Goal: Task Accomplishment & Management: Manage account settings

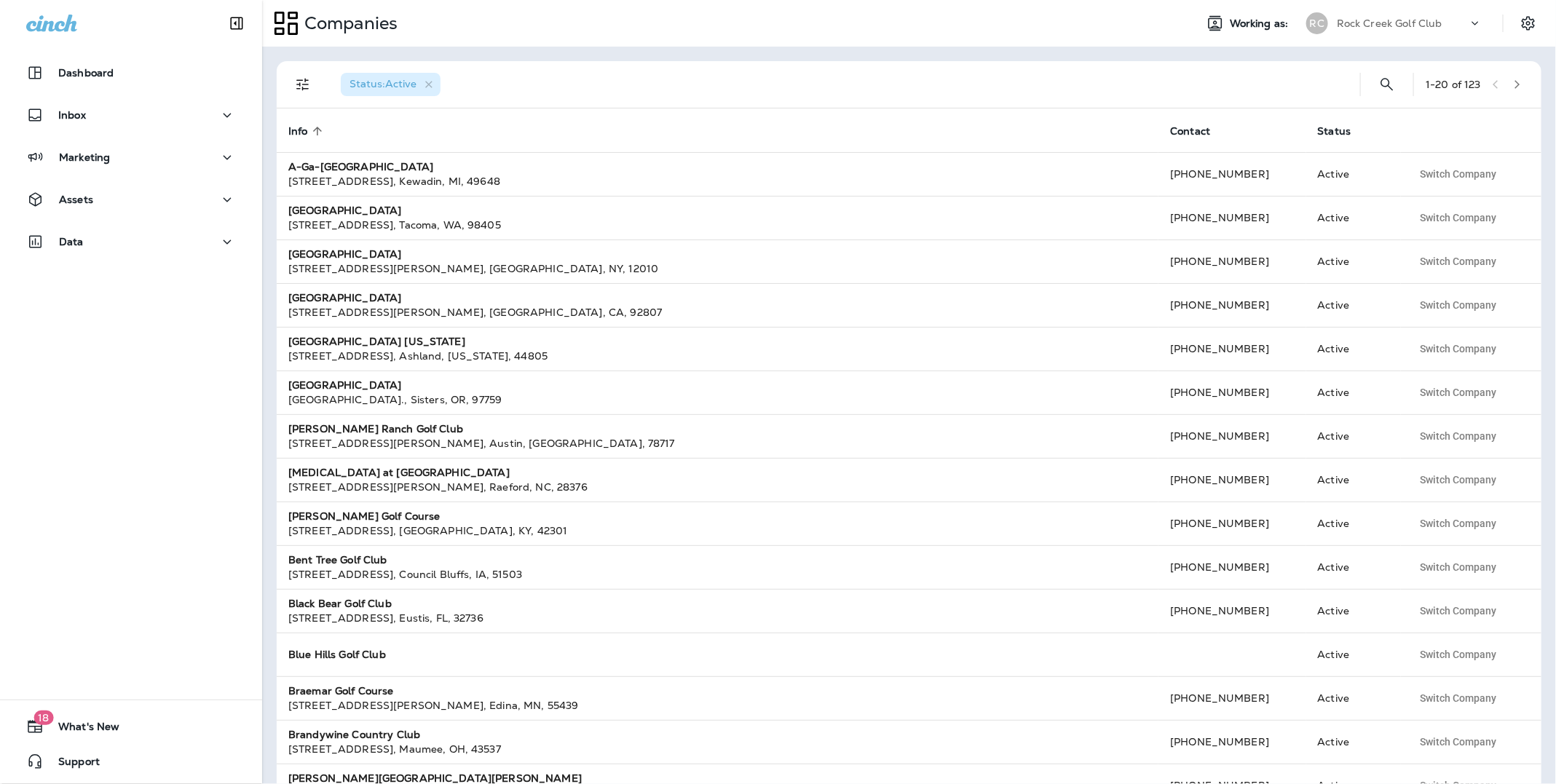
click at [1378, 22] on p "Rock Creek Golf Club" at bounding box center [1390, 23] width 106 height 12
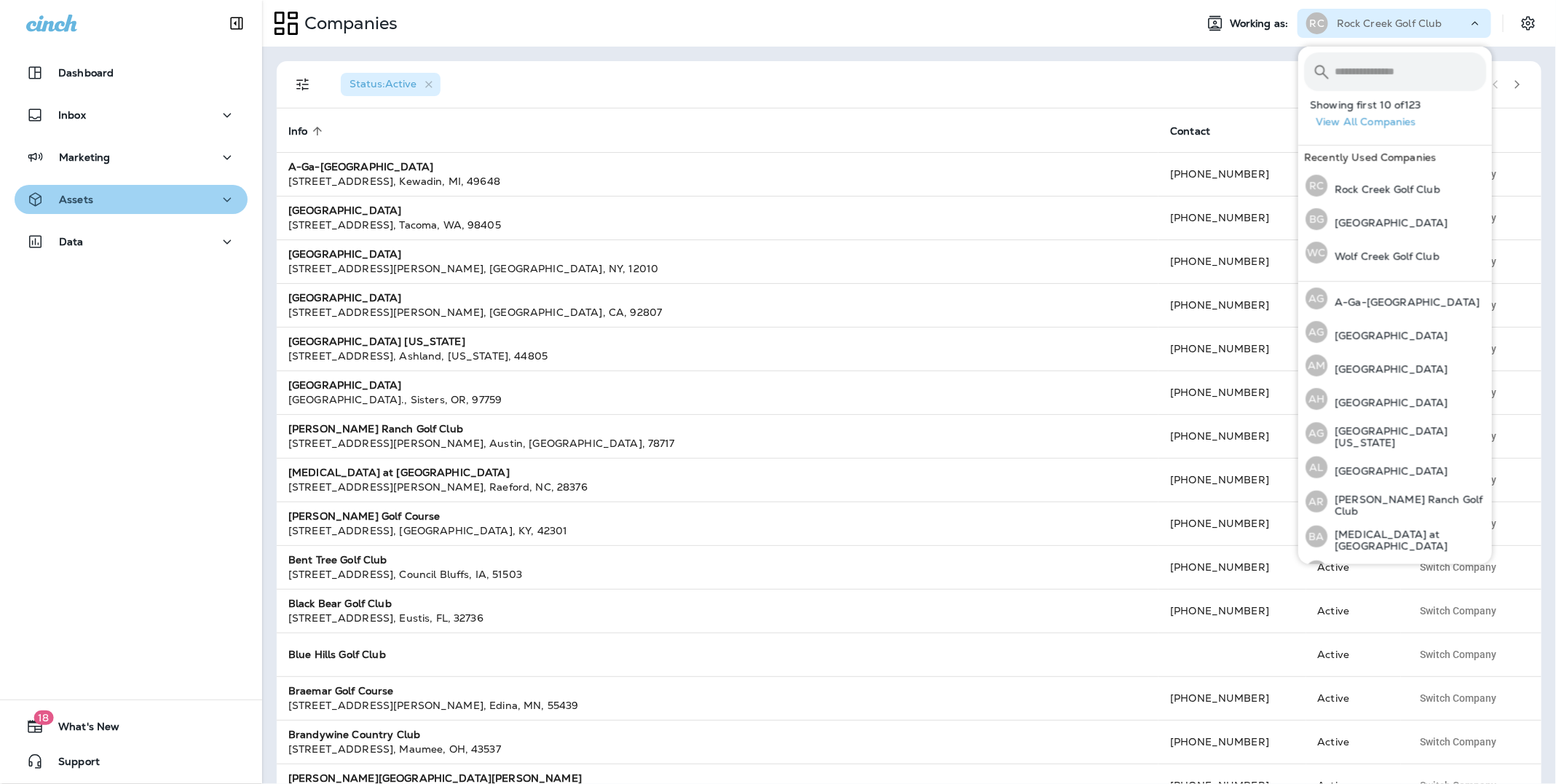
click at [70, 194] on p "Assets" at bounding box center [76, 199] width 34 height 12
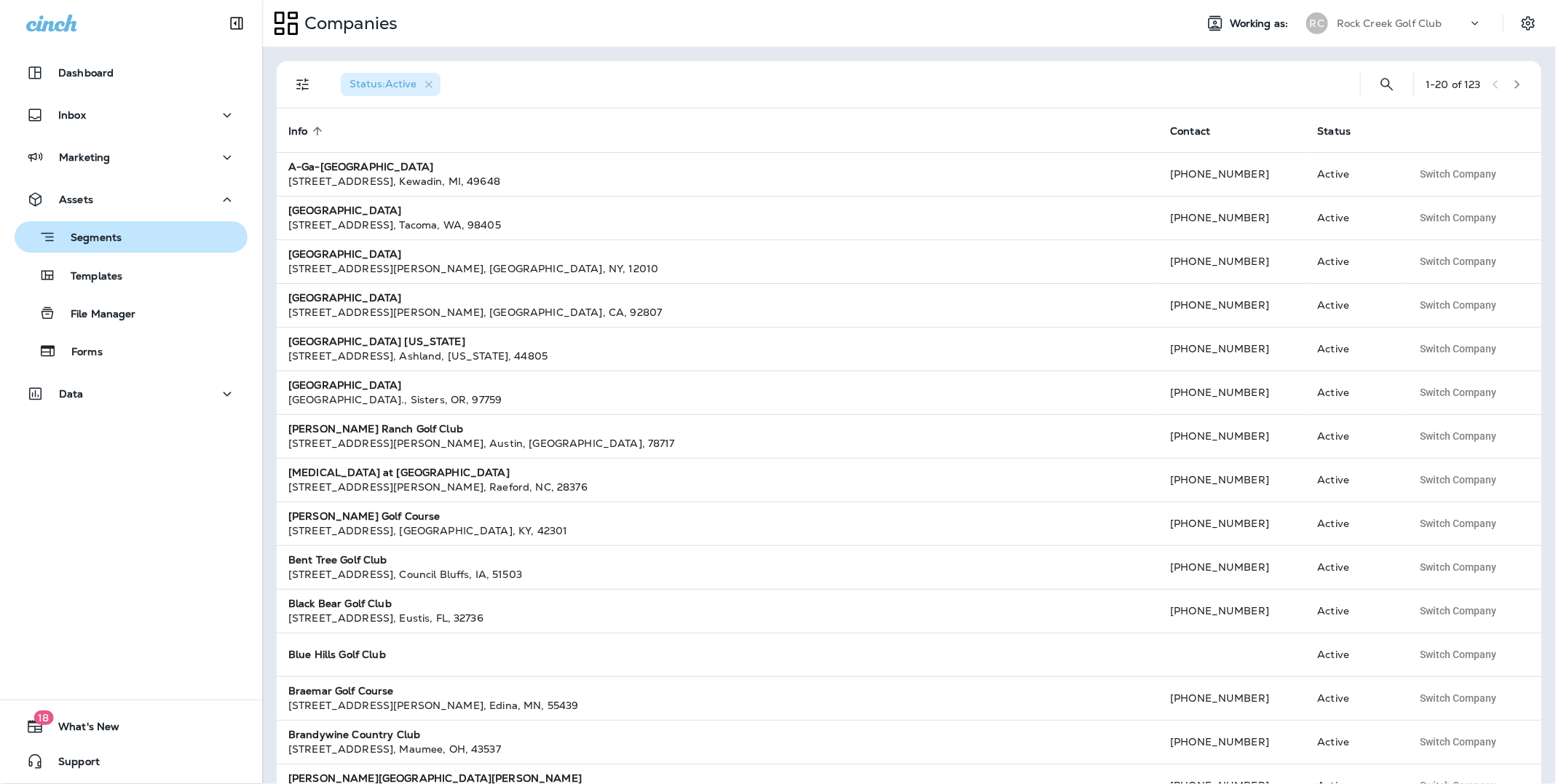
click at [114, 236] on p "Segments" at bounding box center [89, 239] width 66 height 14
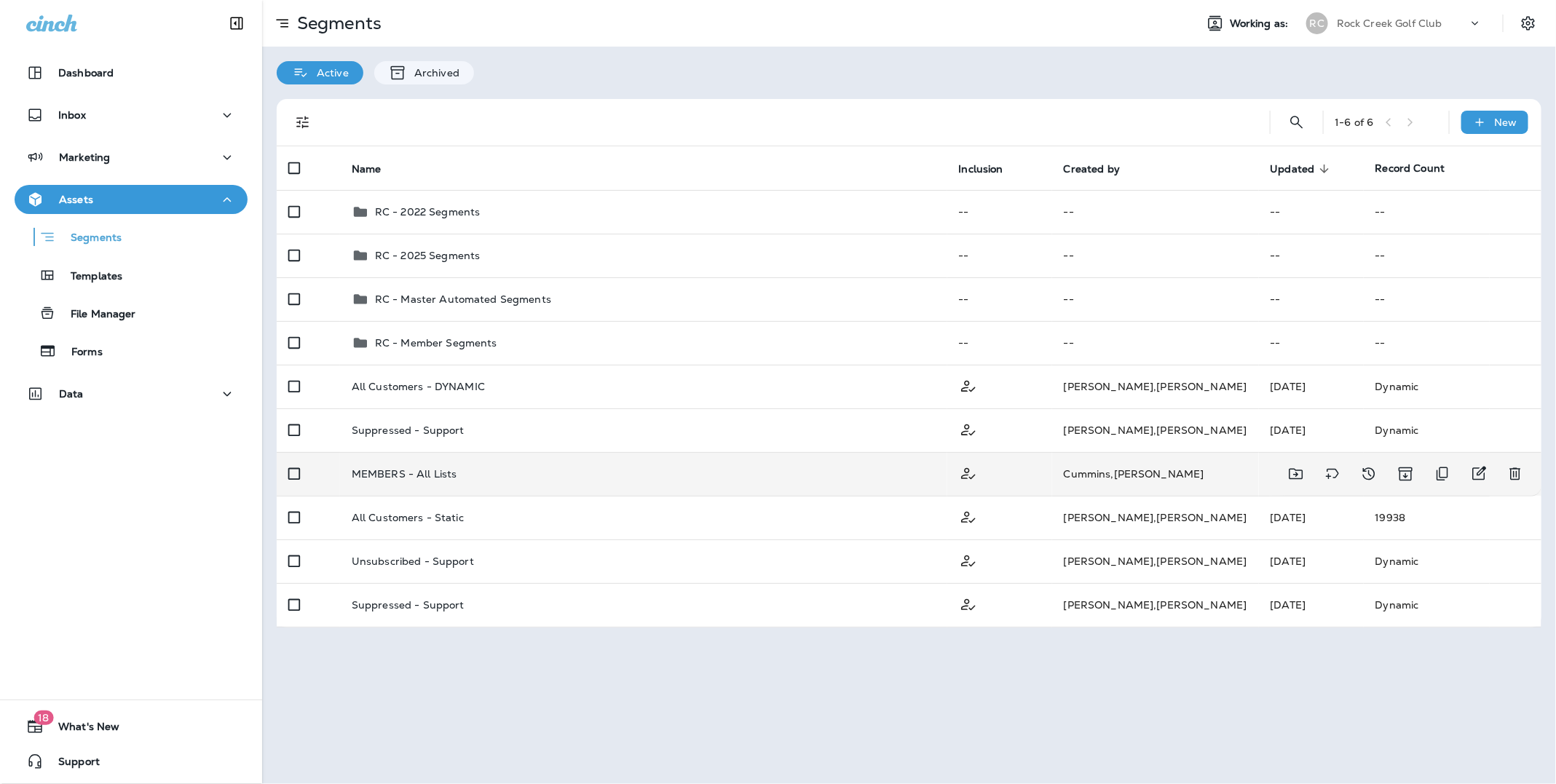
click at [404, 468] on p "MEMBERS - All Lists" at bounding box center [405, 474] width 106 height 12
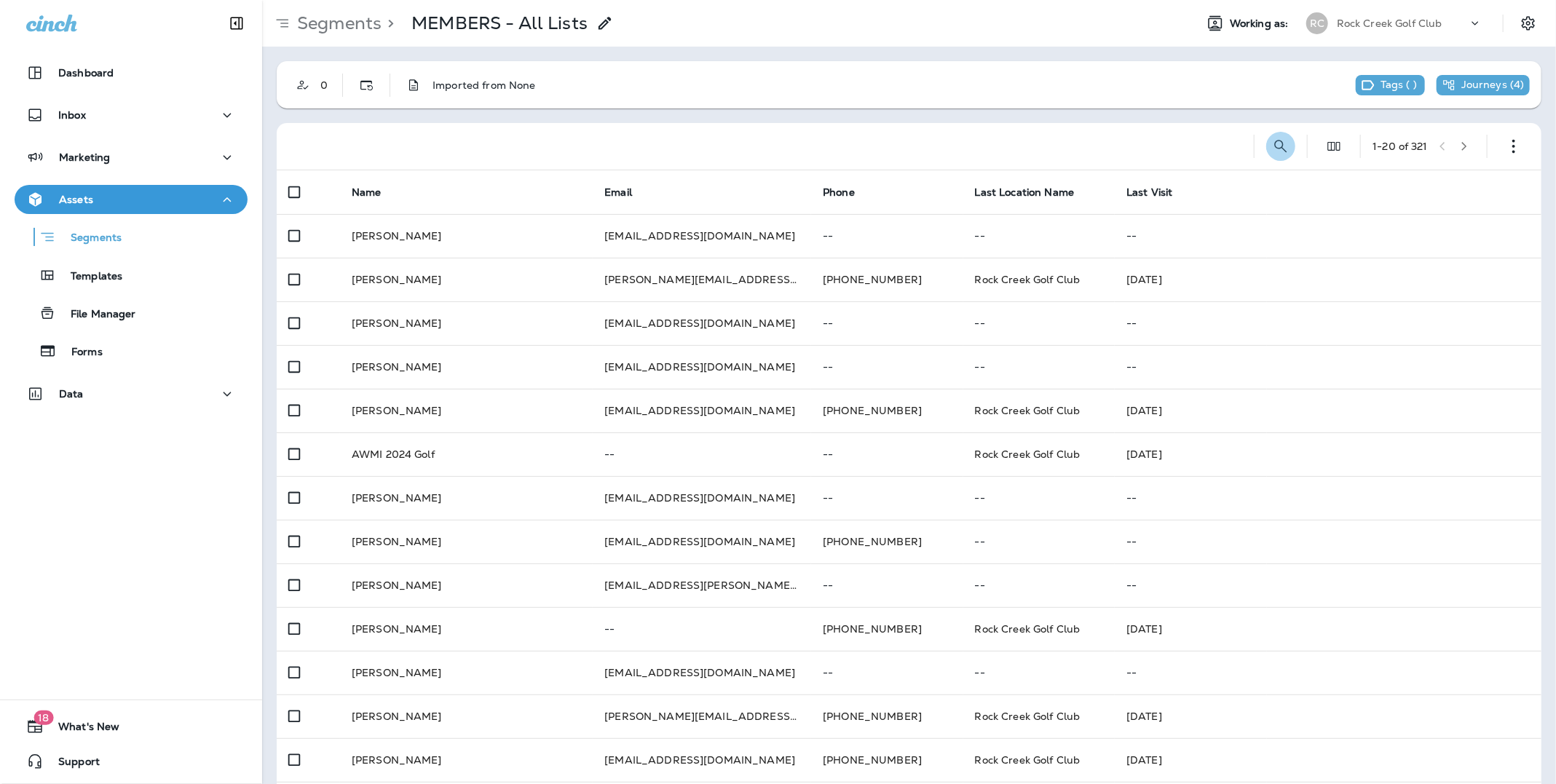
click at [1272, 145] on icon "Search Segments" at bounding box center [1281, 146] width 18 height 18
type input "*********"
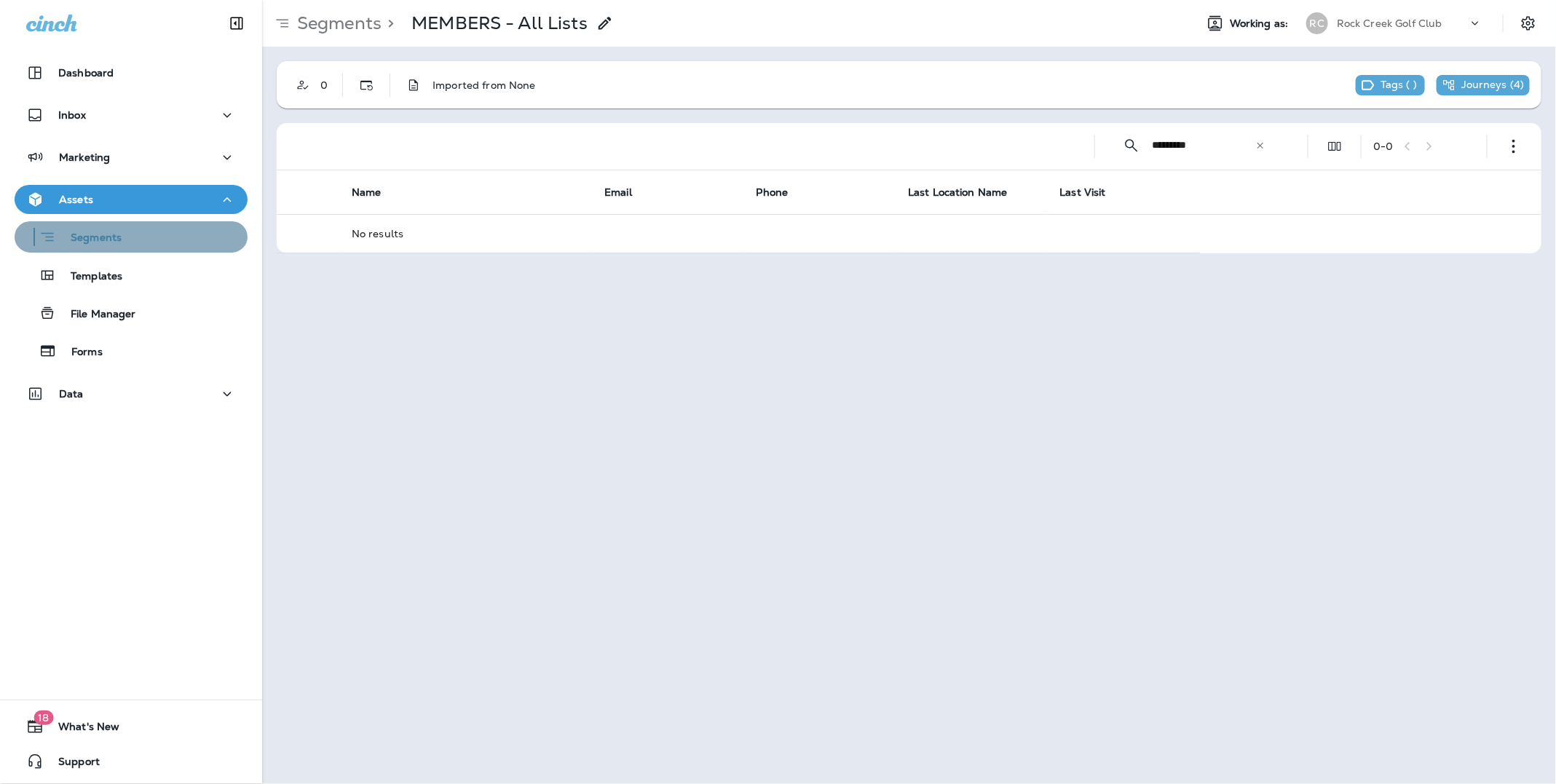
click at [94, 233] on p "Segments" at bounding box center [89, 239] width 66 height 14
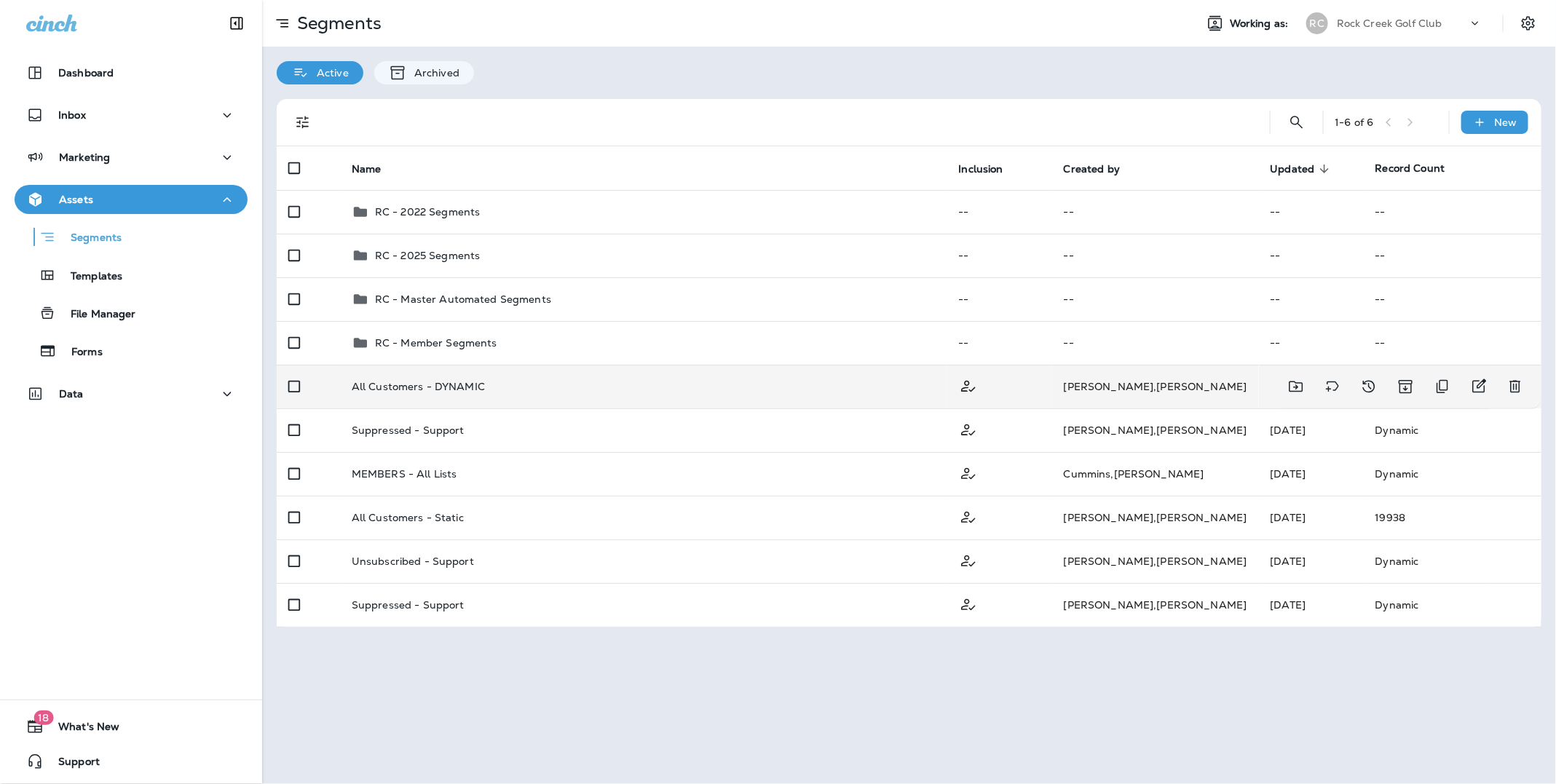
click at [412, 385] on p "All Customers - DYNAMIC" at bounding box center [418, 386] width 134 height 12
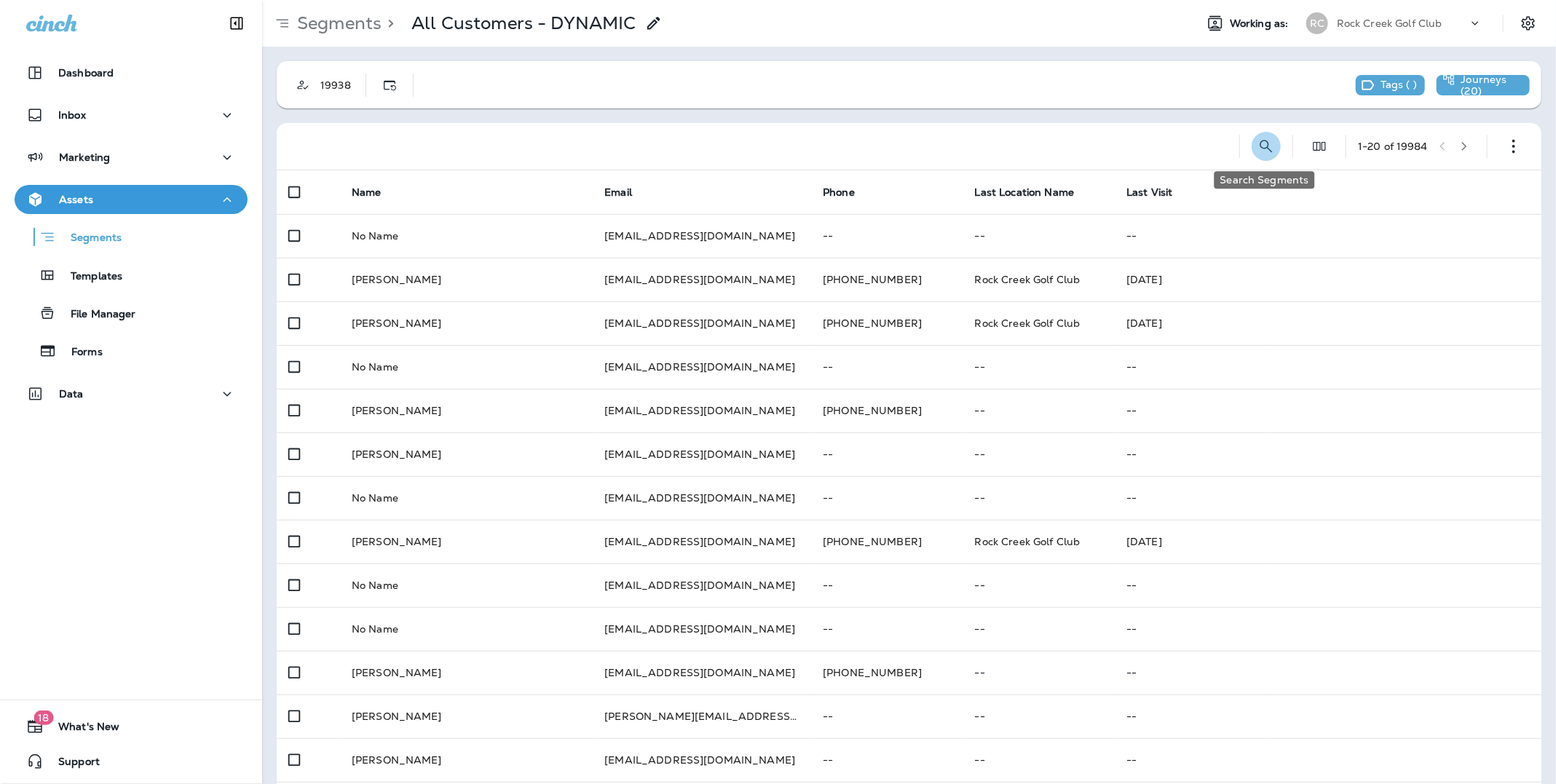
click at [1260, 147] on icon "Search Segments" at bounding box center [1266, 145] width 12 height 12
click at [1168, 151] on input "text" at bounding box center [1202, 145] width 130 height 38
type input "*********"
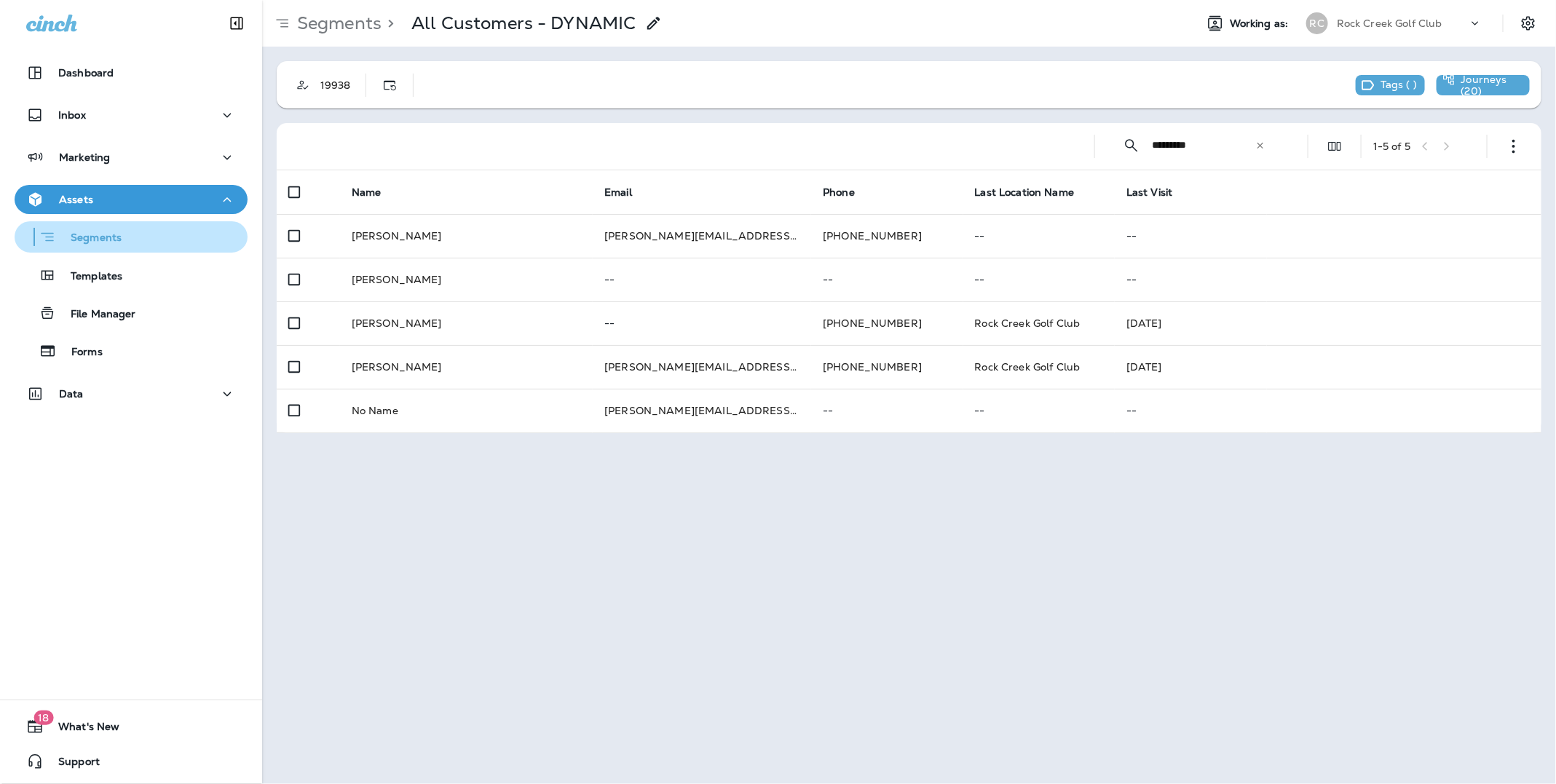
click at [103, 237] on p "Segments" at bounding box center [89, 239] width 66 height 14
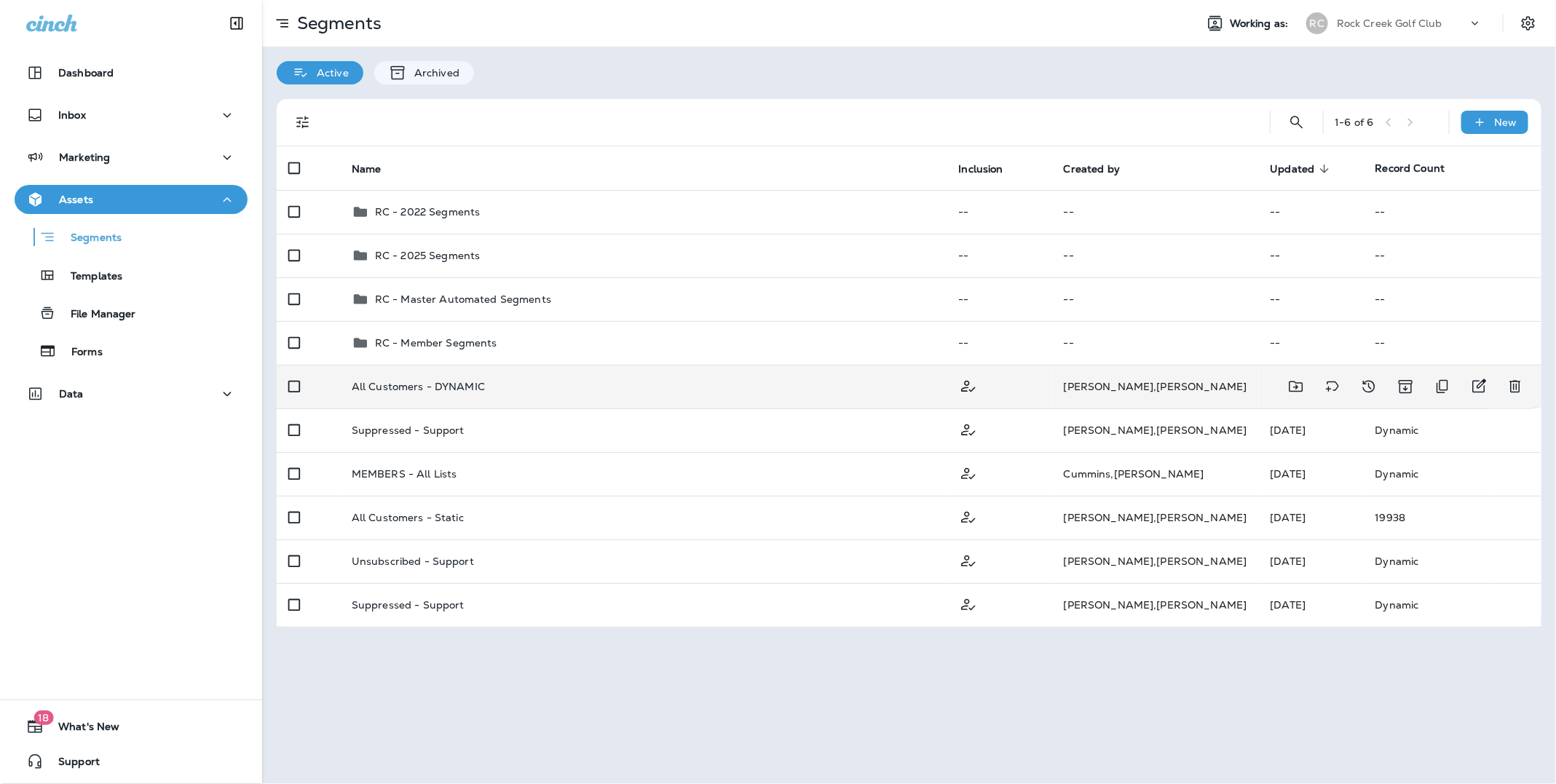
click at [385, 384] on p "All Customers - DYNAMIC" at bounding box center [418, 386] width 134 height 12
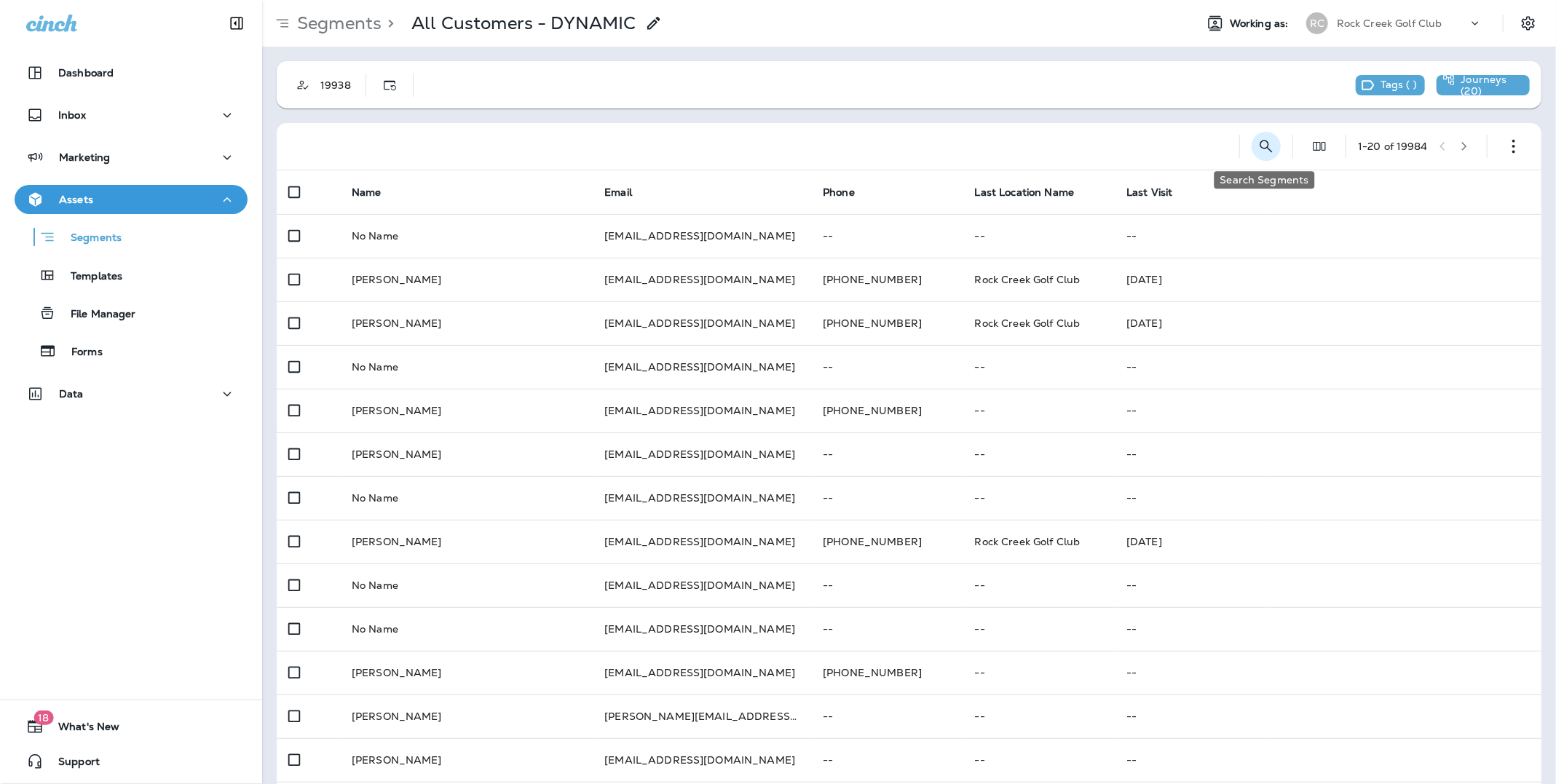
click at [1259, 149] on icon "Search Segments" at bounding box center [1267, 146] width 18 height 18
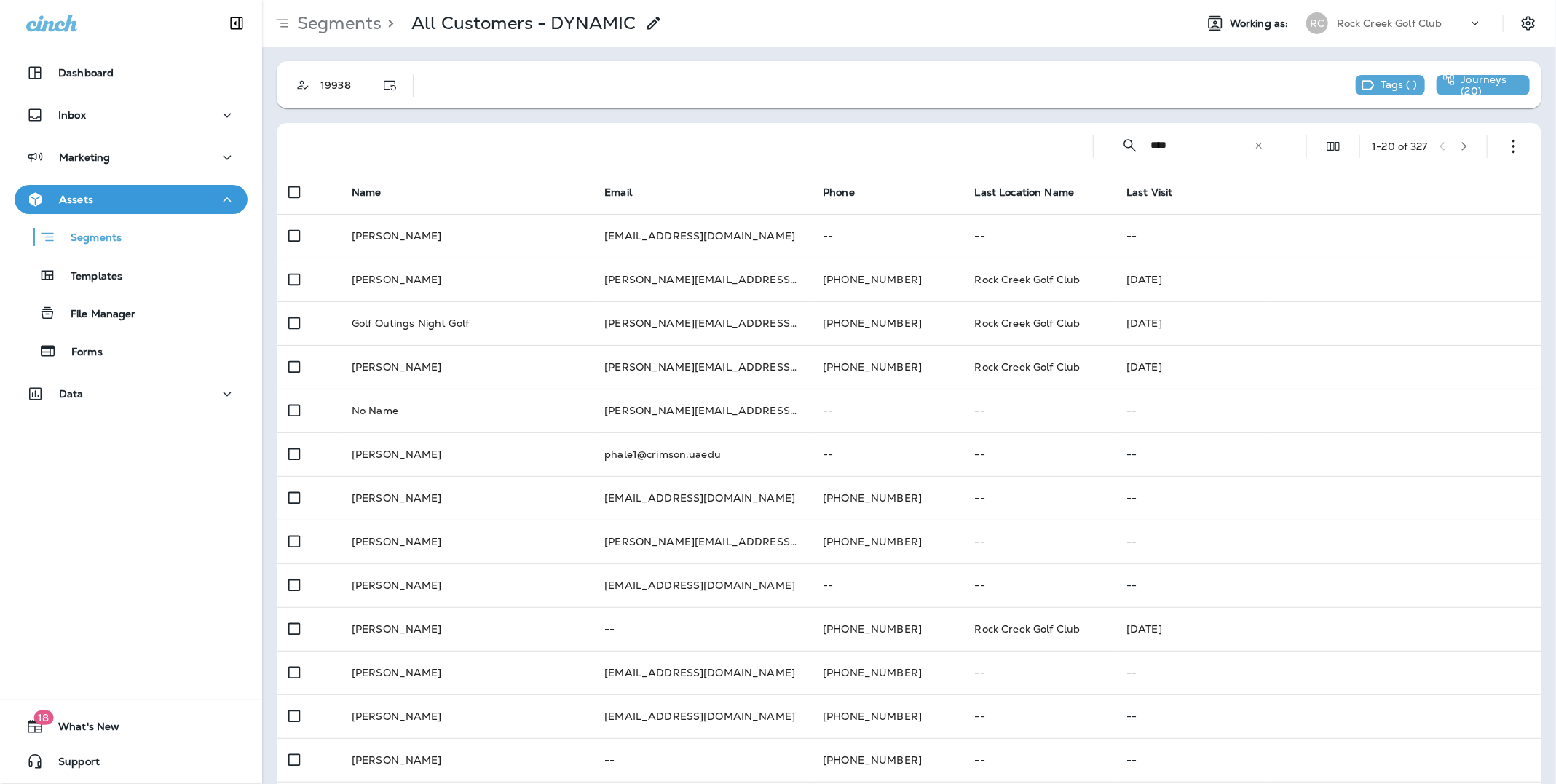
type input "**********"
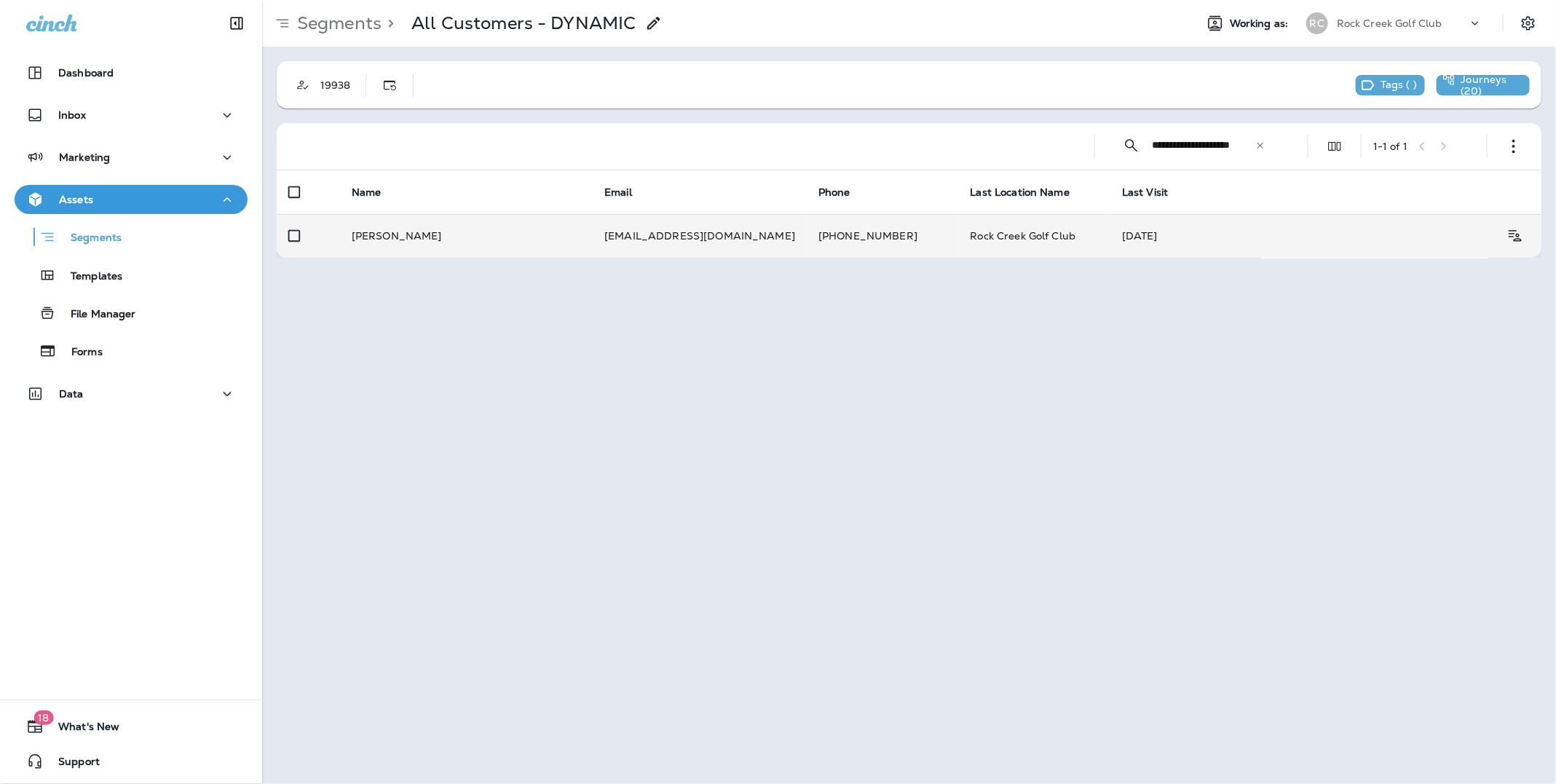
click at [714, 241] on td "[EMAIL_ADDRESS][DOMAIN_NAME]" at bounding box center [700, 236] width 214 height 44
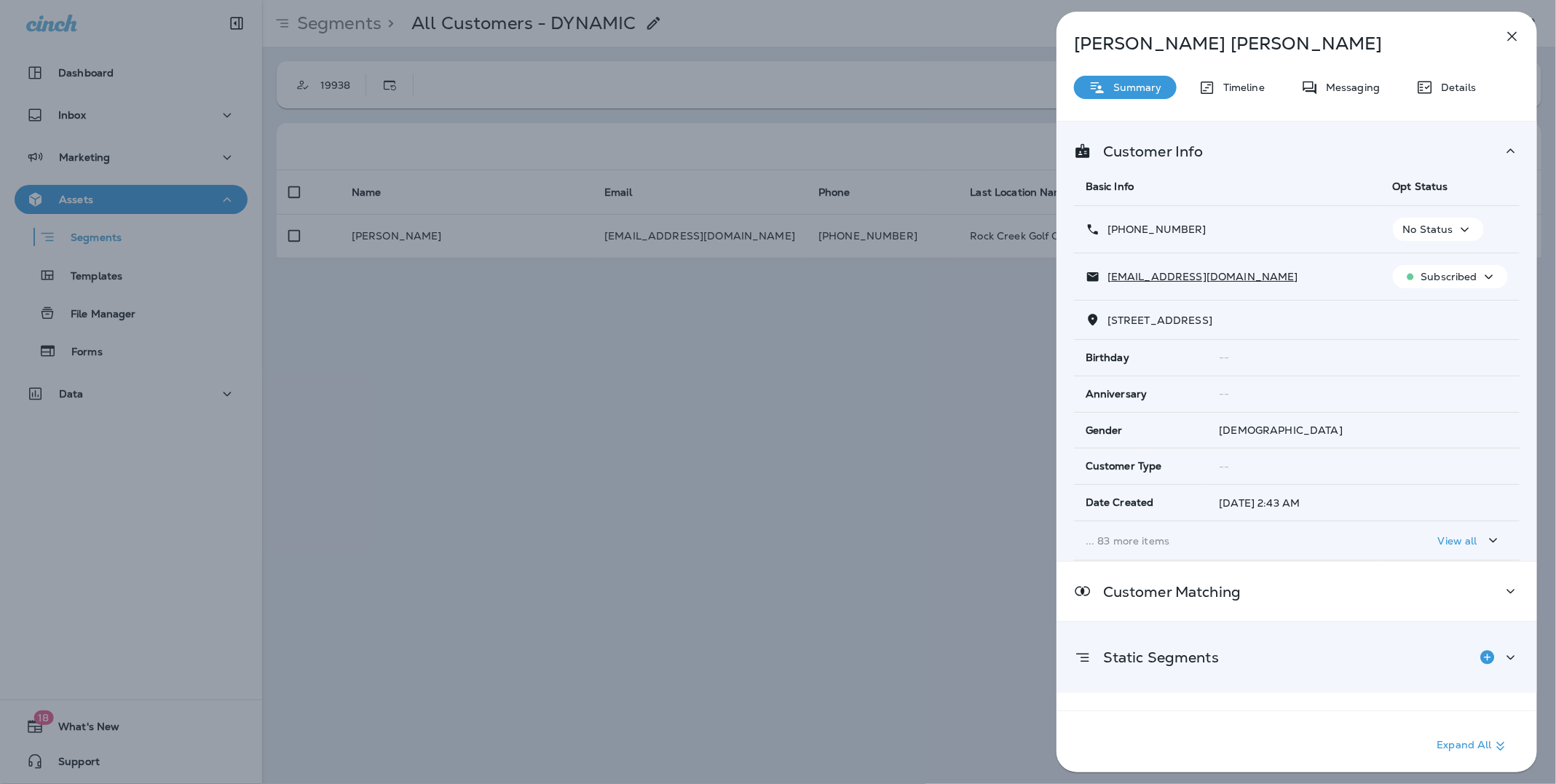
click at [1183, 659] on p "Static Segments" at bounding box center [1155, 657] width 127 height 12
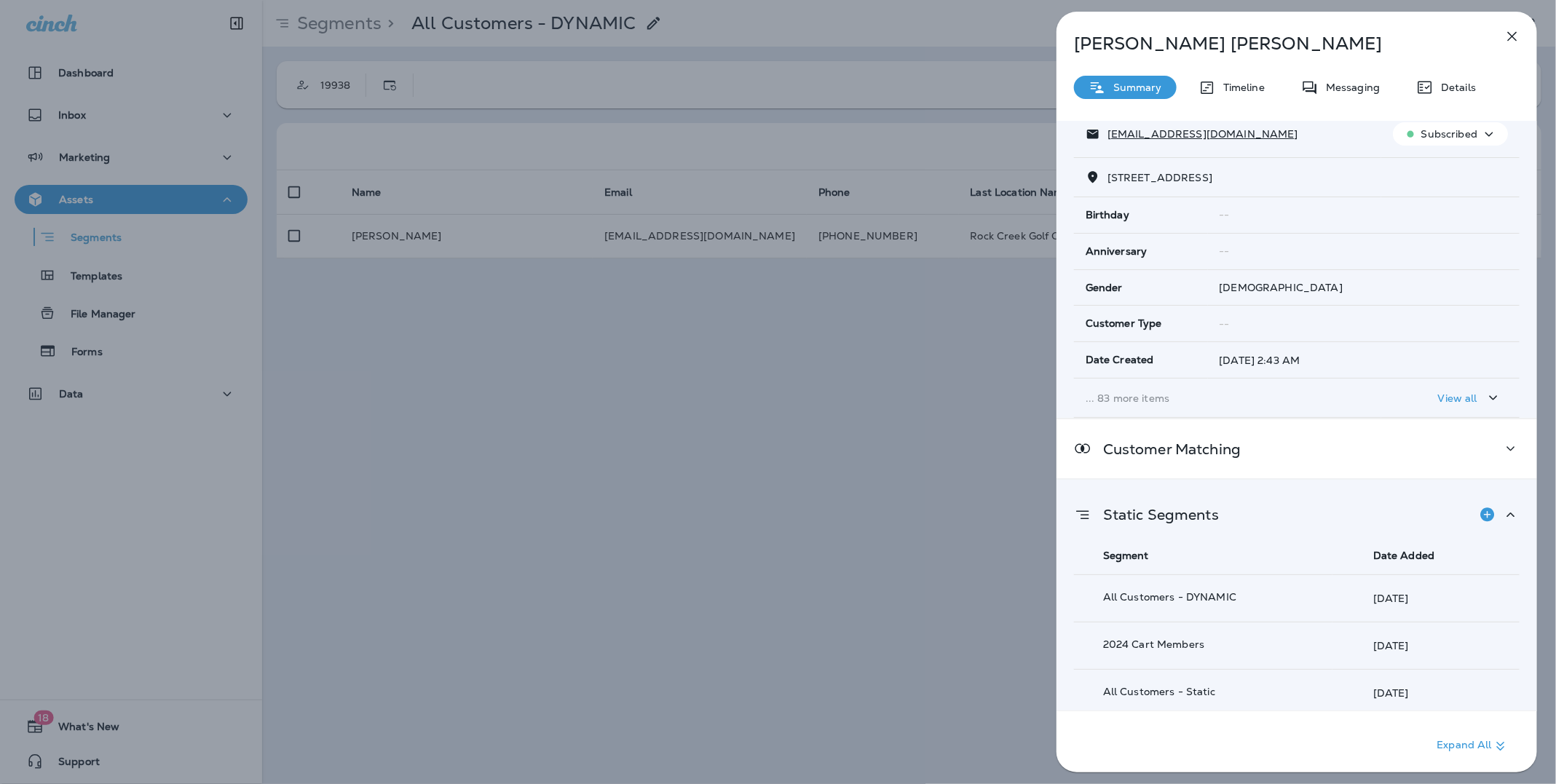
click at [1514, 29] on icon "button" at bounding box center [1513, 37] width 18 height 18
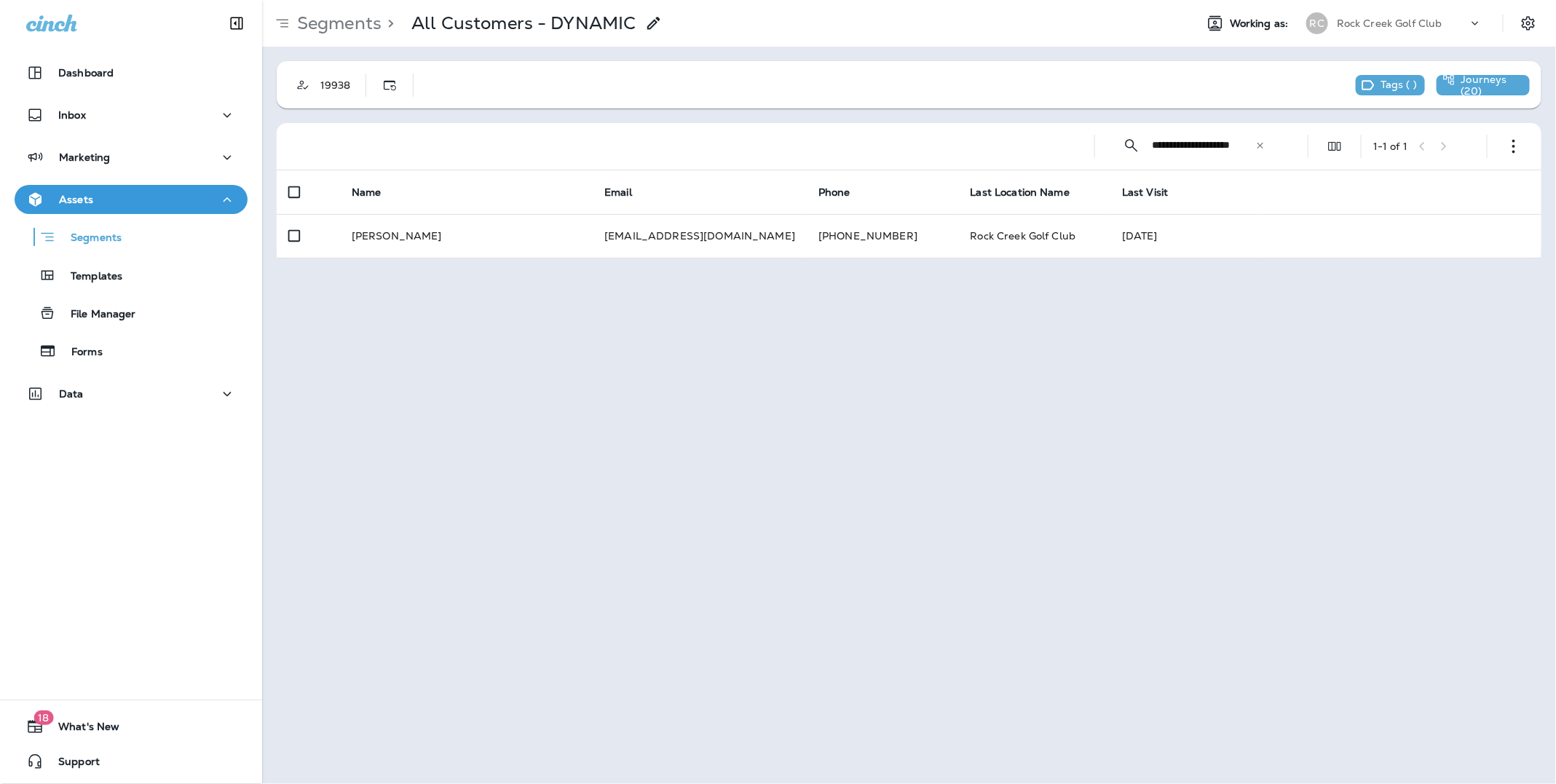
click at [1243, 148] on input "**********" at bounding box center [1203, 145] width 103 height 38
click at [102, 241] on p "Segments" at bounding box center [89, 239] width 66 height 14
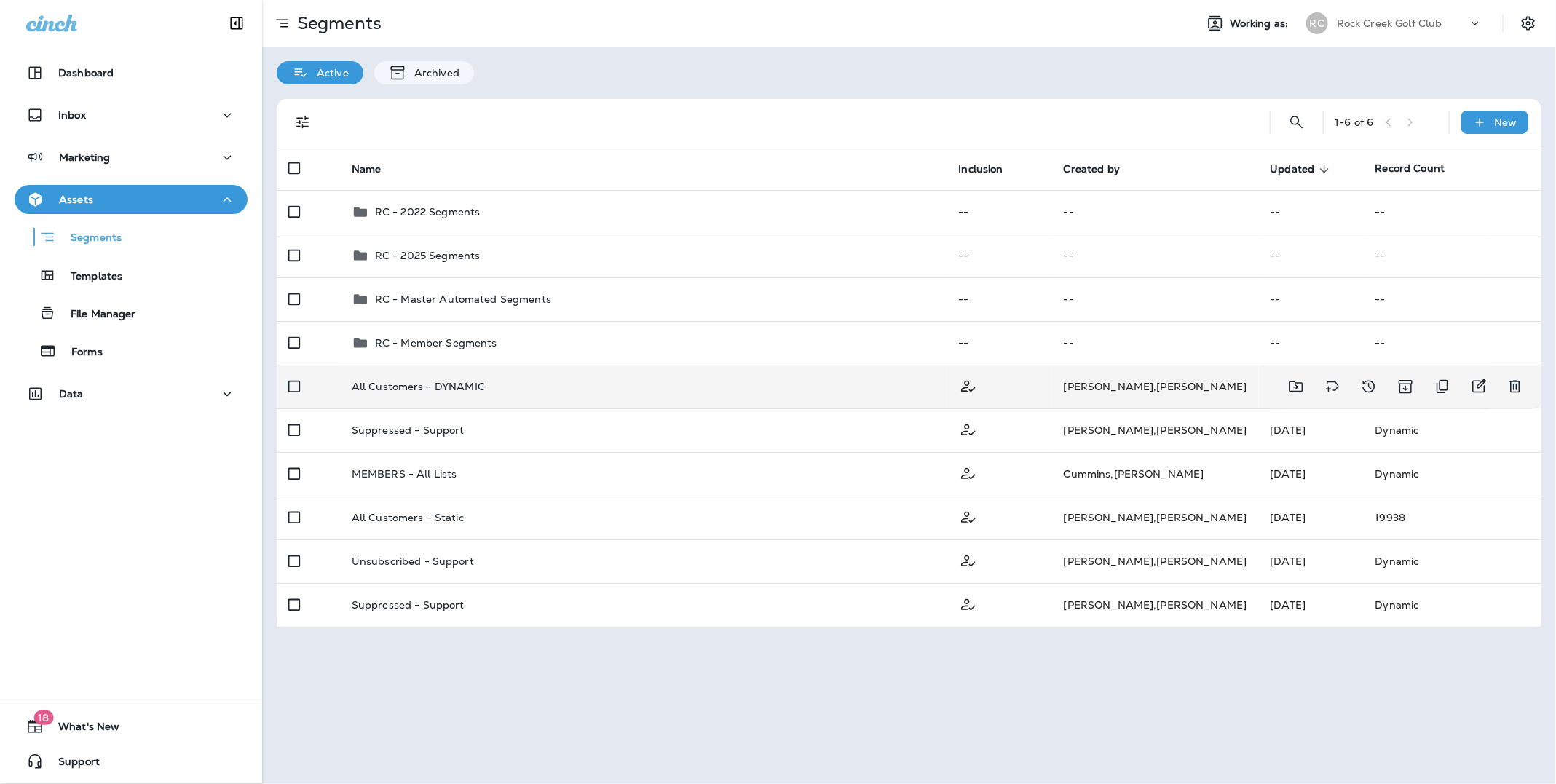
click at [429, 396] on td "All Customers - DYNAMIC" at bounding box center [644, 386] width 608 height 44
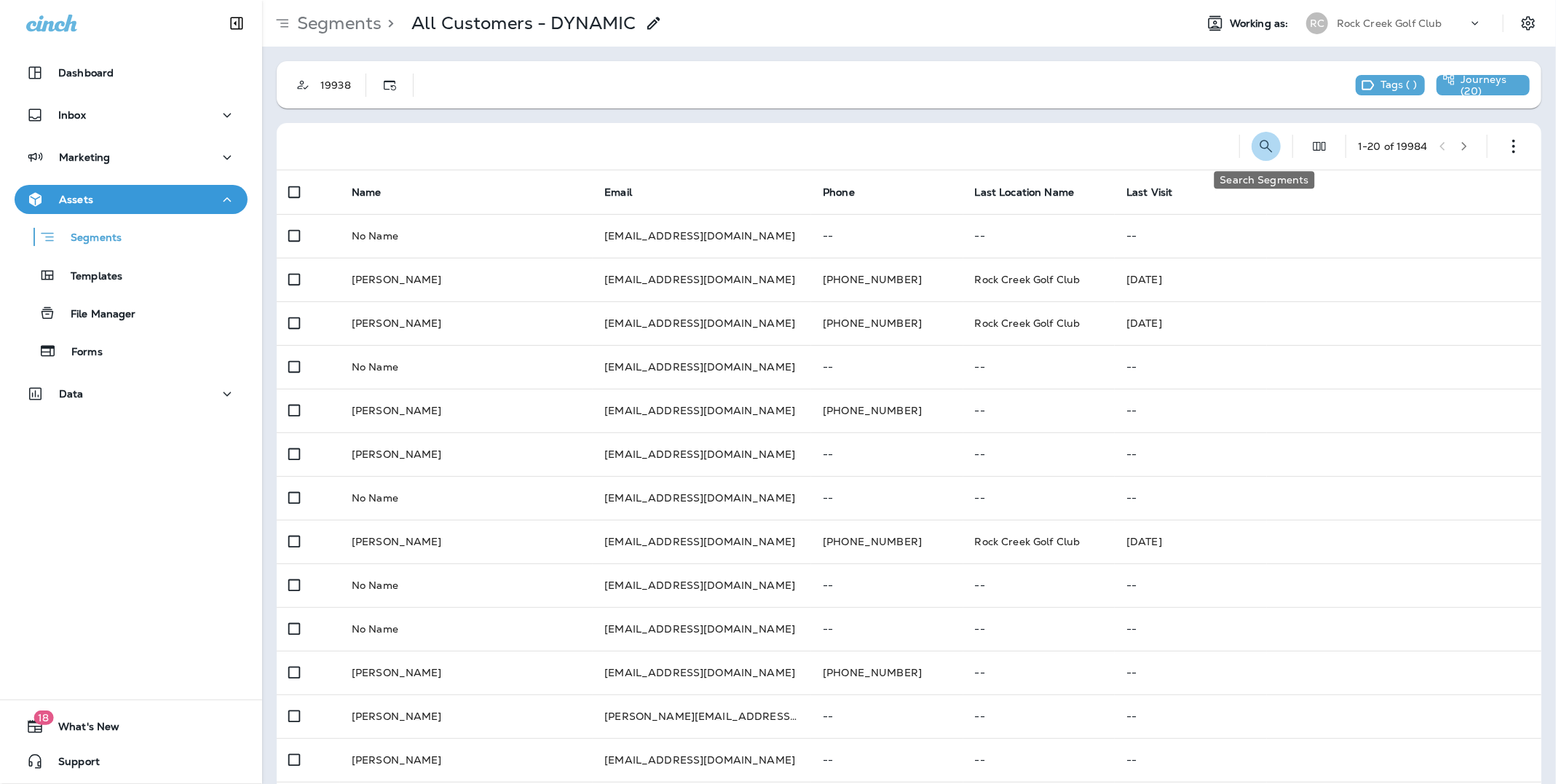
click at [1268, 145] on icon "Search Segments" at bounding box center [1267, 146] width 18 height 18
click at [1194, 144] on input "text" at bounding box center [1202, 145] width 130 height 38
type input "**********"
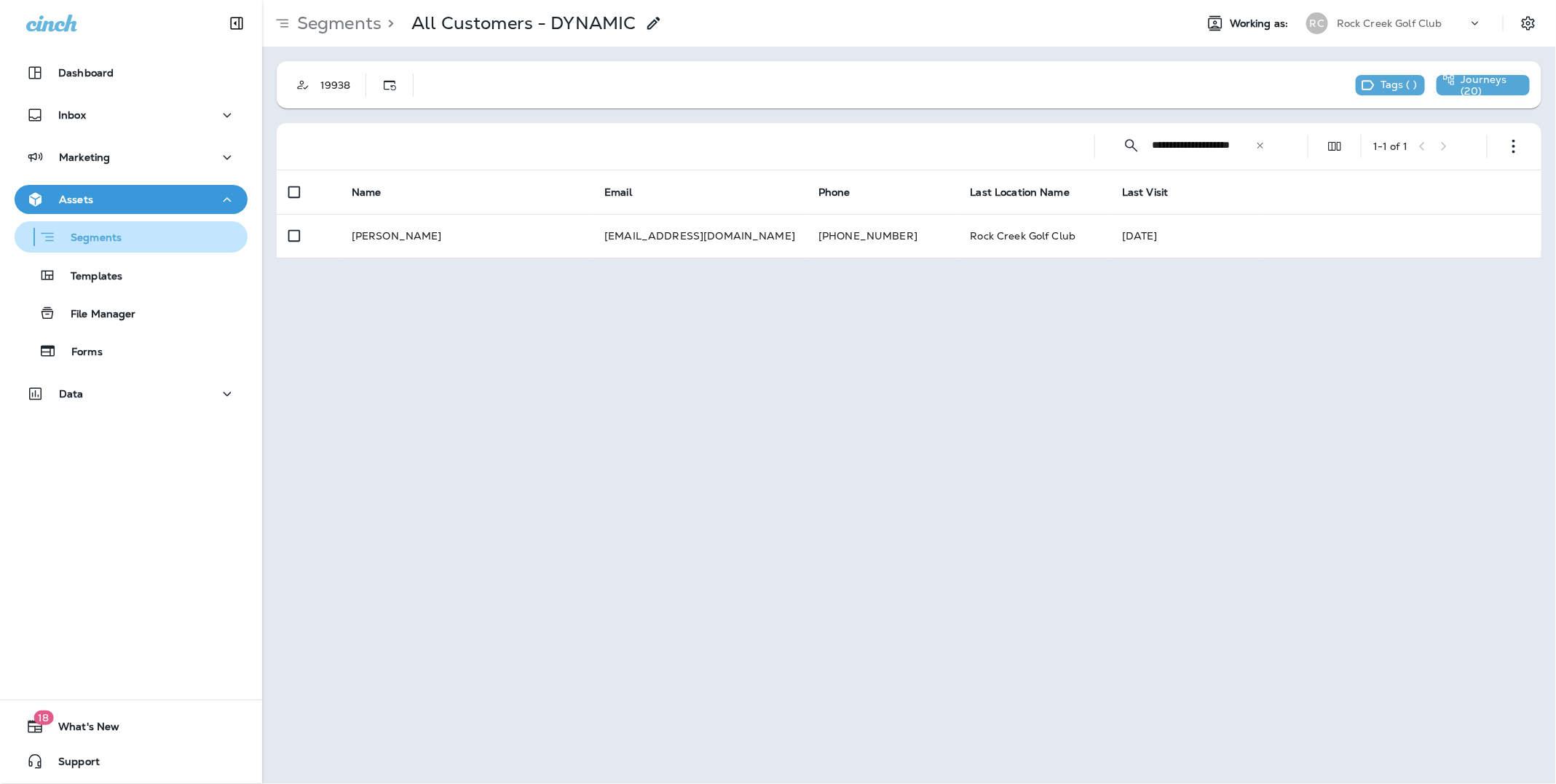
click at [106, 233] on p "Segments" at bounding box center [89, 239] width 66 height 14
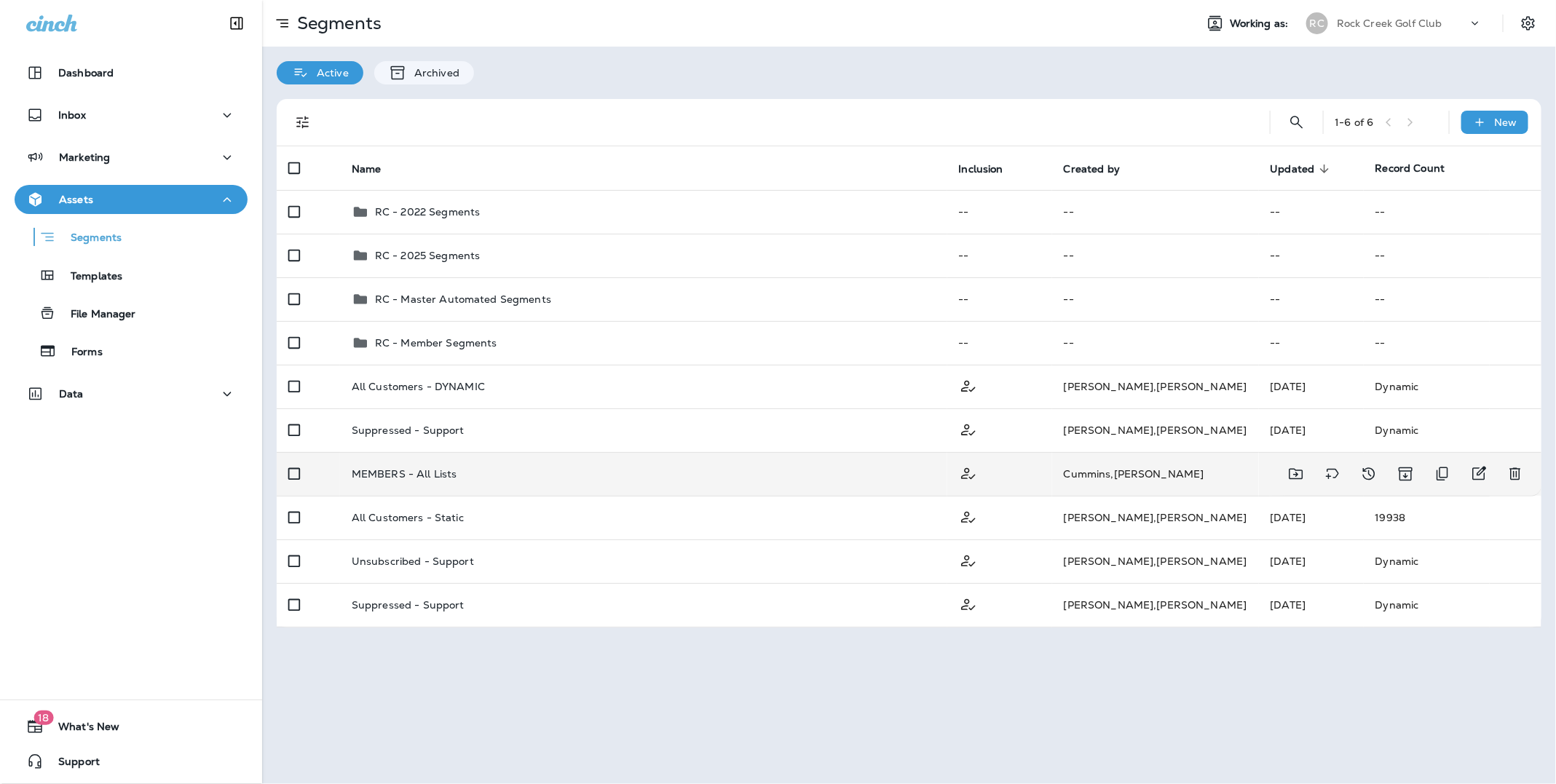
click at [388, 478] on p "MEMBERS - All Lists" at bounding box center [405, 474] width 106 height 12
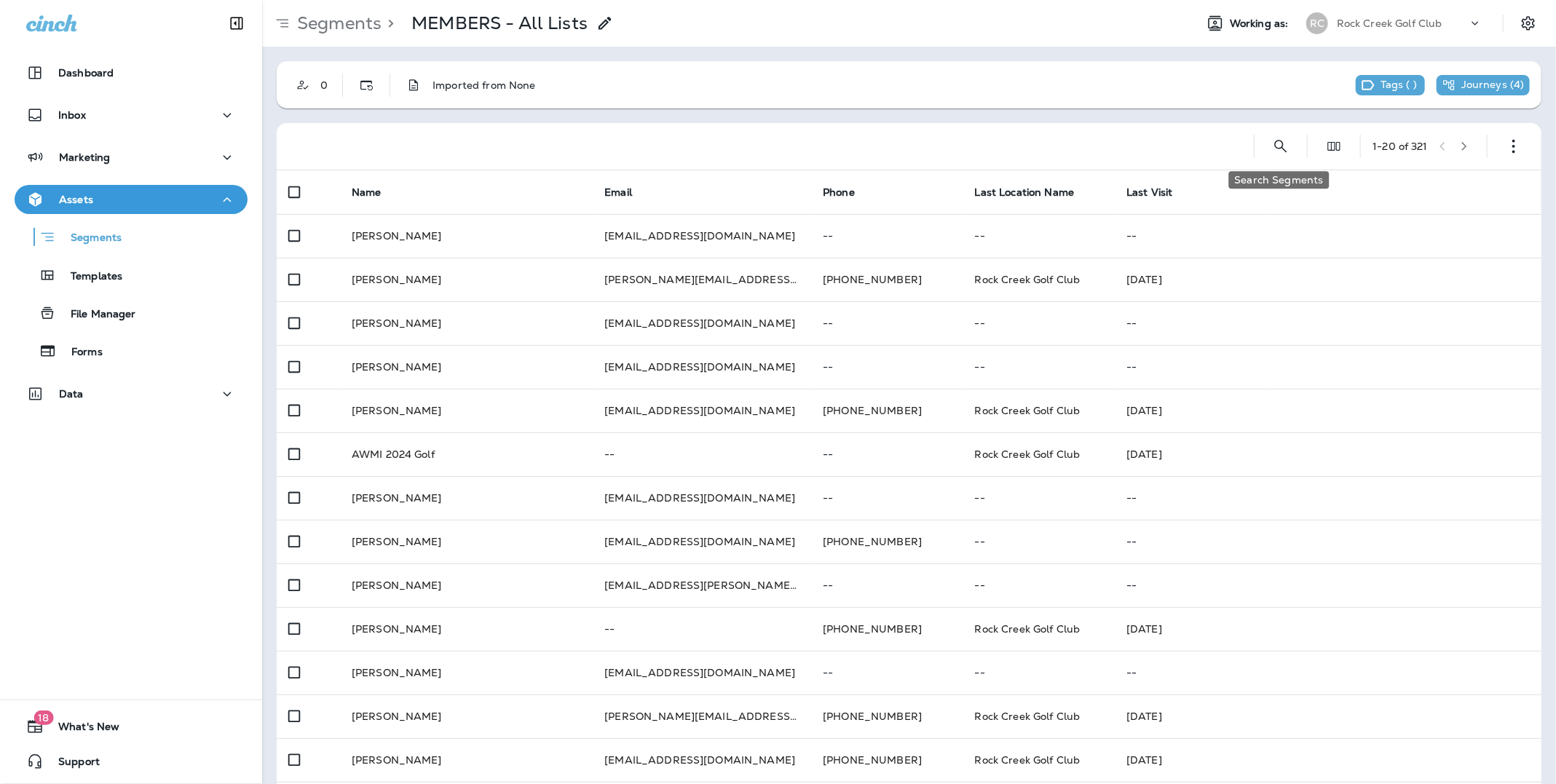
click at [1284, 151] on icon "Search Segments" at bounding box center [1281, 146] width 18 height 18
click at [1227, 151] on input "text" at bounding box center [1216, 145] width 130 height 38
type input "**********"
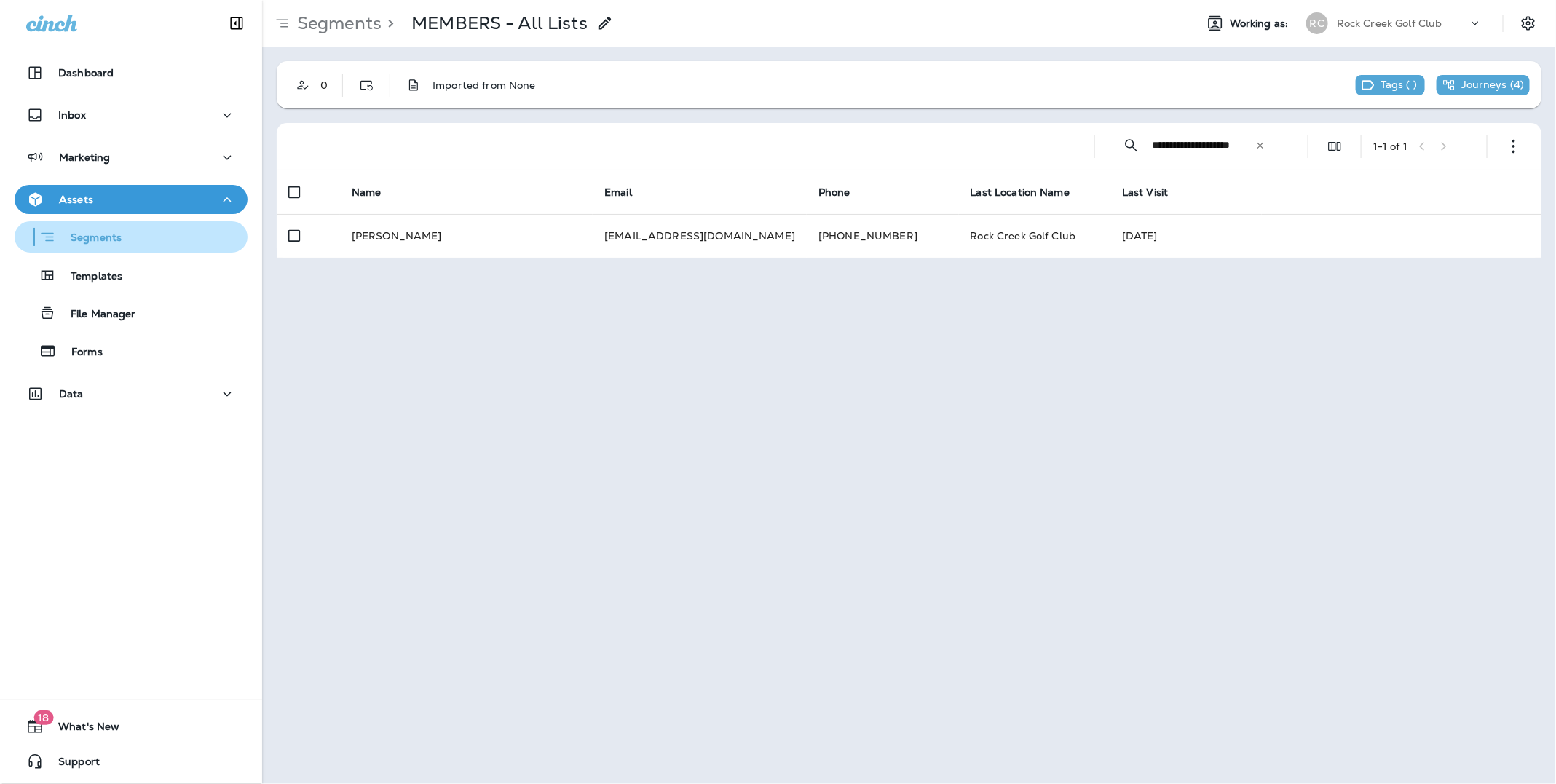
click at [102, 236] on p "Segments" at bounding box center [89, 239] width 66 height 14
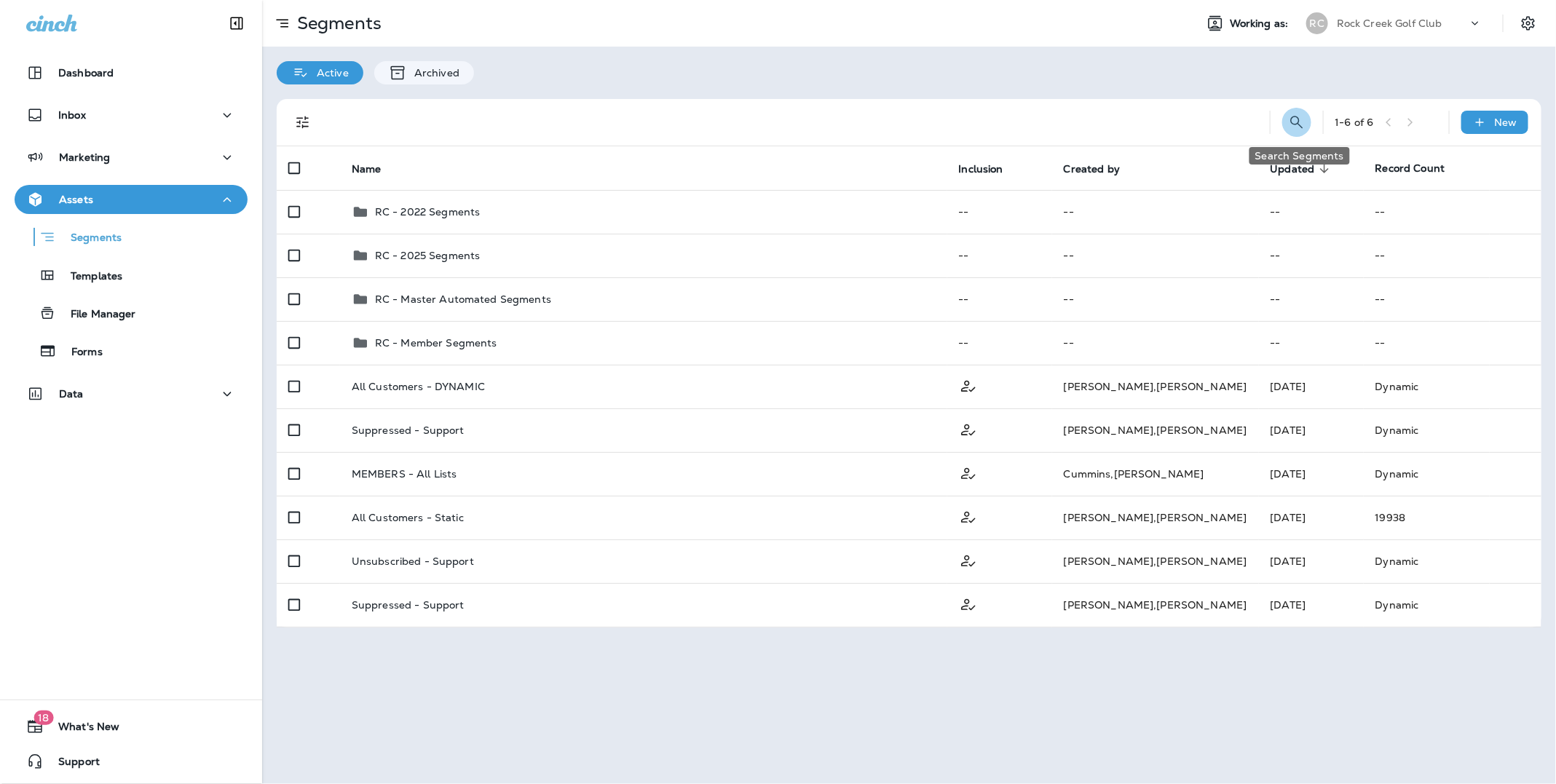
click at [1287, 115] on button "Search Segments" at bounding box center [1297, 122] width 29 height 29
click at [1186, 126] on input "text" at bounding box center [1232, 121] width 130 height 38
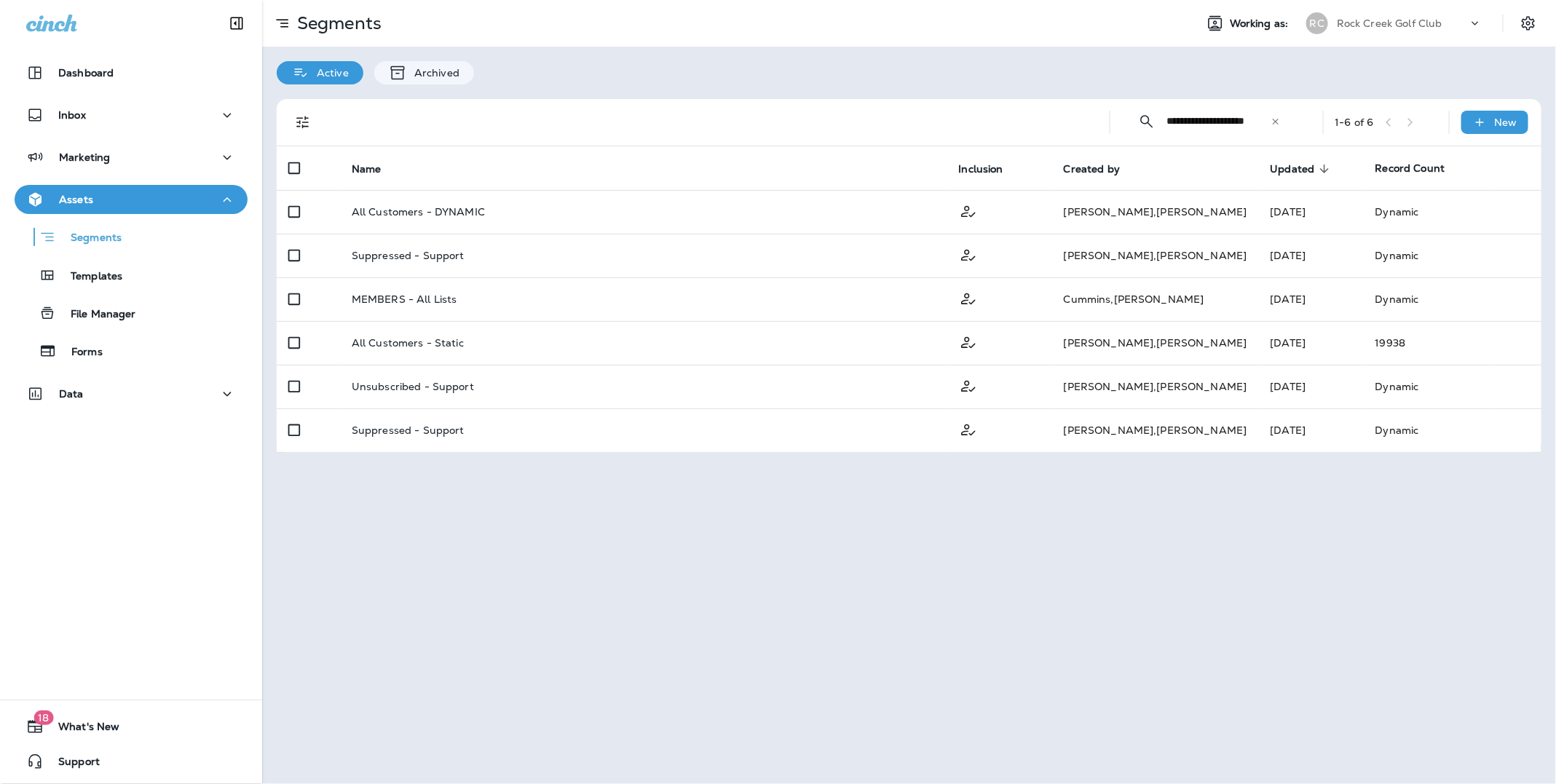
scroll to position [0, 12]
type input "**********"
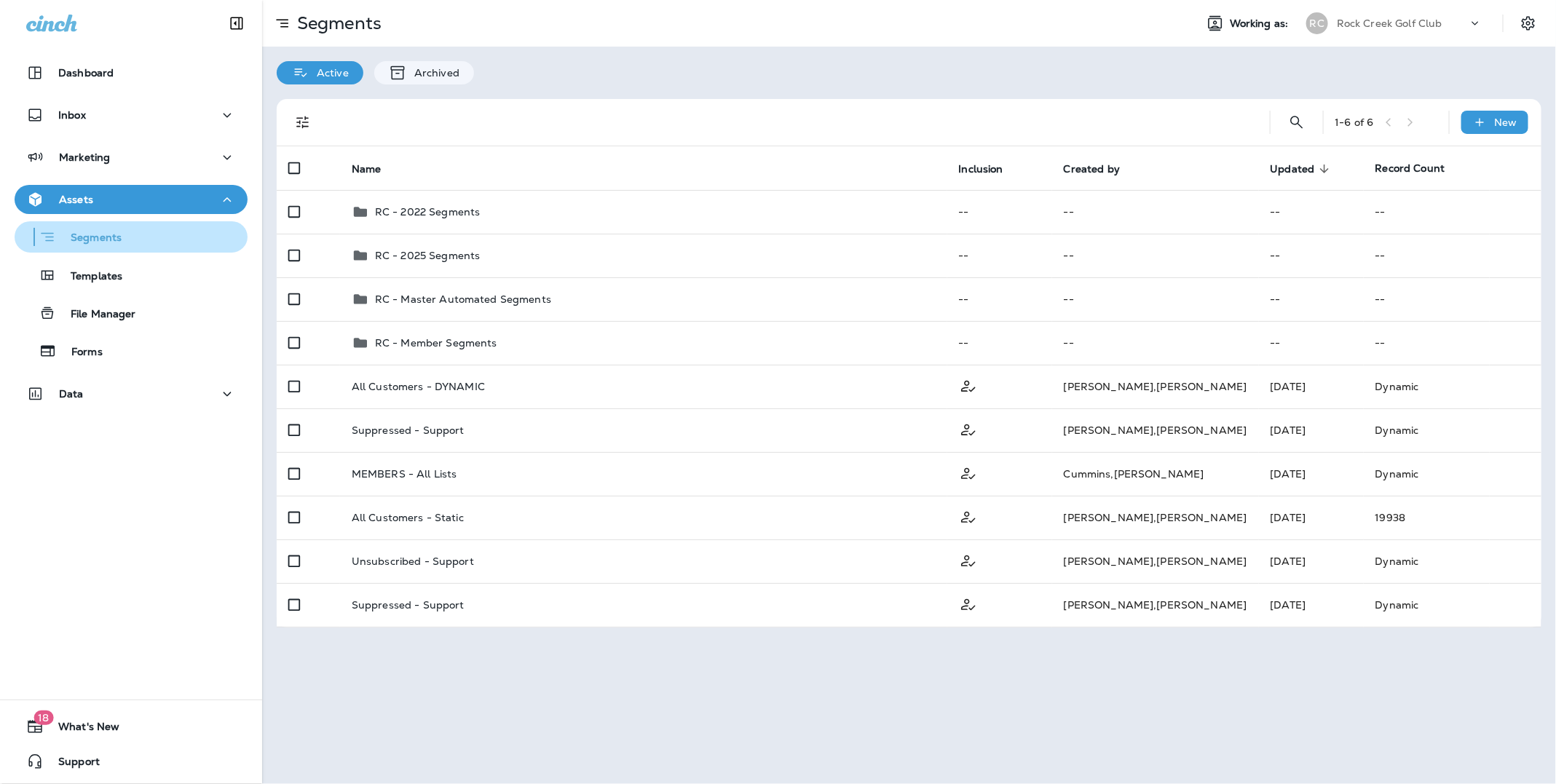
click at [118, 233] on p "Segments" at bounding box center [89, 239] width 66 height 14
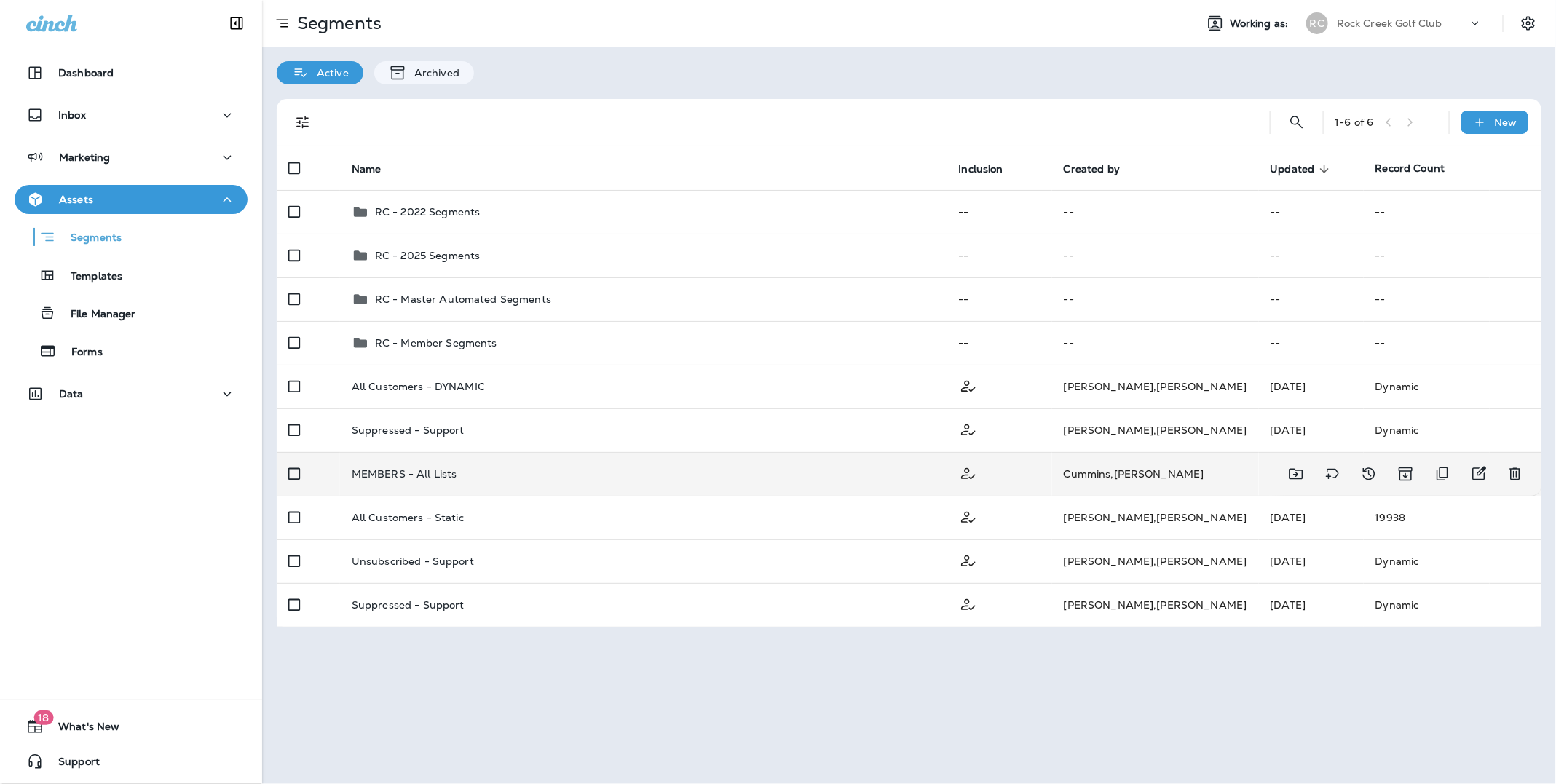
click at [387, 471] on p "MEMBERS - All Lists" at bounding box center [405, 474] width 106 height 12
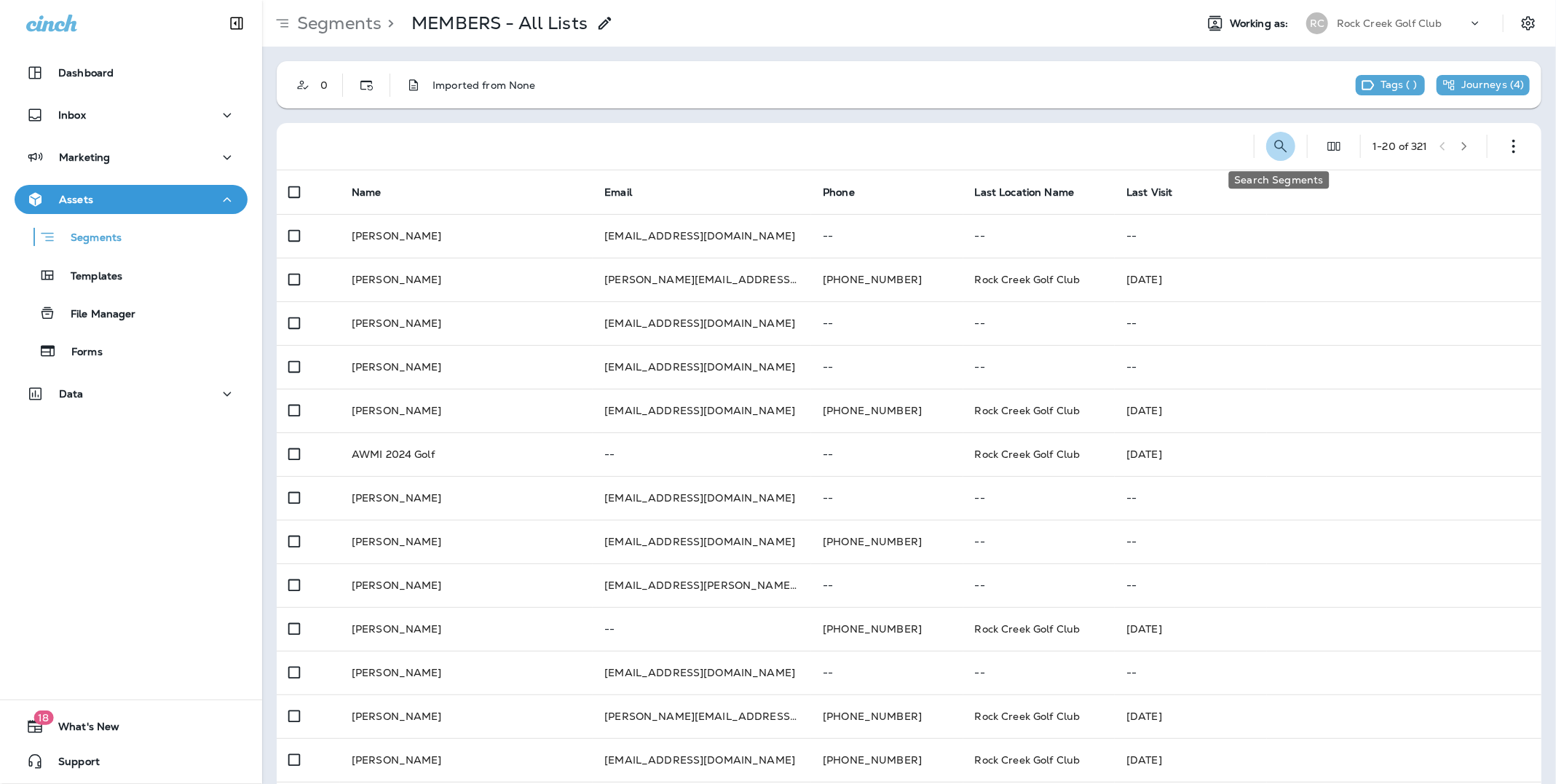
click at [1278, 145] on icon "Search Segments" at bounding box center [1281, 146] width 18 height 18
click at [1203, 148] on input "text" at bounding box center [1216, 145] width 130 height 38
type input "**********"
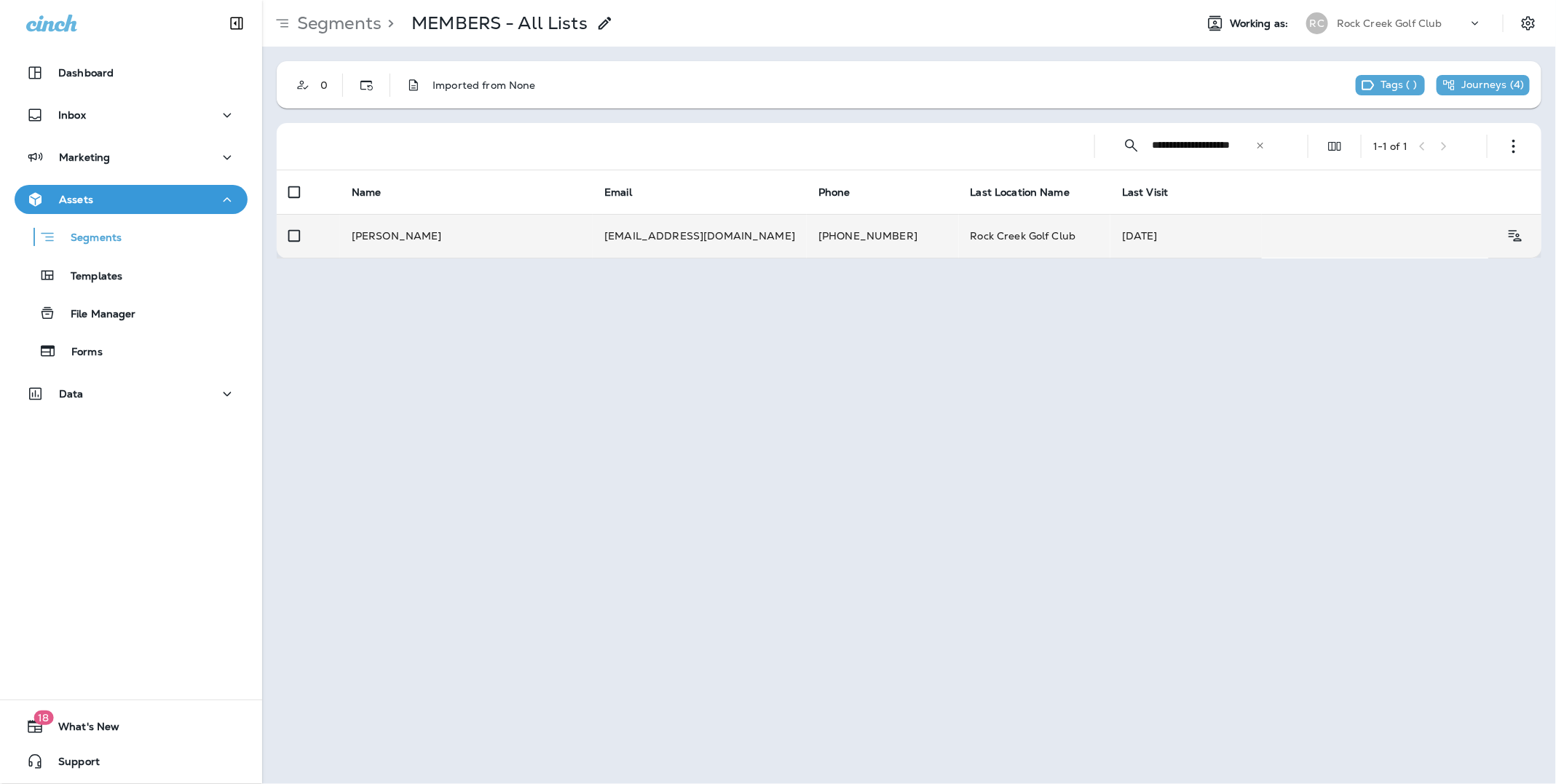
click at [888, 236] on td "[PHONE_NUMBER]" at bounding box center [882, 236] width 151 height 44
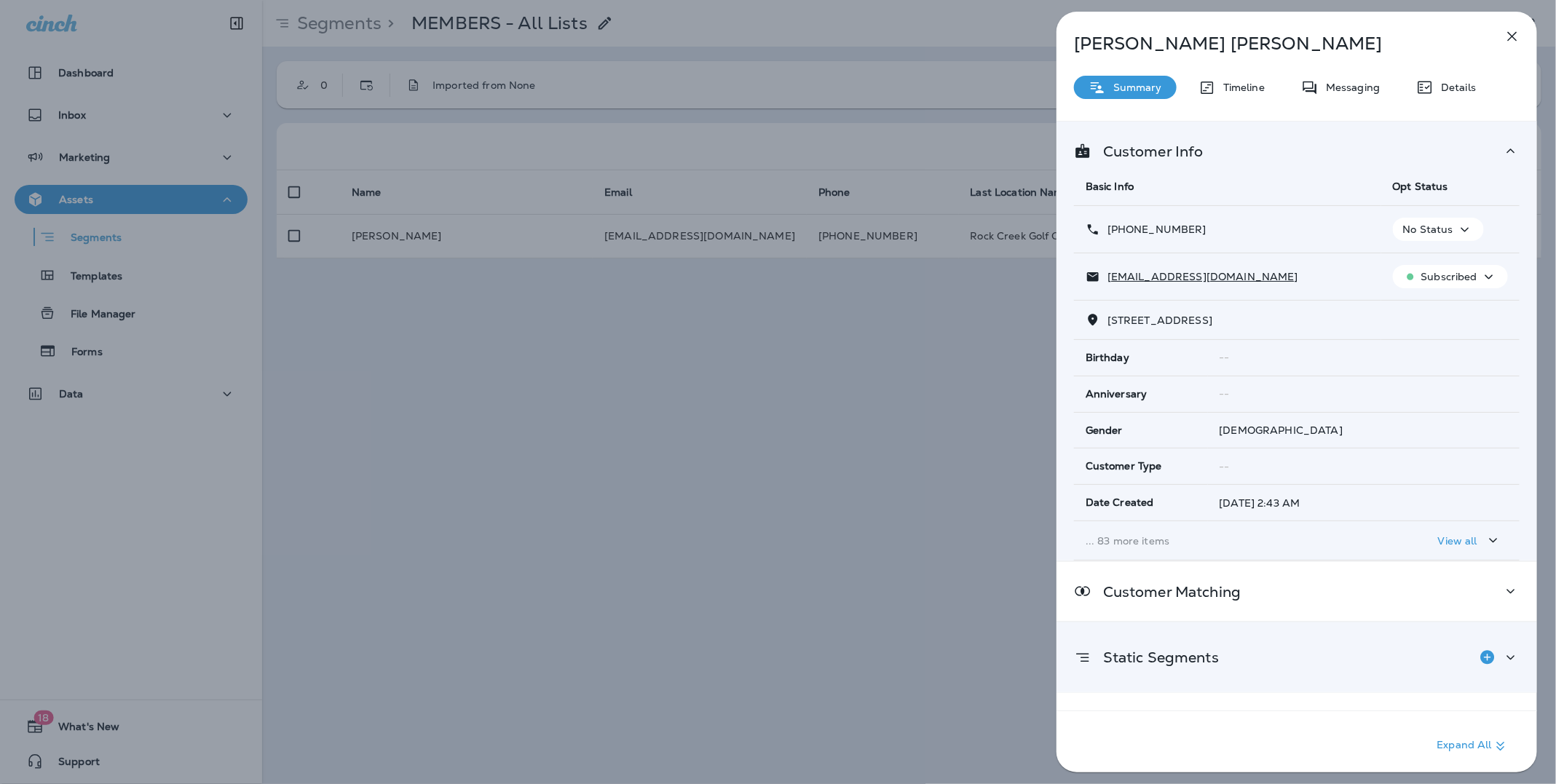
click at [1182, 655] on p "Static Segments" at bounding box center [1155, 657] width 127 height 12
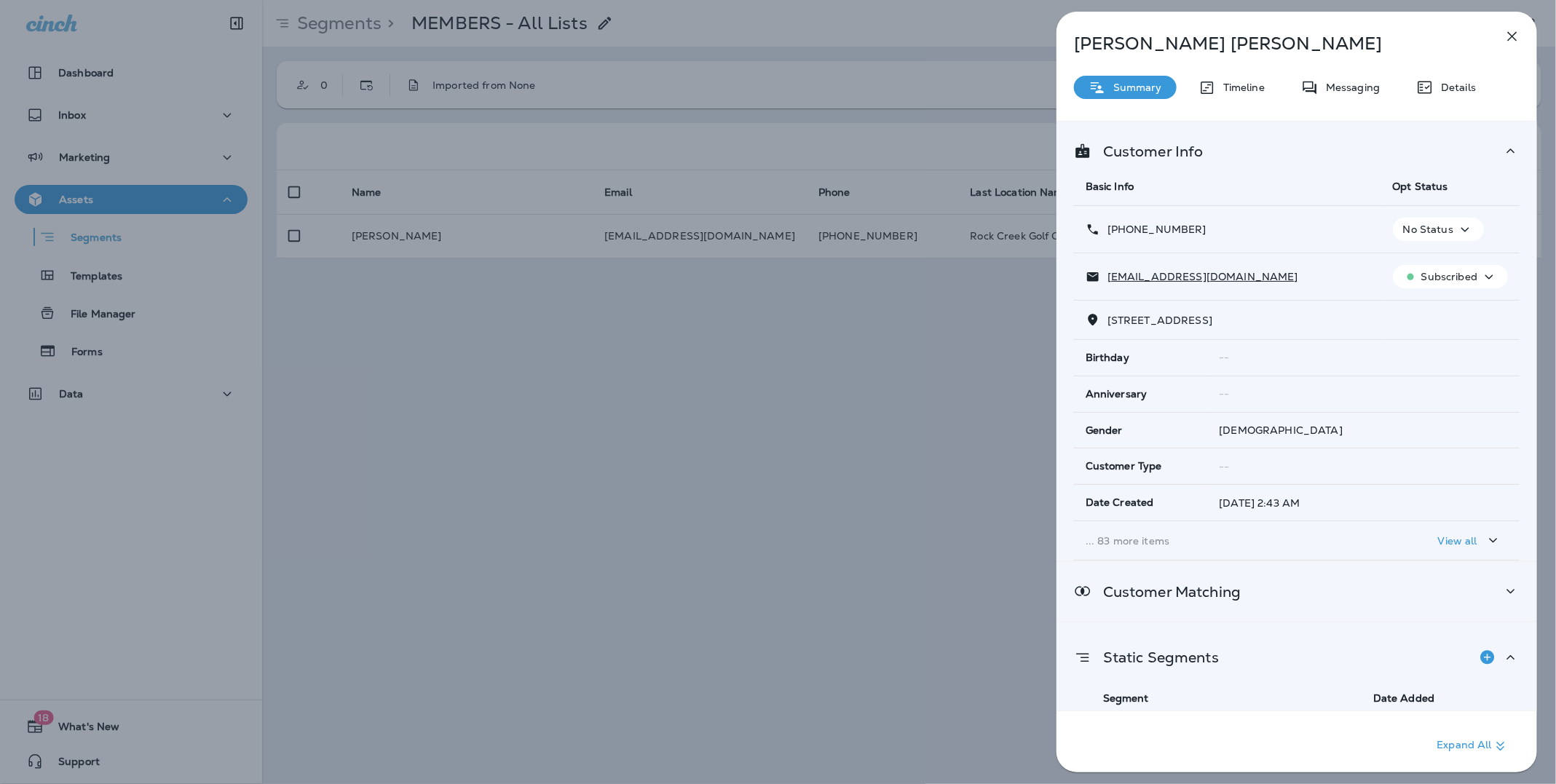
scroll to position [143, 0]
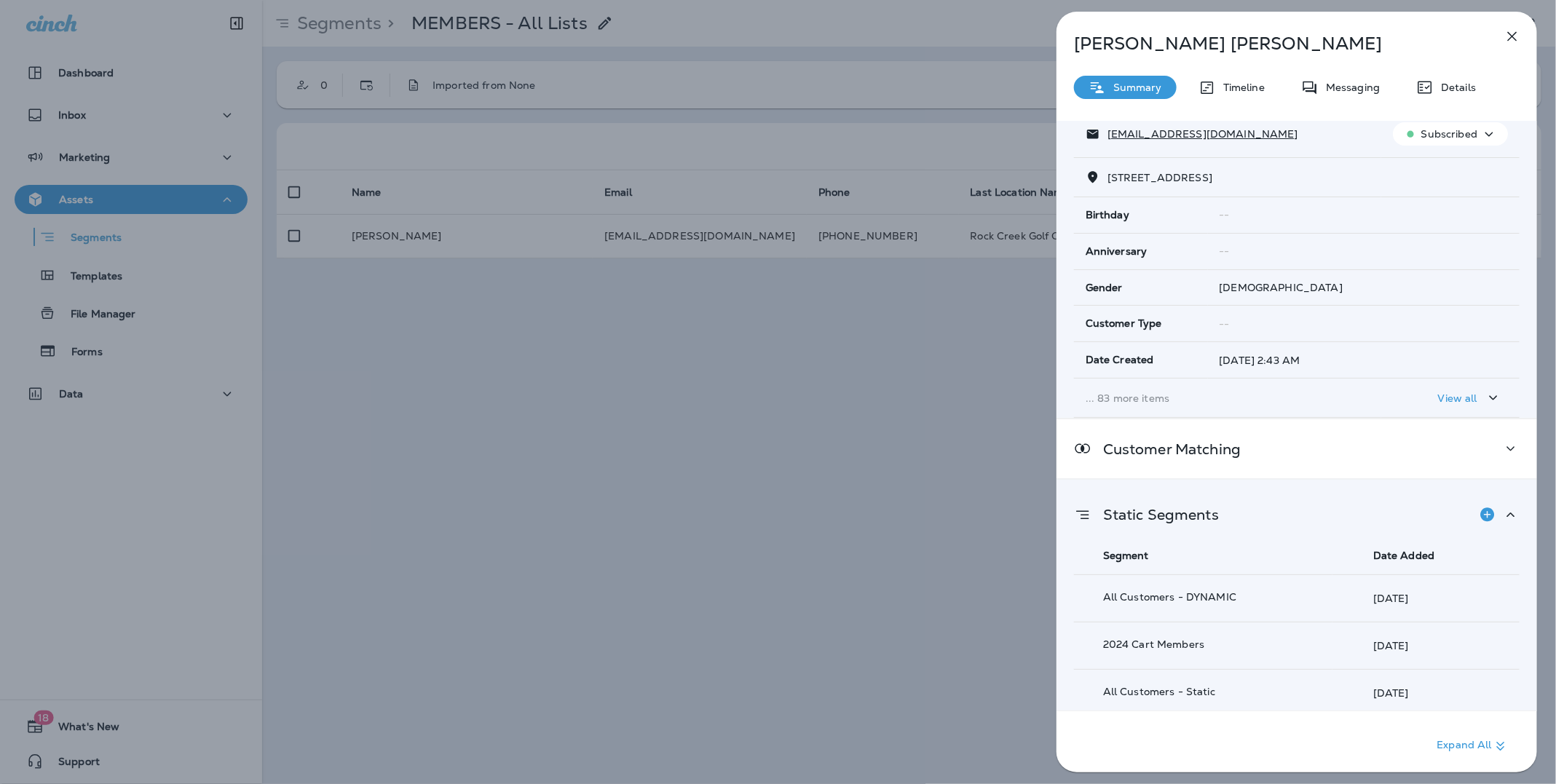
click at [1509, 37] on icon "button" at bounding box center [1513, 37] width 18 height 18
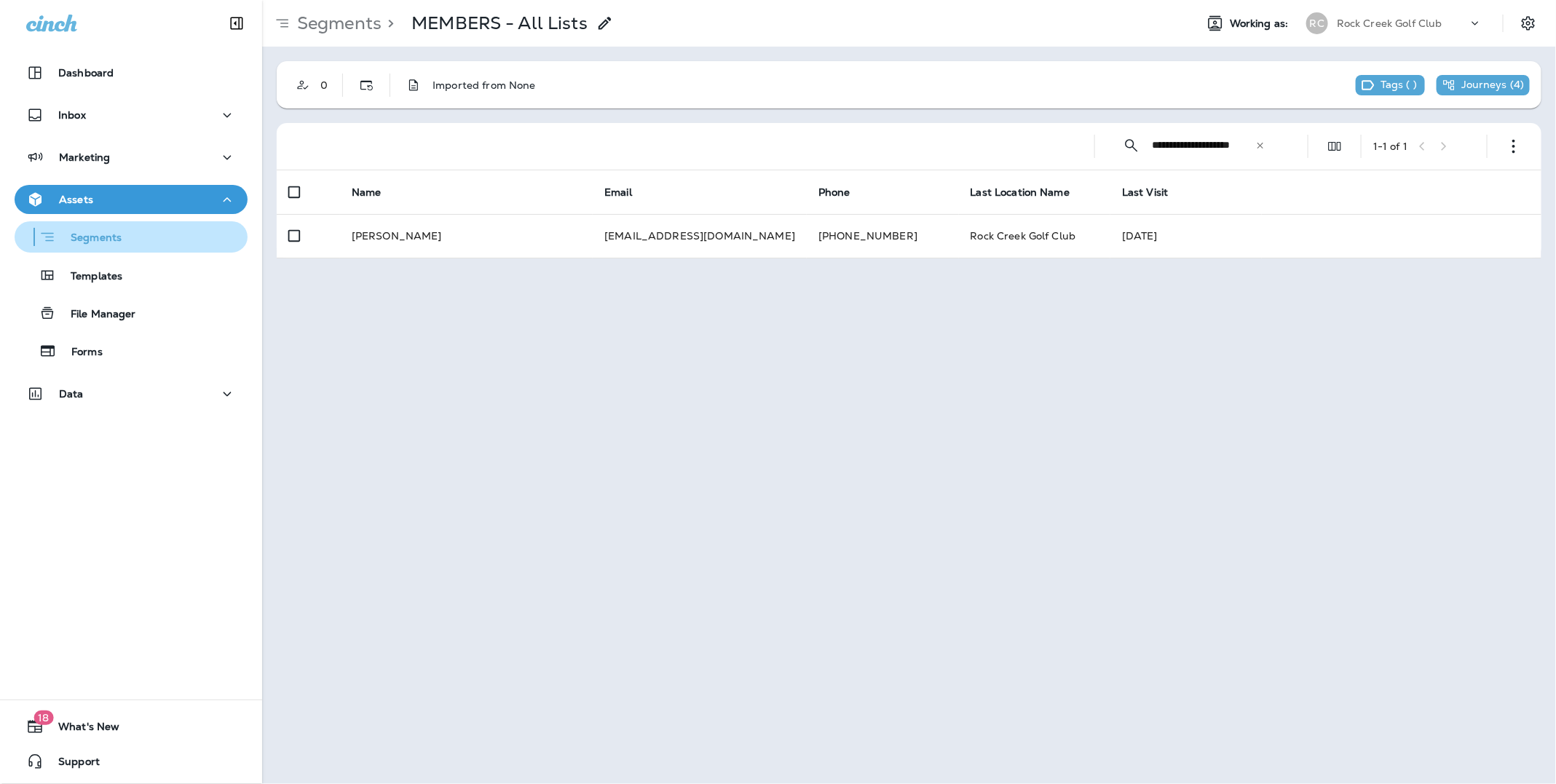
click at [103, 232] on p "Segments" at bounding box center [89, 239] width 66 height 14
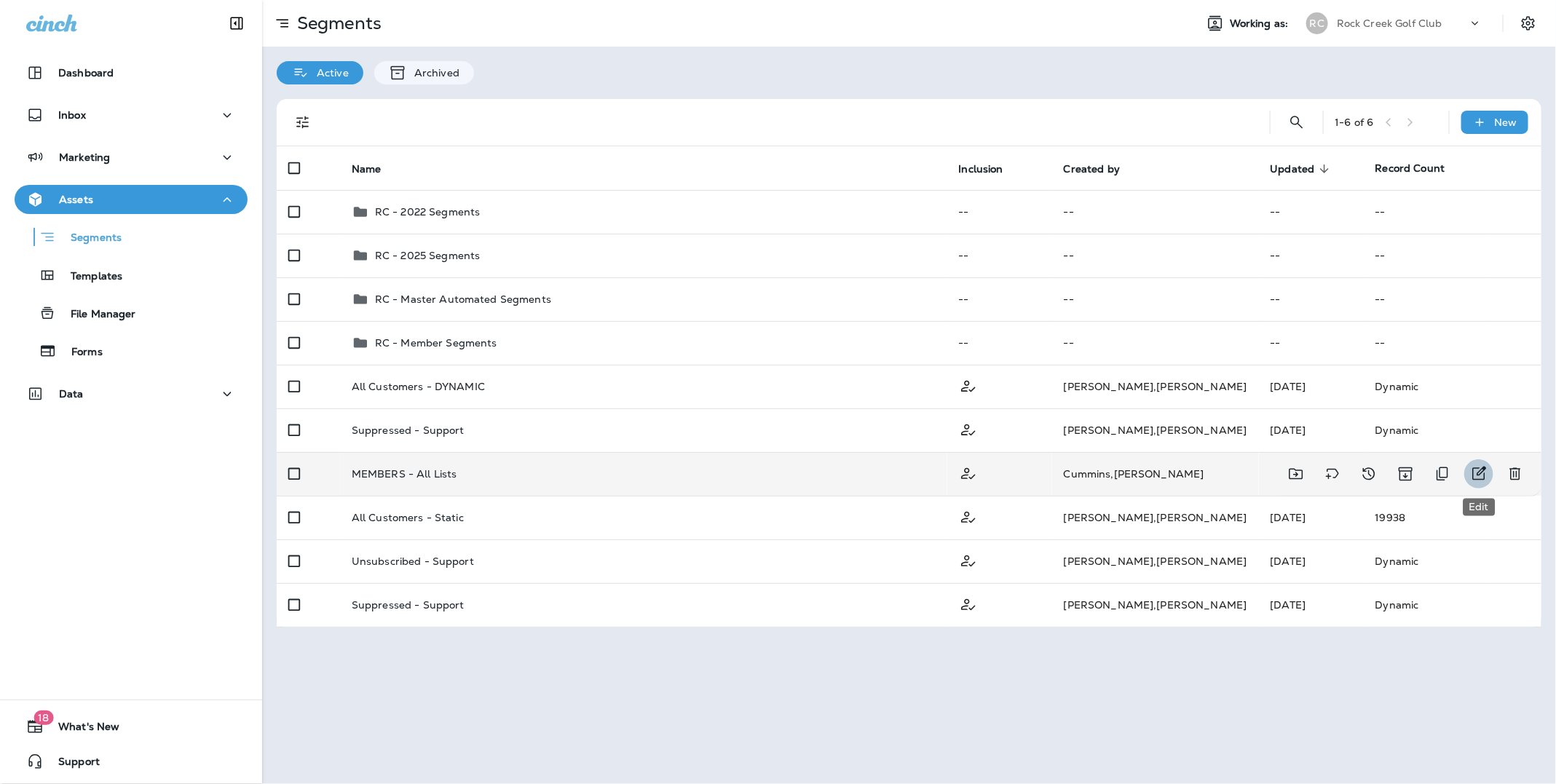
click at [1476, 468] on icon "Edit" at bounding box center [1479, 473] width 14 height 14
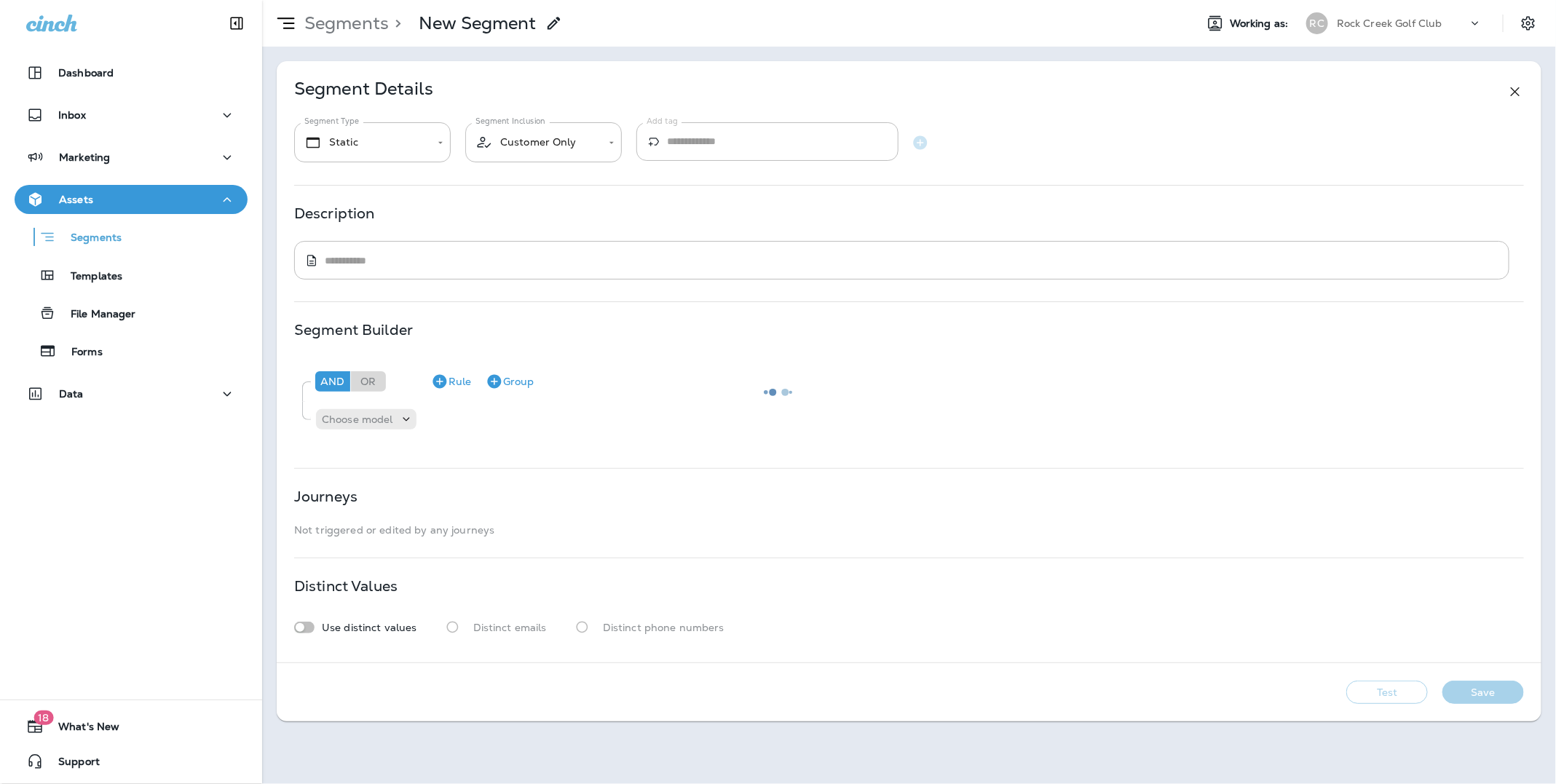
type input "*******"
type textarea "**********"
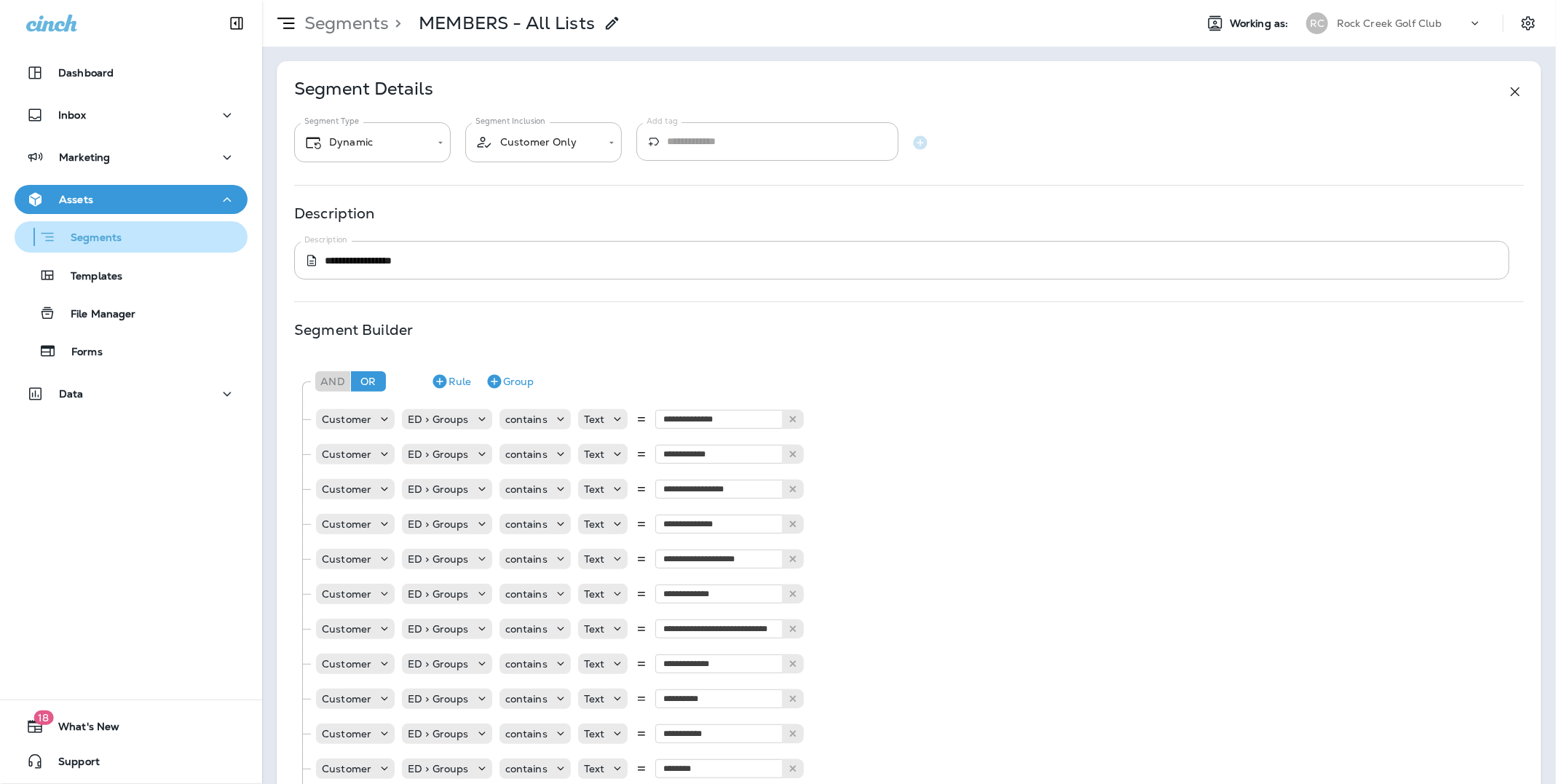
click at [108, 233] on p "Segments" at bounding box center [89, 239] width 66 height 14
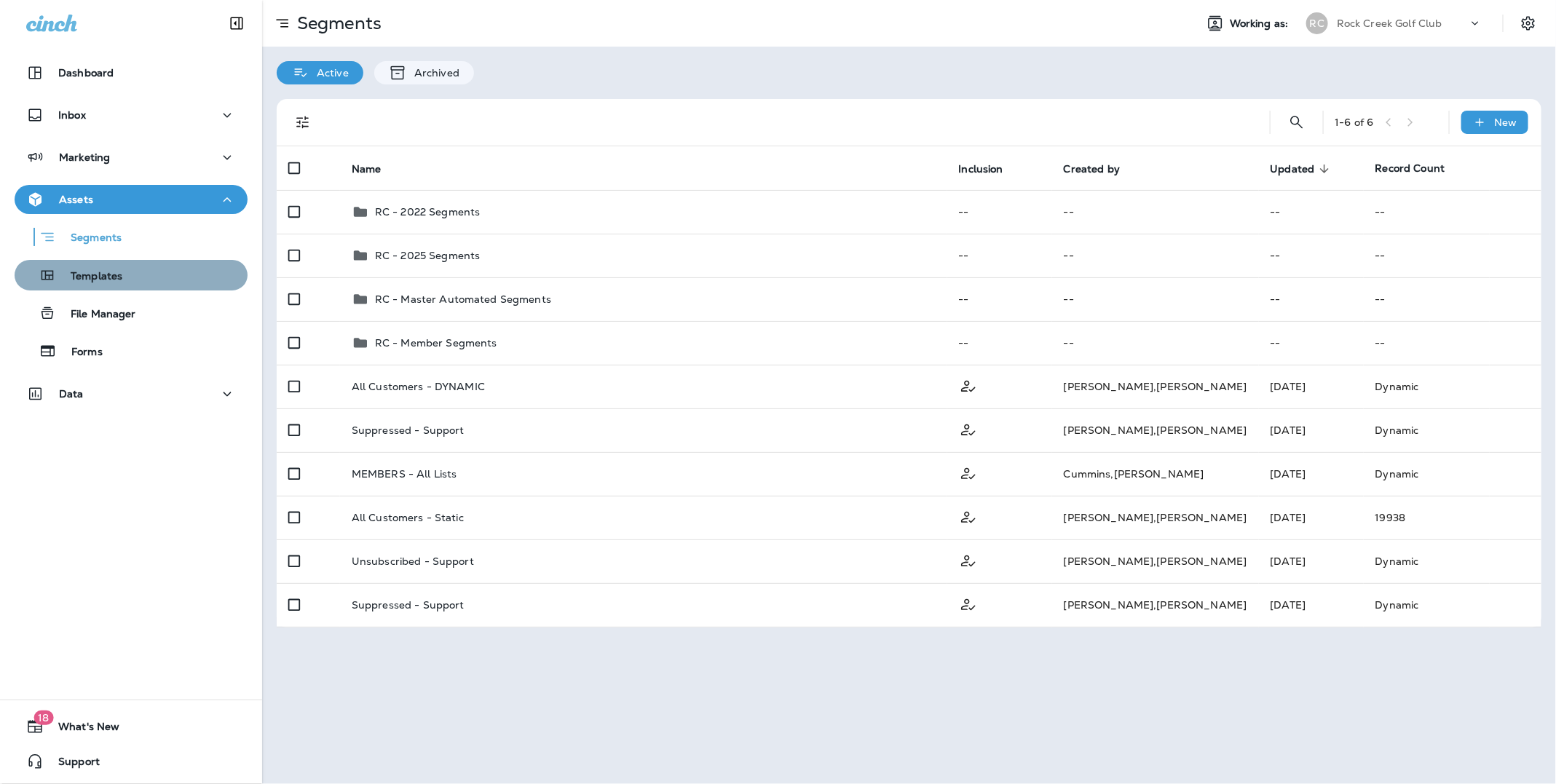
click at [118, 277] on p "Templates" at bounding box center [89, 277] width 66 height 14
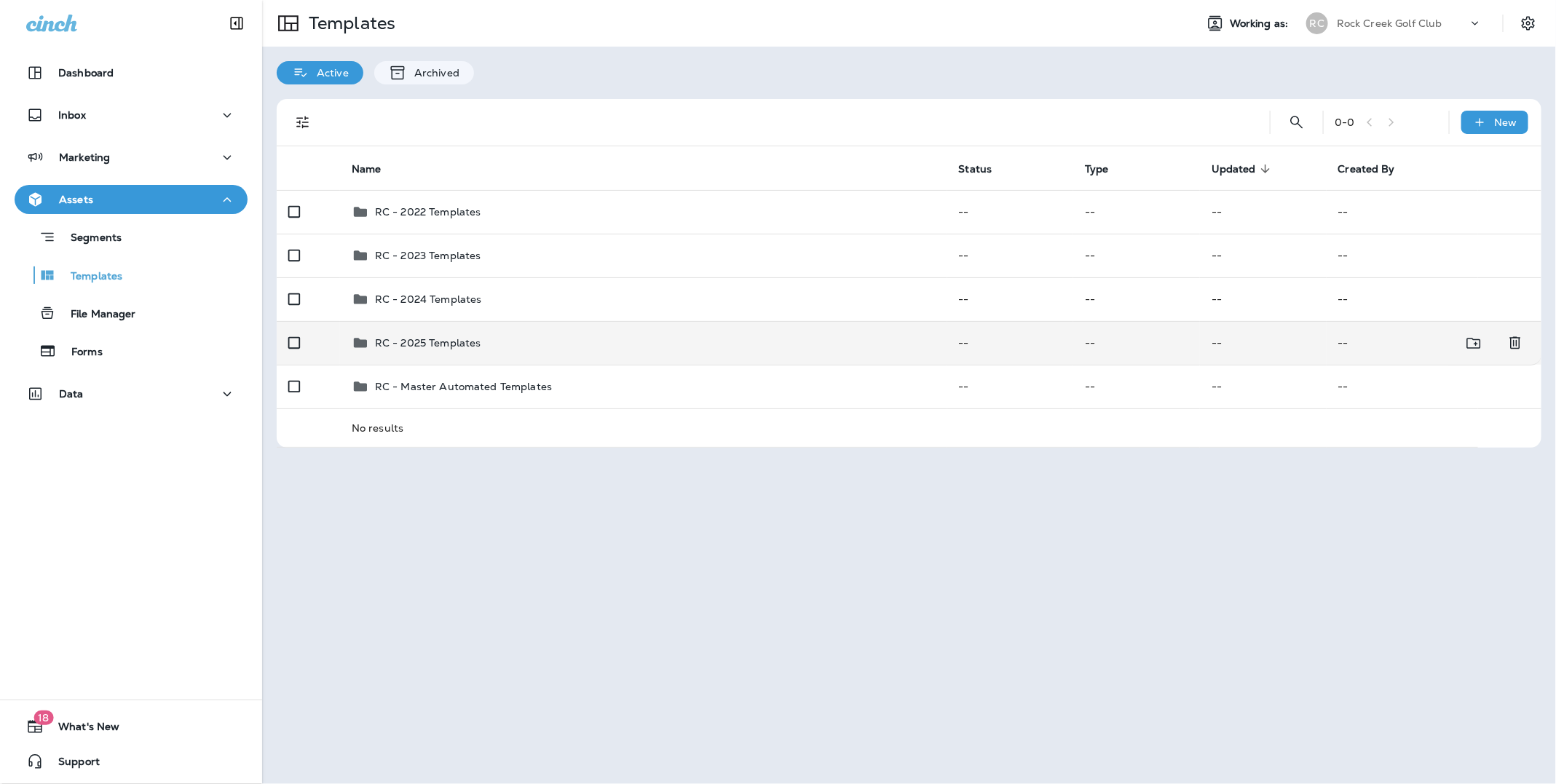
click at [418, 342] on p "RC - 2025 Templates" at bounding box center [428, 343] width 106 height 12
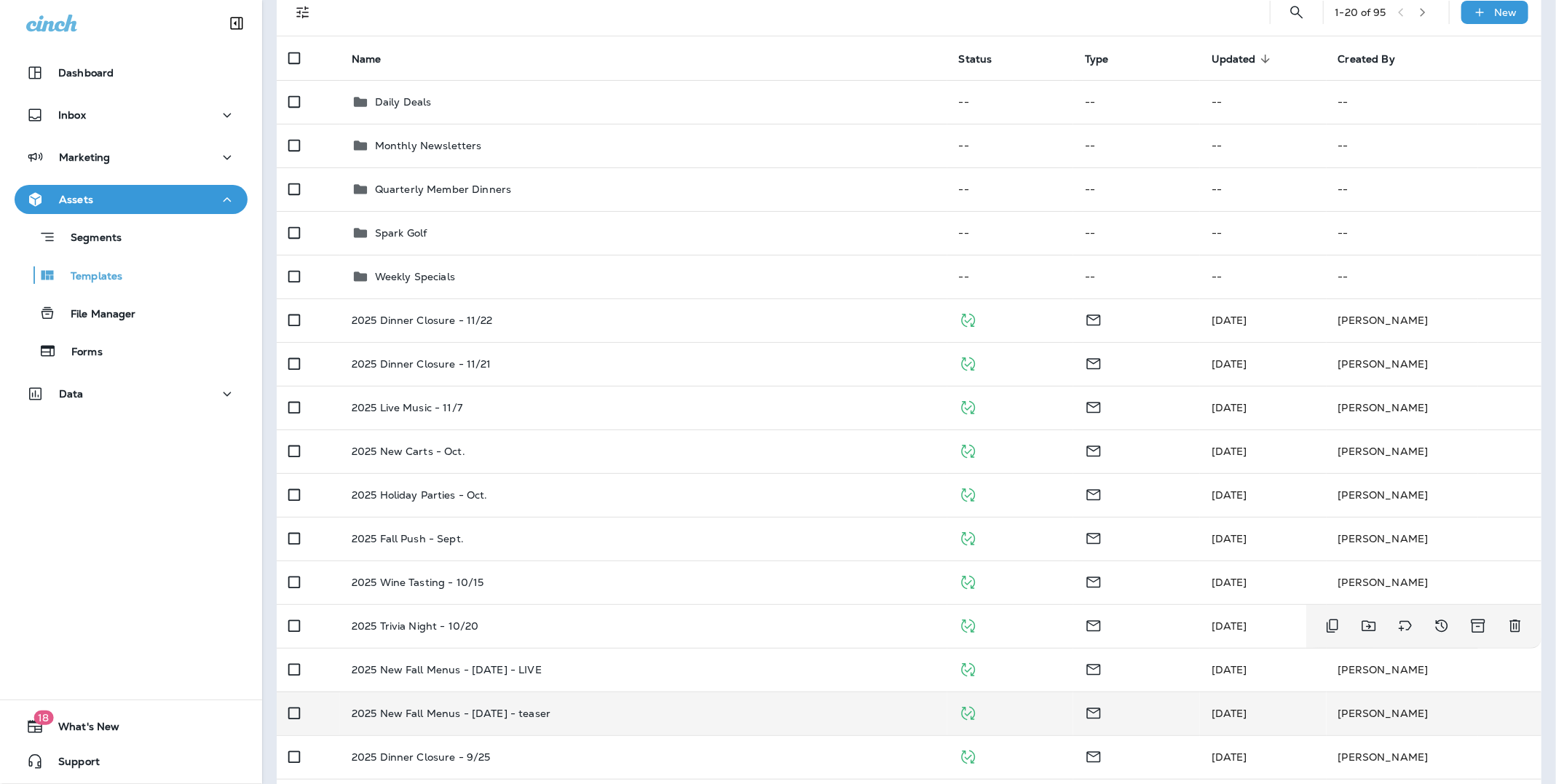
scroll to position [109, 0]
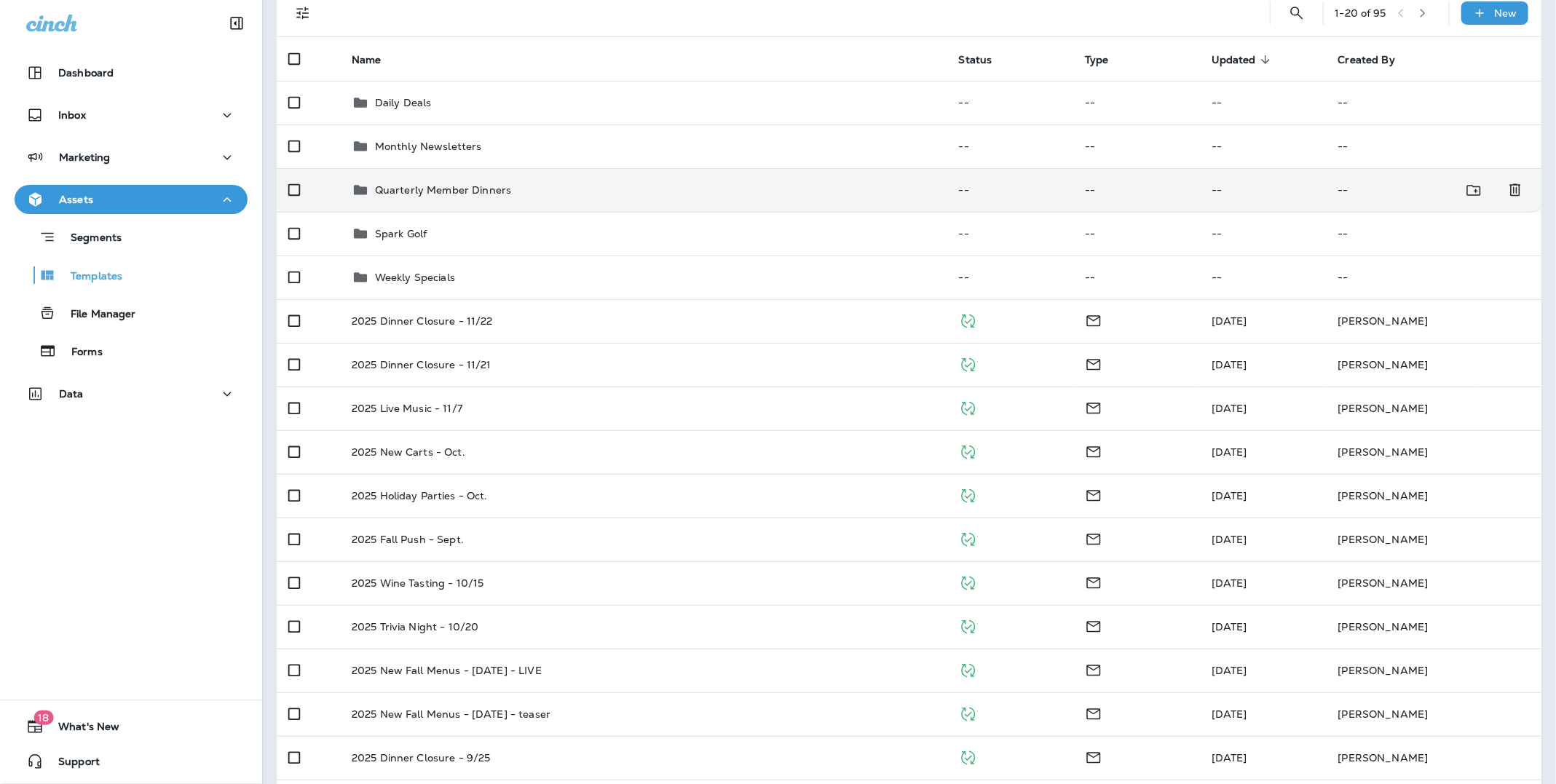
click at [439, 193] on p "Quarterly Member Dinners" at bounding box center [443, 189] width 136 height 12
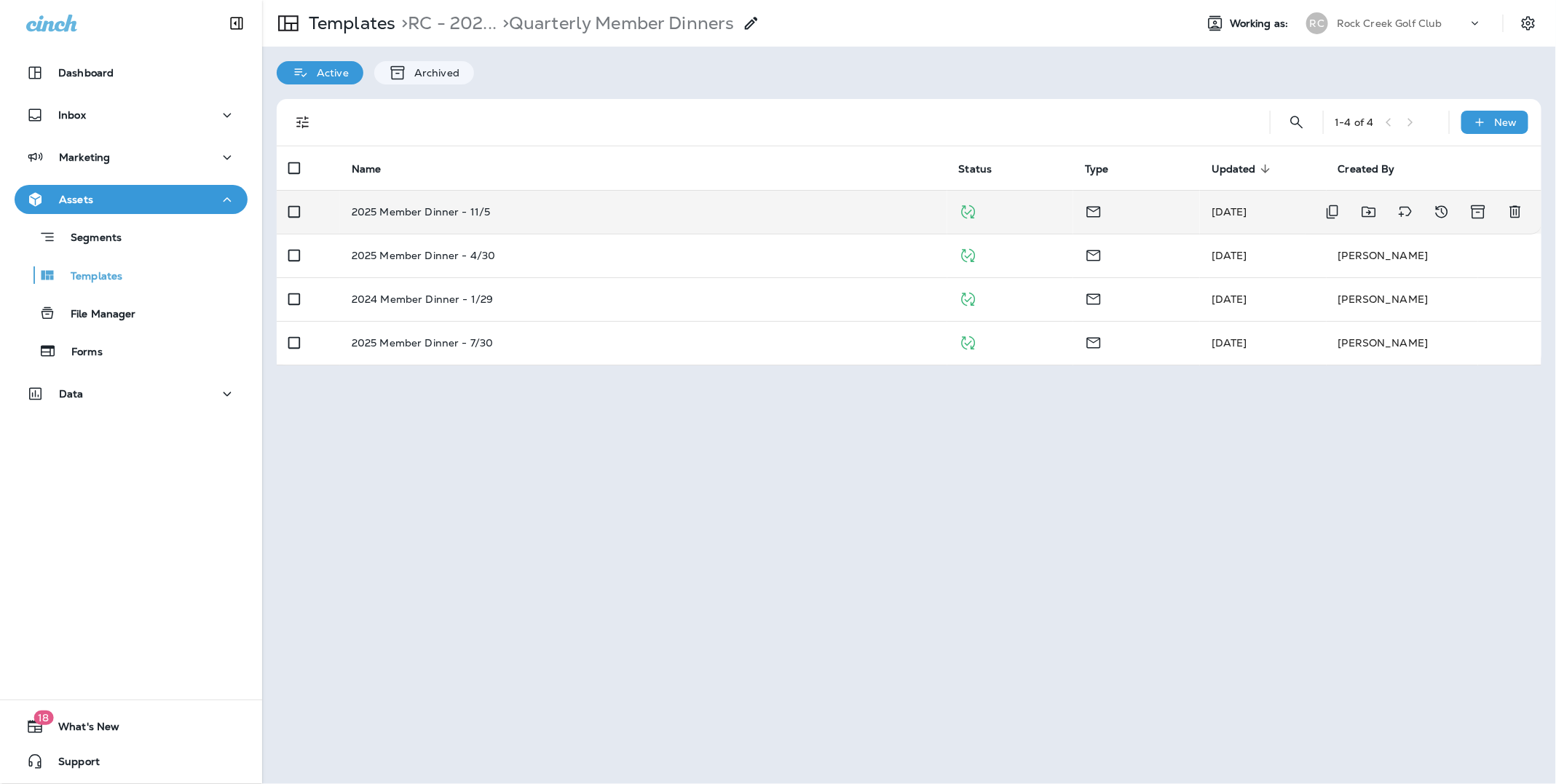
click at [424, 209] on p "2025 Member Dinner - 11/5" at bounding box center [421, 212] width 139 height 12
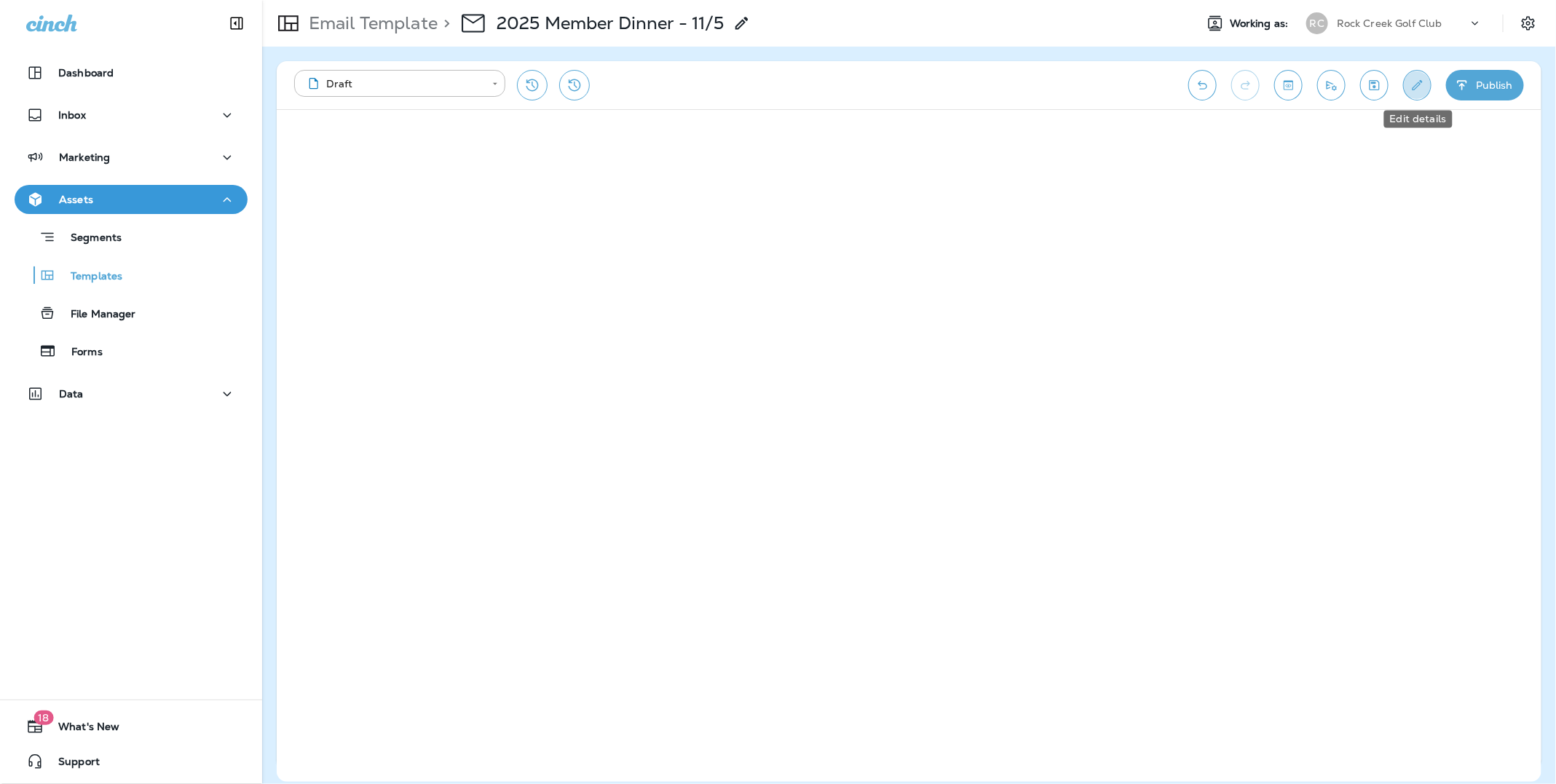
click at [1418, 86] on icon "Edit details" at bounding box center [1418, 85] width 10 height 10
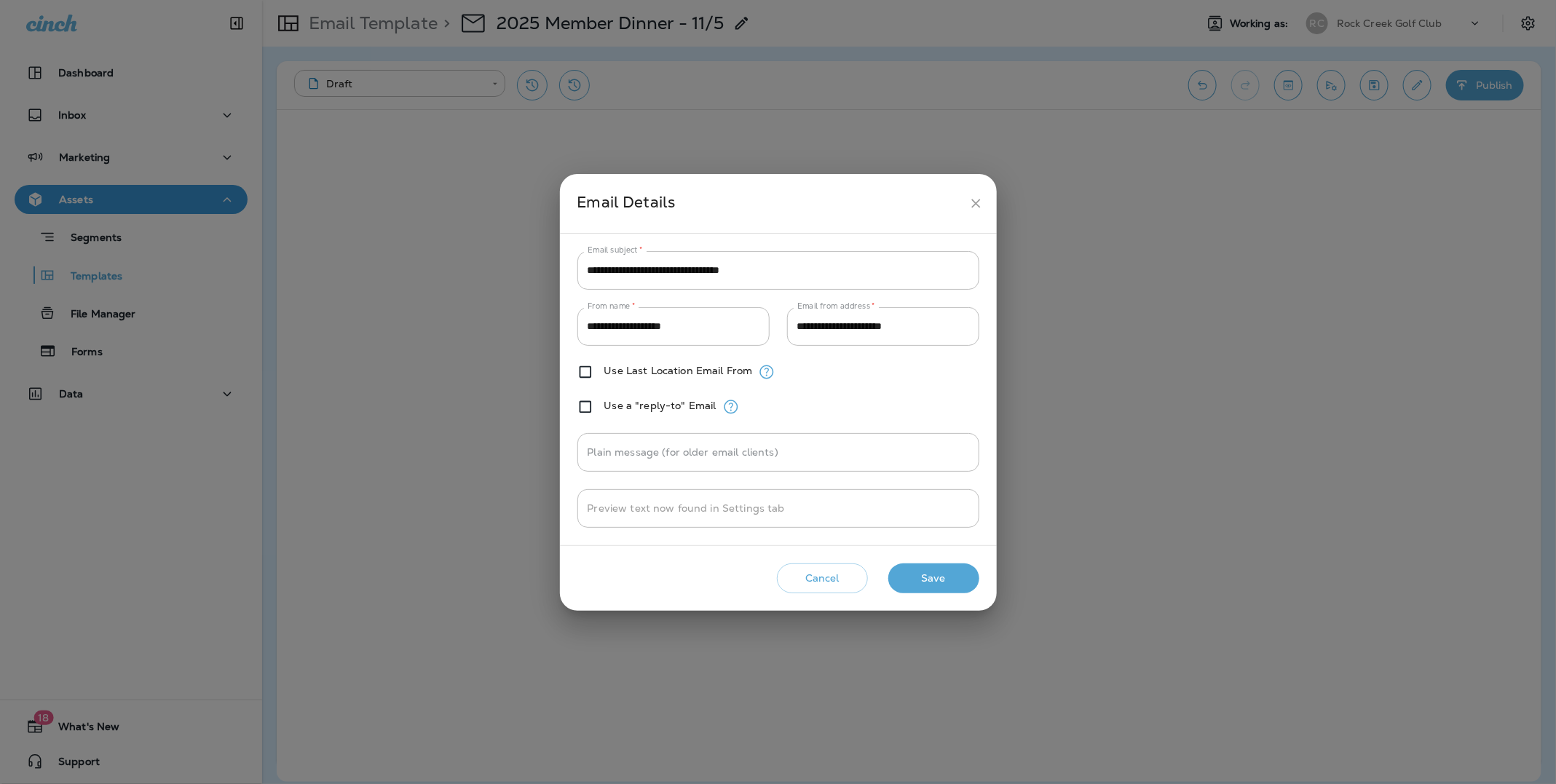
click at [931, 575] on button "Save" at bounding box center [934, 578] width 91 height 30
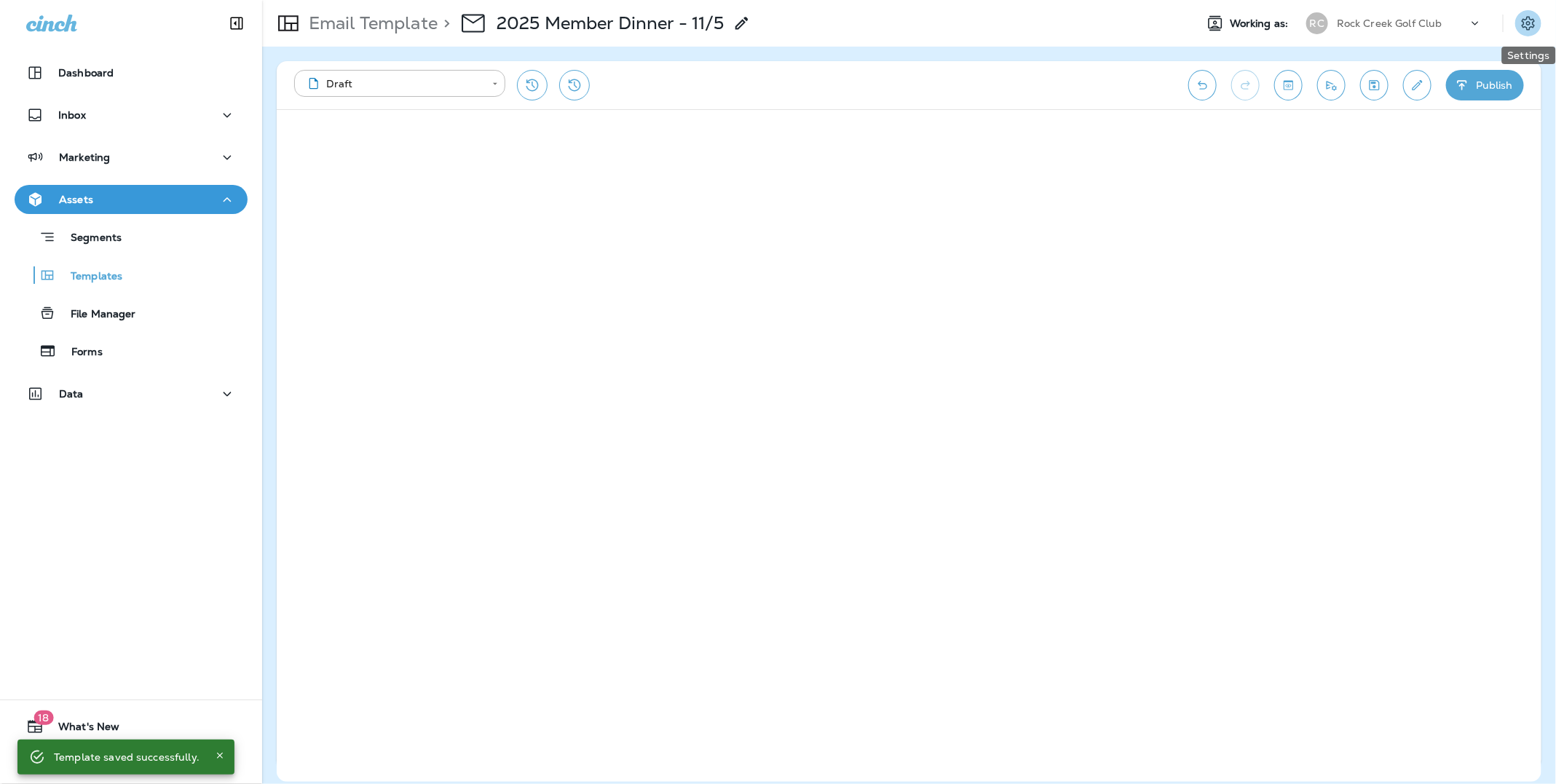
click at [1535, 18] on icon "Settings" at bounding box center [1529, 23] width 18 height 18
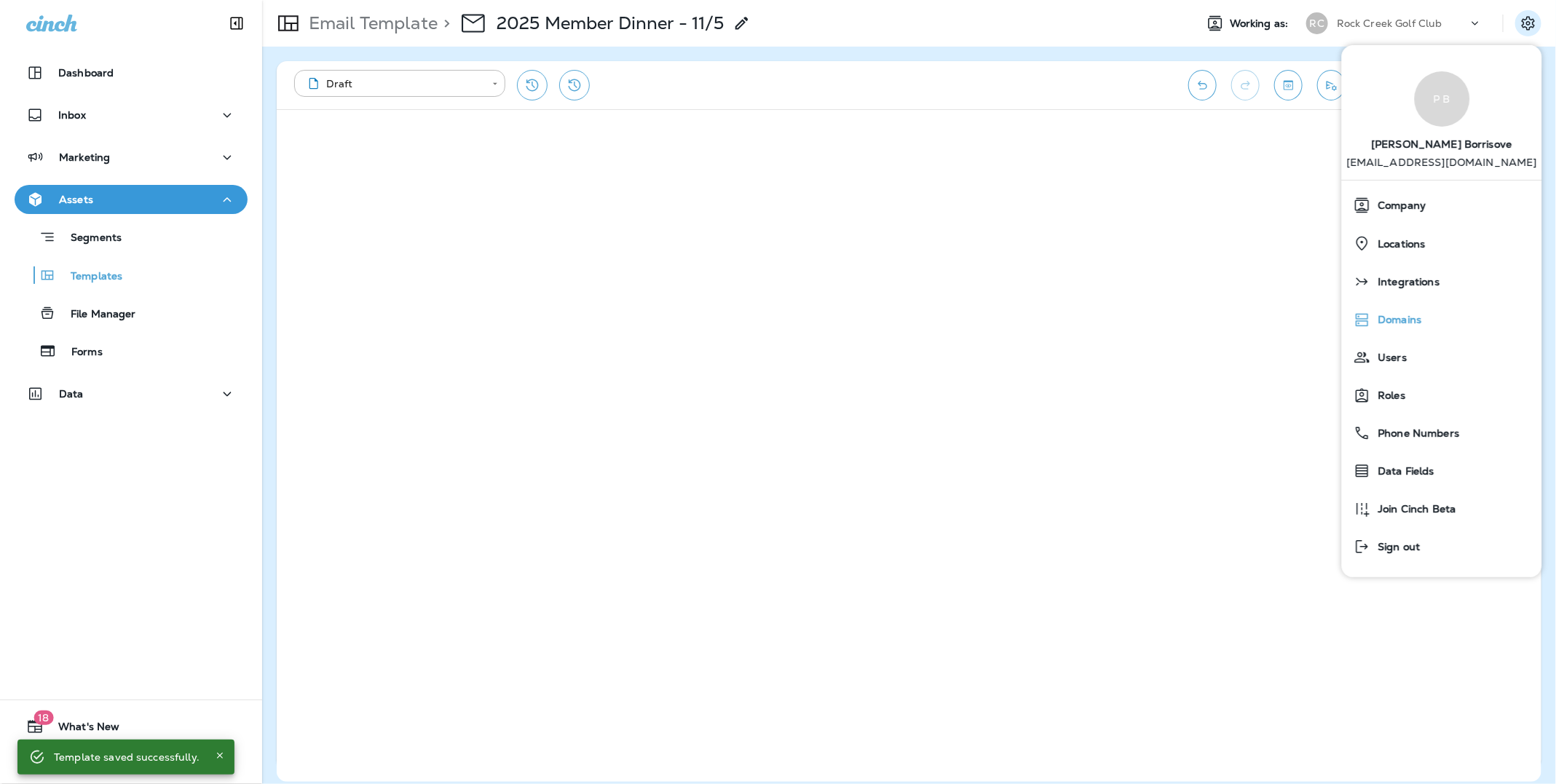
click at [1398, 315] on span "Domains" at bounding box center [1397, 320] width 51 height 12
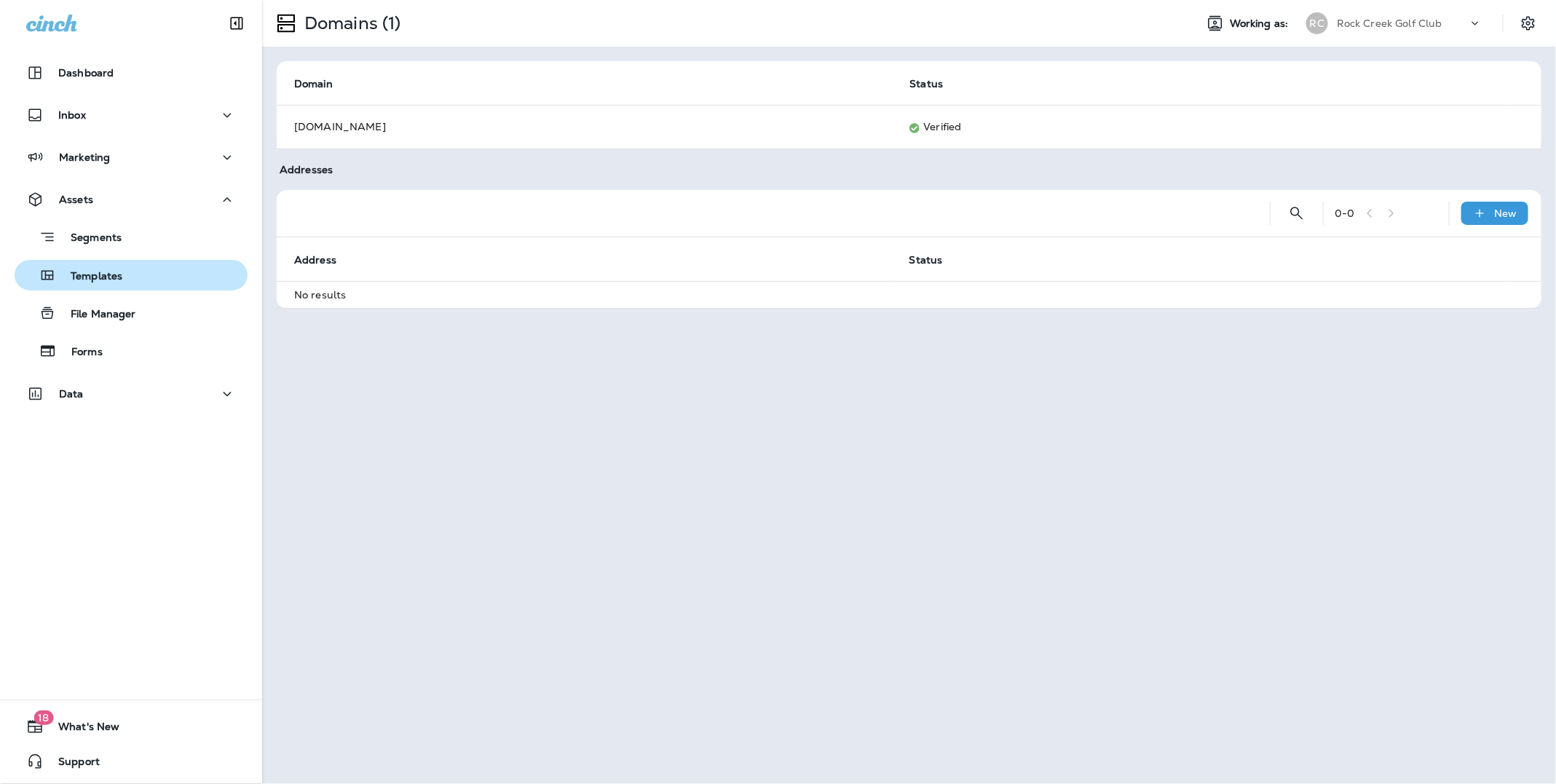
click at [94, 272] on p "Templates" at bounding box center [89, 277] width 66 height 14
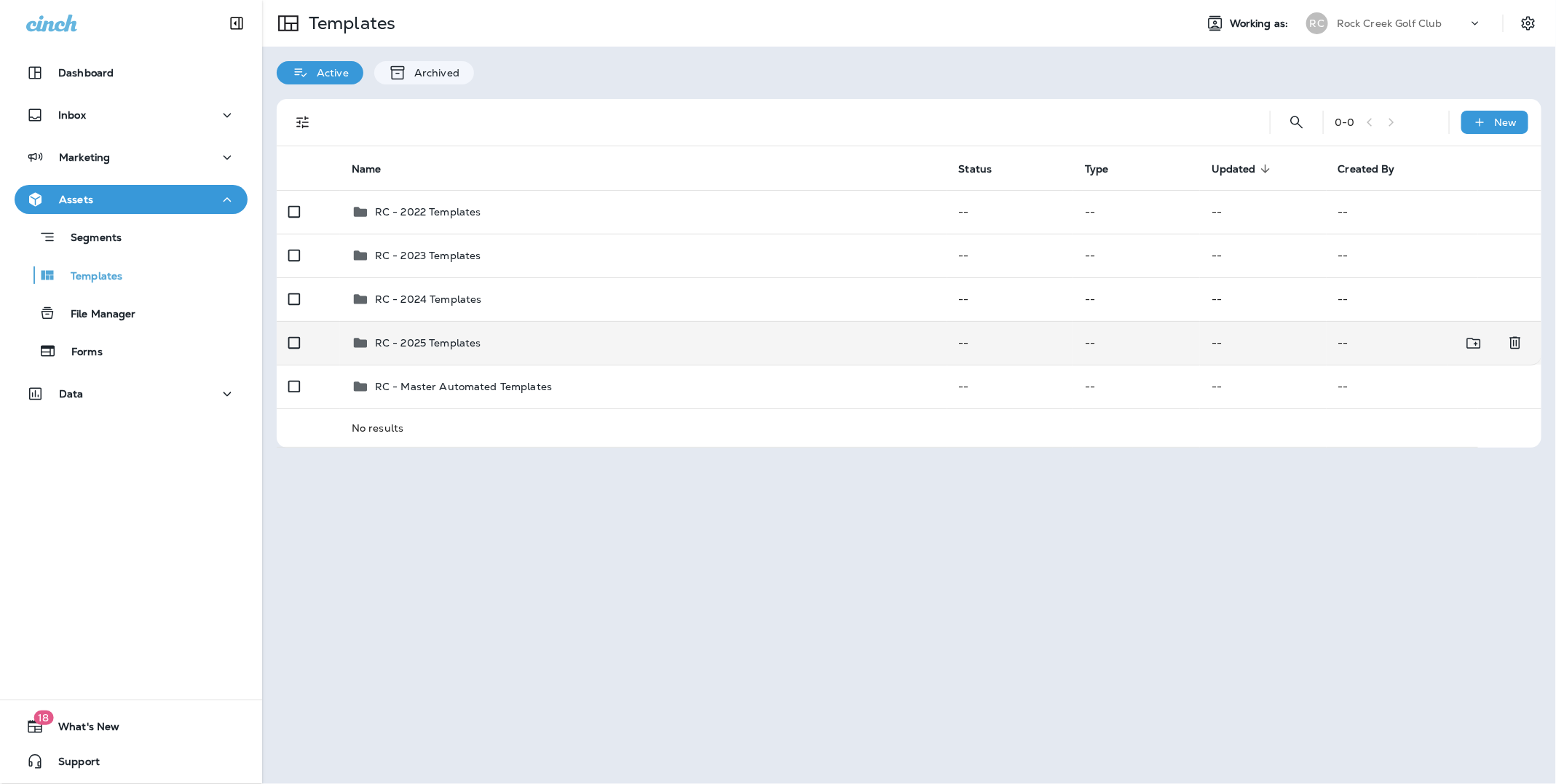
click at [445, 345] on p "RC - 2025 Templates" at bounding box center [428, 343] width 106 height 12
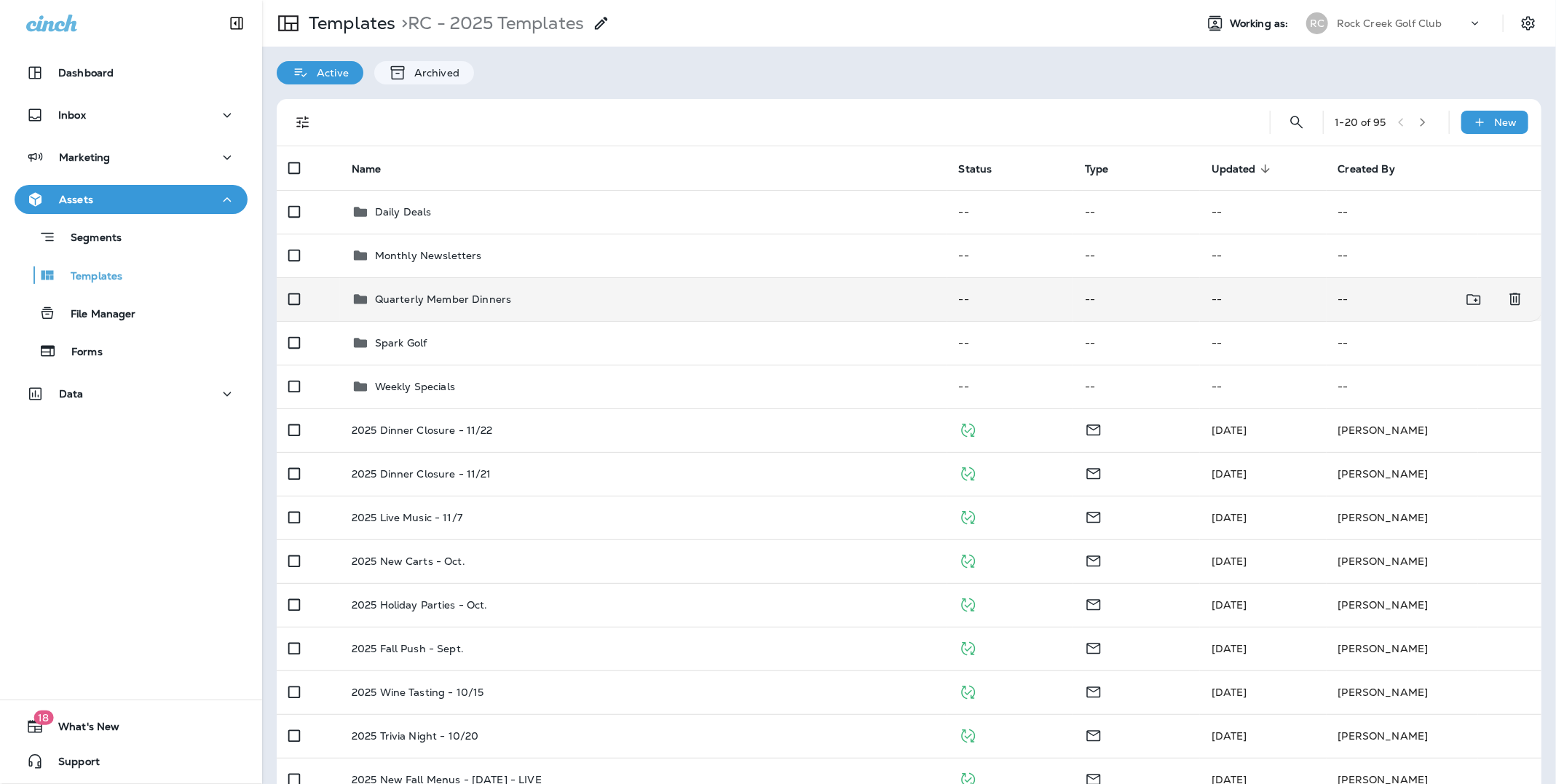
click at [429, 302] on p "Quarterly Member Dinners" at bounding box center [443, 299] width 136 height 12
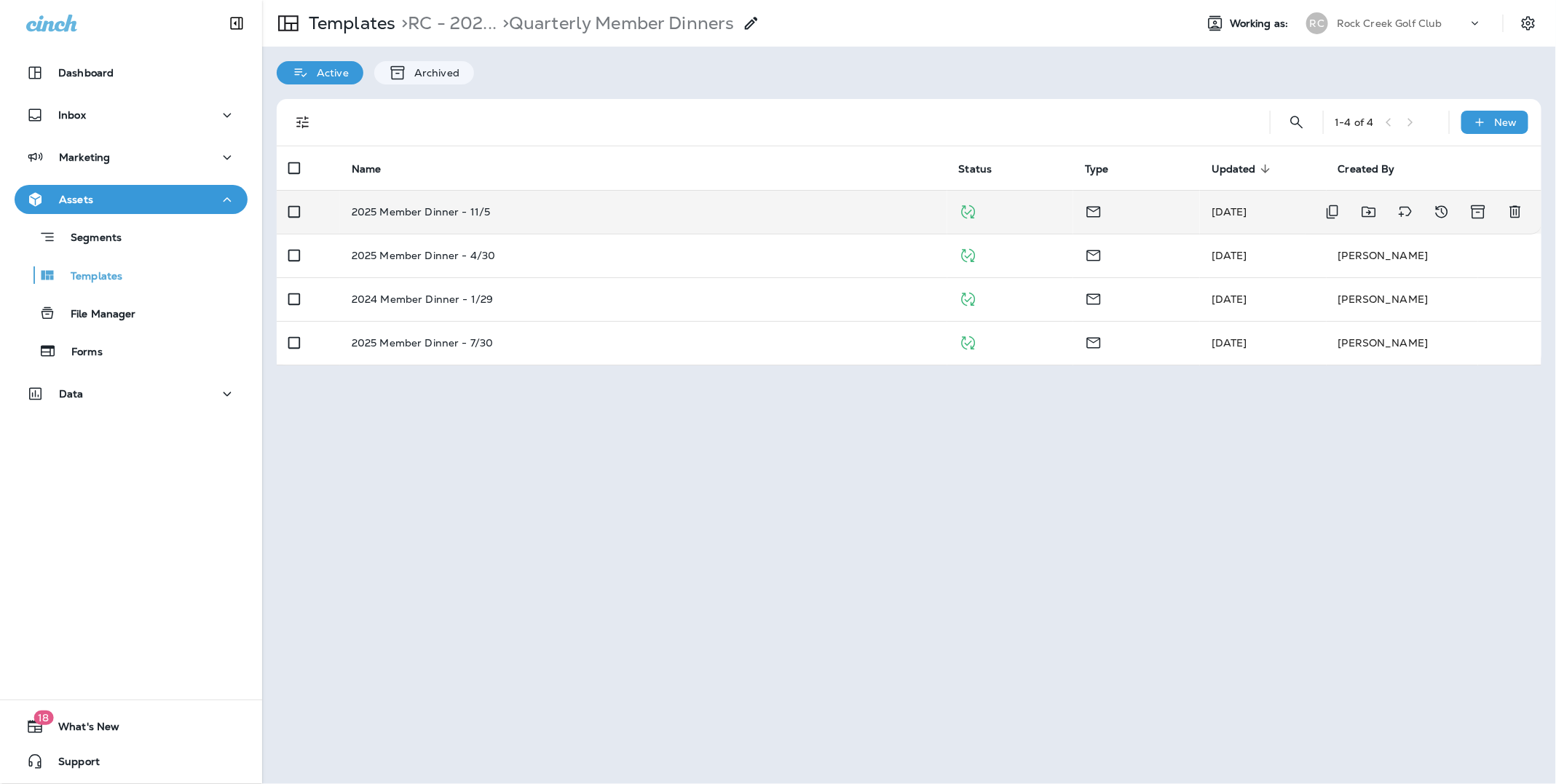
click at [434, 215] on p "2025 Member Dinner - 11/5" at bounding box center [421, 212] width 139 height 12
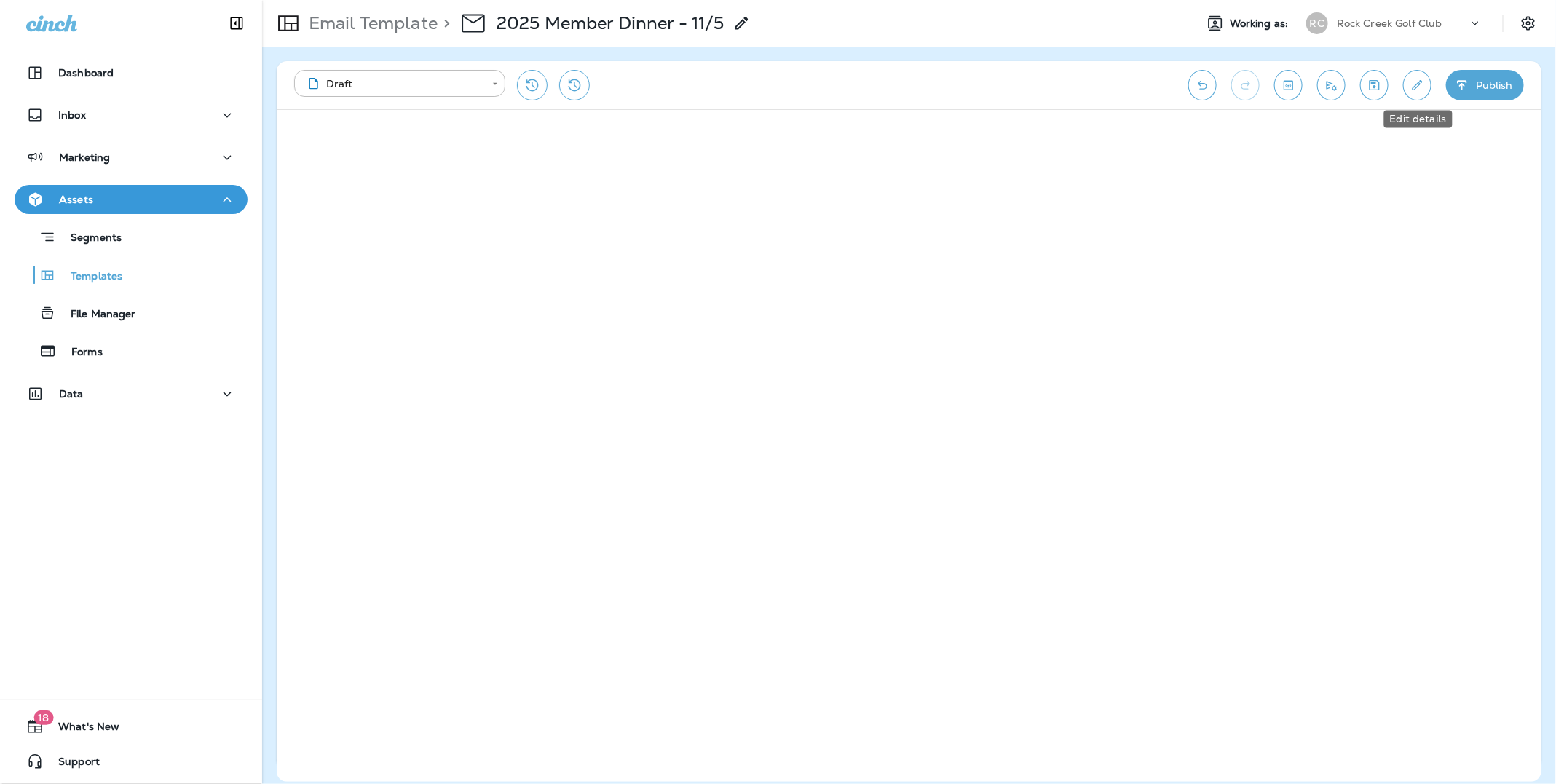
click at [1419, 93] on button "Edit details" at bounding box center [1418, 85] width 29 height 30
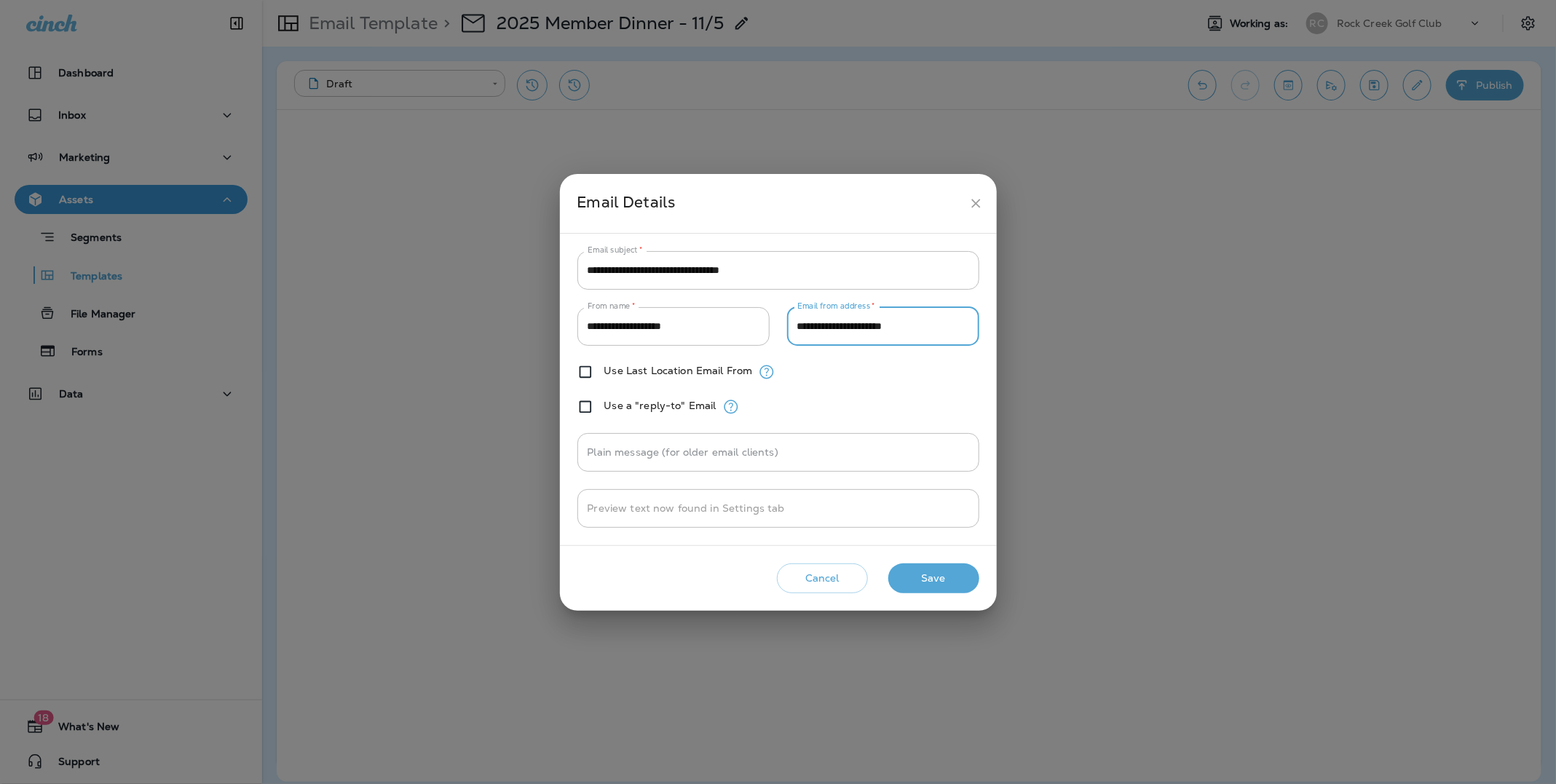
click at [918, 327] on input "**********" at bounding box center [884, 326] width 192 height 38
drag, startPoint x: 940, startPoint y: 325, endPoint x: 784, endPoint y: 325, distance: 156.0
click at [784, 325] on div "**********" at bounding box center [778, 326] width 402 height 38
click at [952, 70] on div "**********" at bounding box center [778, 392] width 1556 height 784
click at [981, 197] on icon "close" at bounding box center [975, 203] width 15 height 15
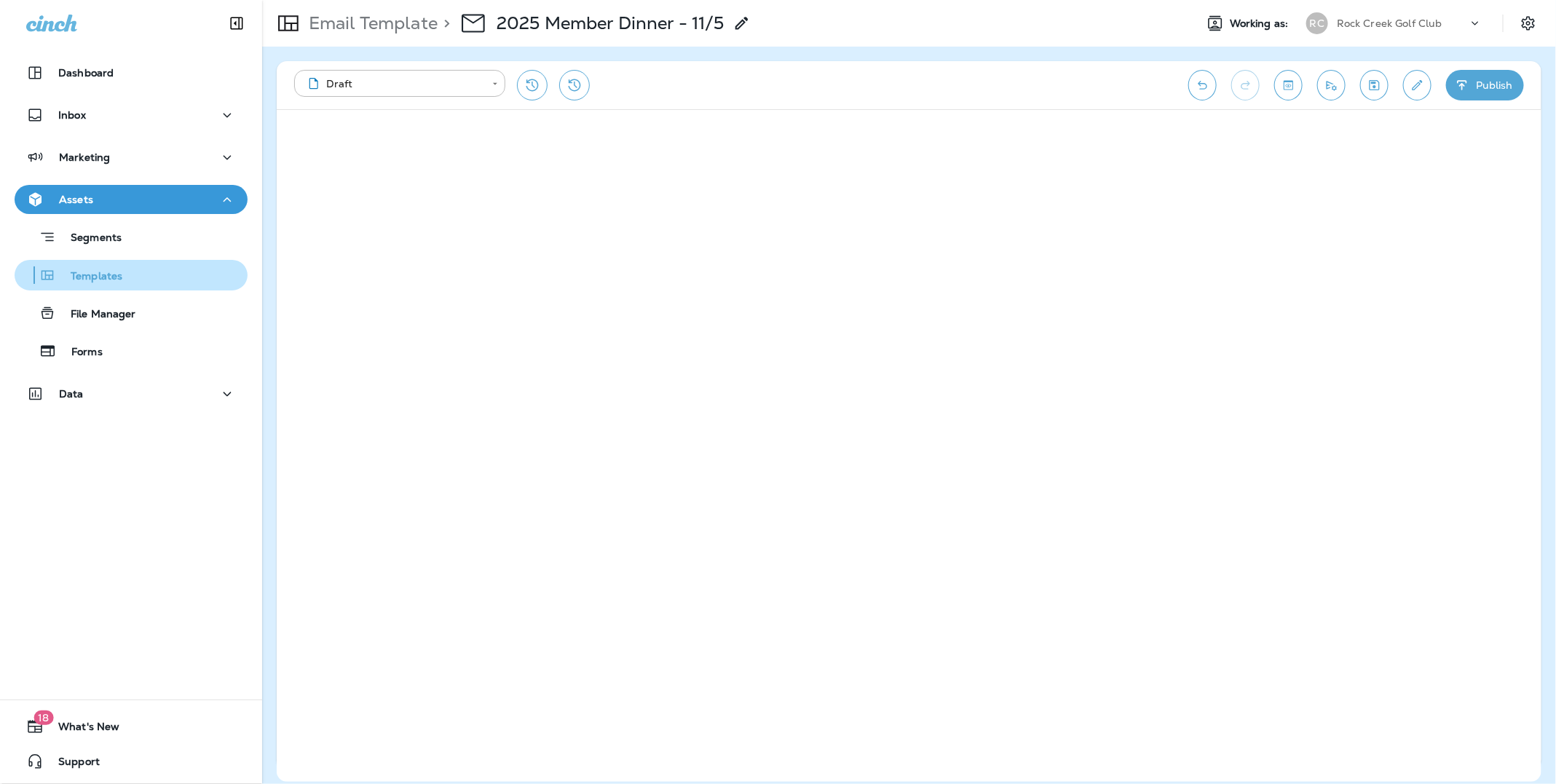
click at [109, 281] on p "Templates" at bounding box center [89, 277] width 66 height 14
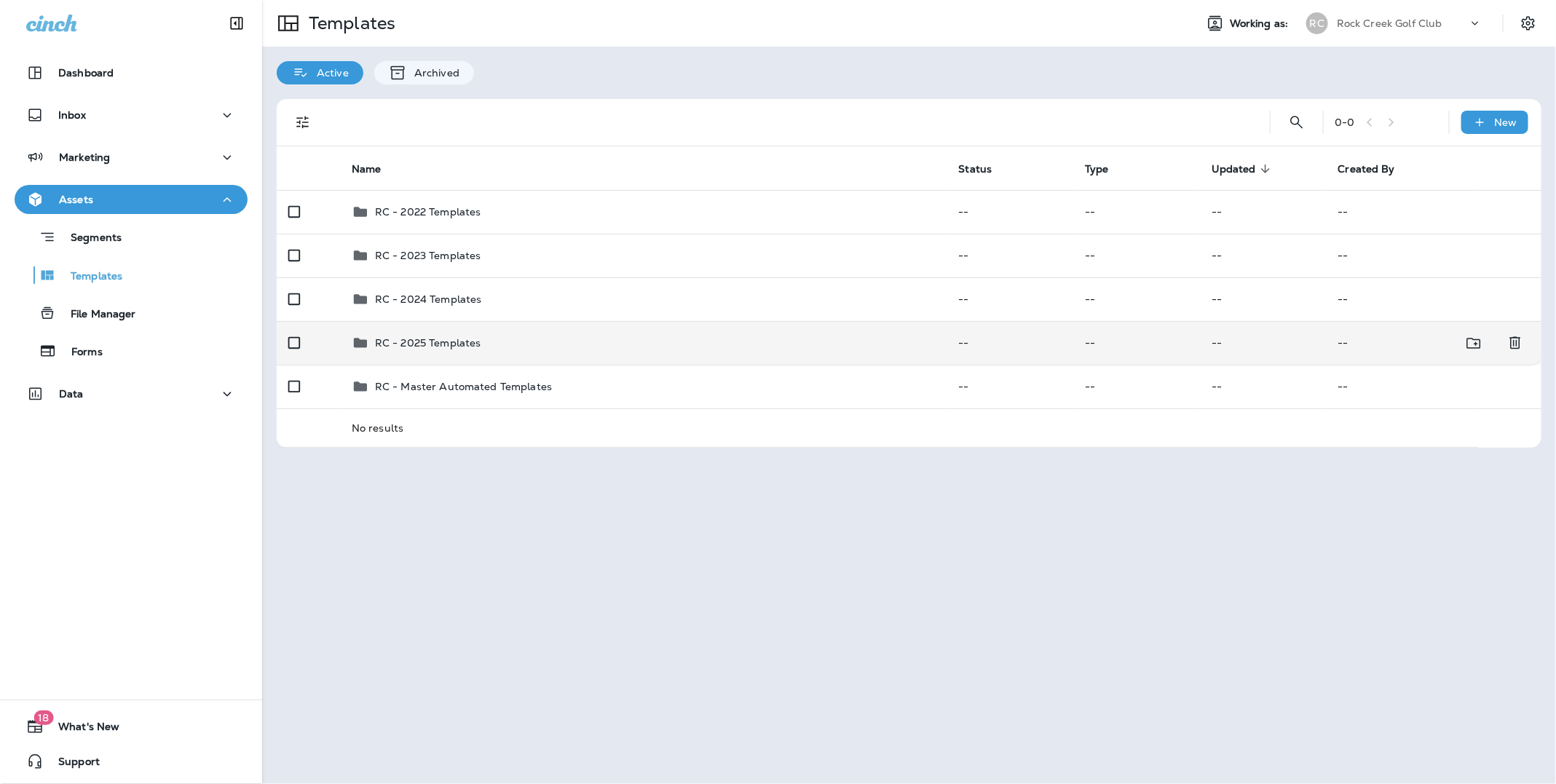
click at [480, 348] on div "RC - 2025 Templates" at bounding box center [644, 343] width 584 height 18
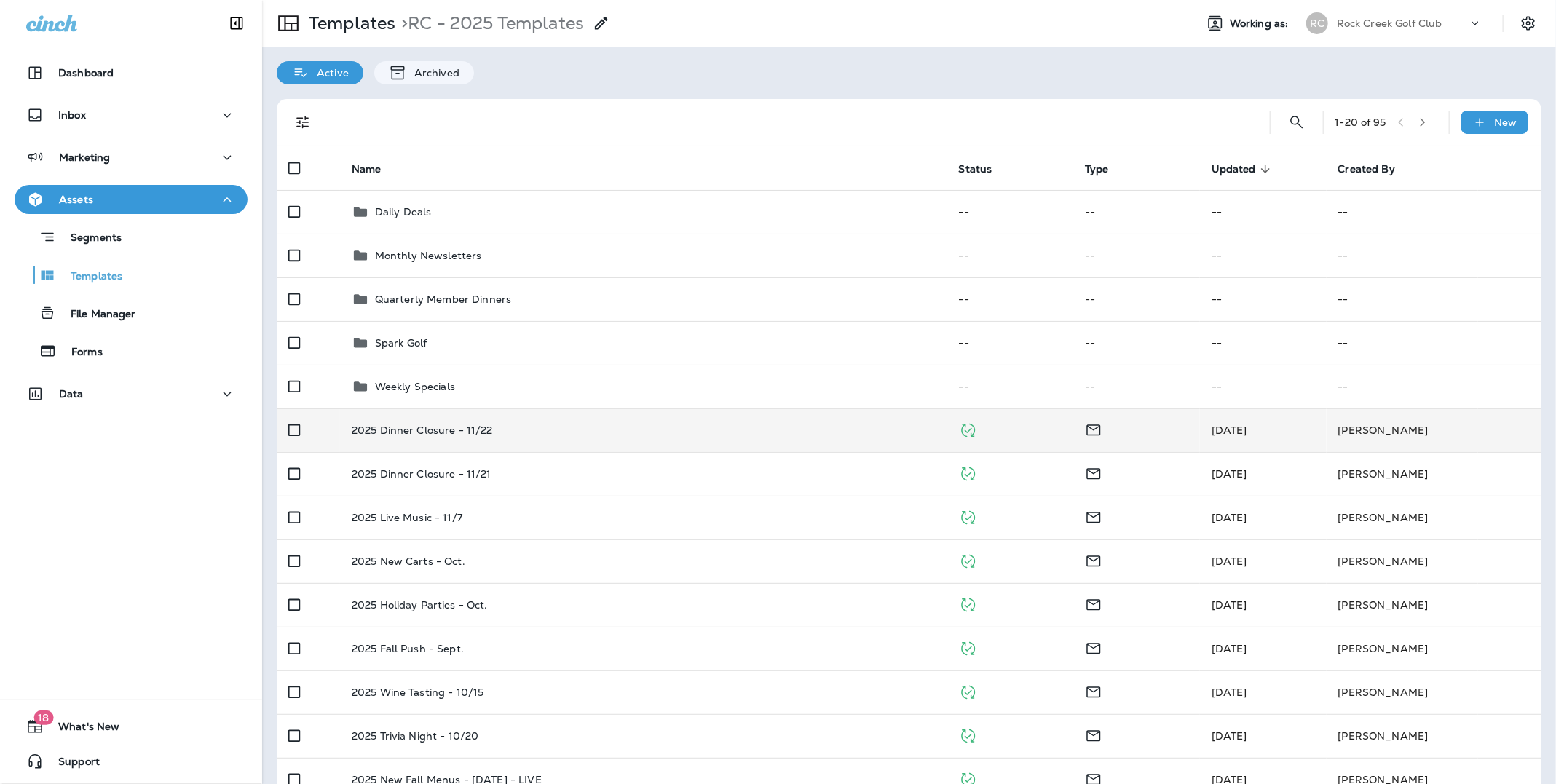
click at [457, 427] on p "2025 Dinner Closure - 11/22" at bounding box center [422, 430] width 142 height 12
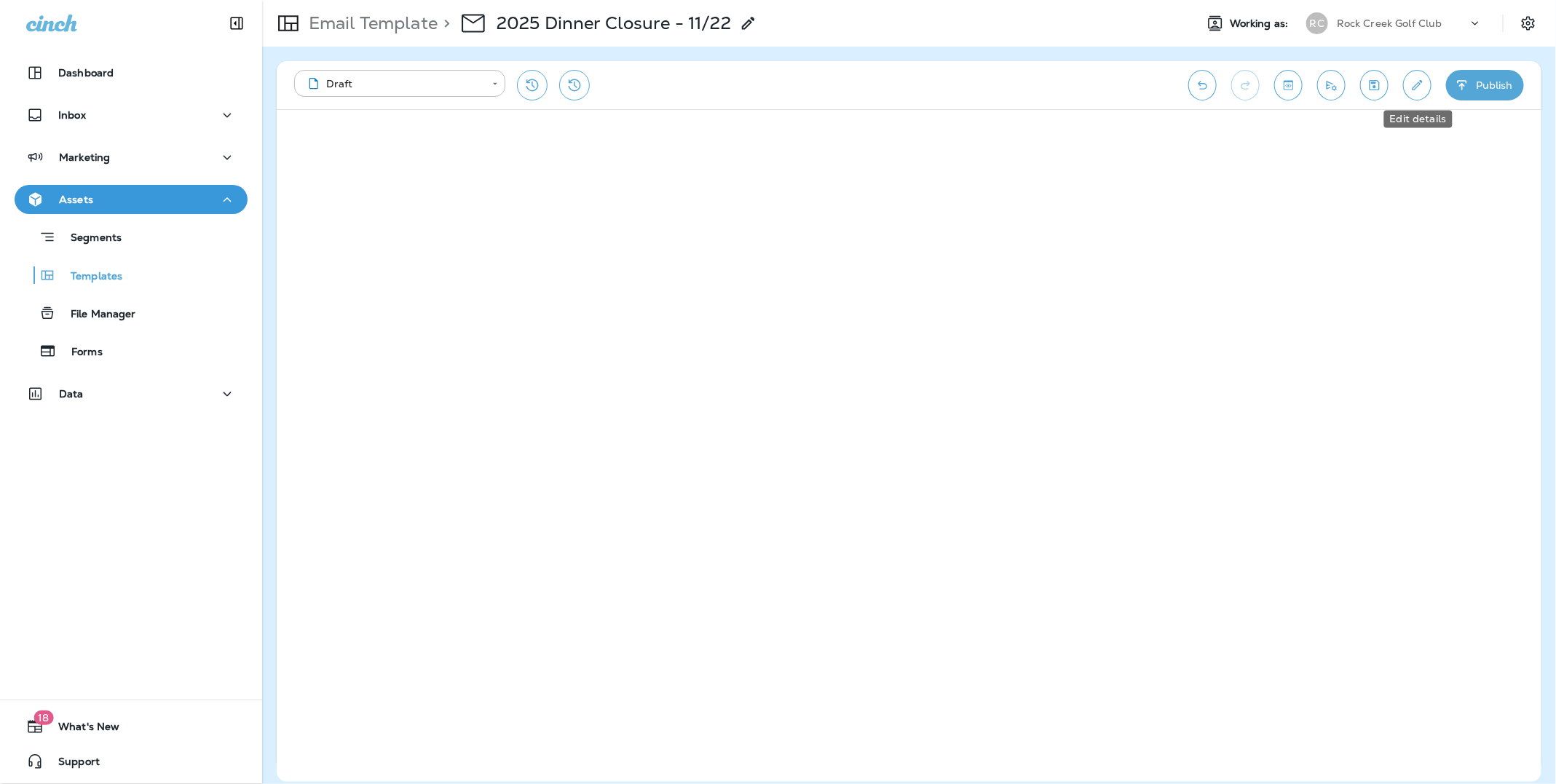
click at [1414, 94] on button "Edit details" at bounding box center [1418, 85] width 29 height 30
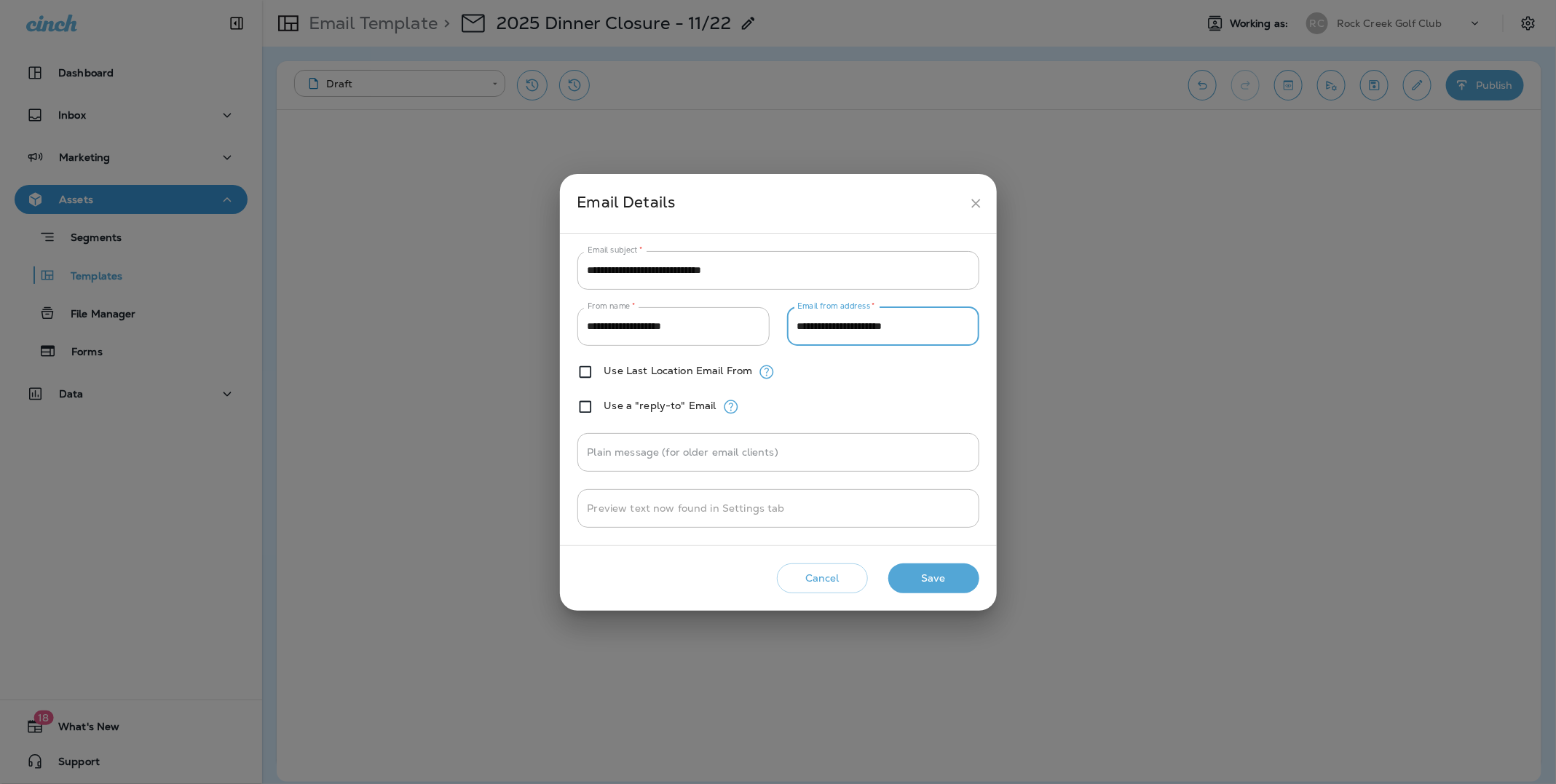
click at [934, 325] on input "**********" at bounding box center [884, 326] width 192 height 38
click at [974, 203] on icon "close" at bounding box center [975, 203] width 15 height 15
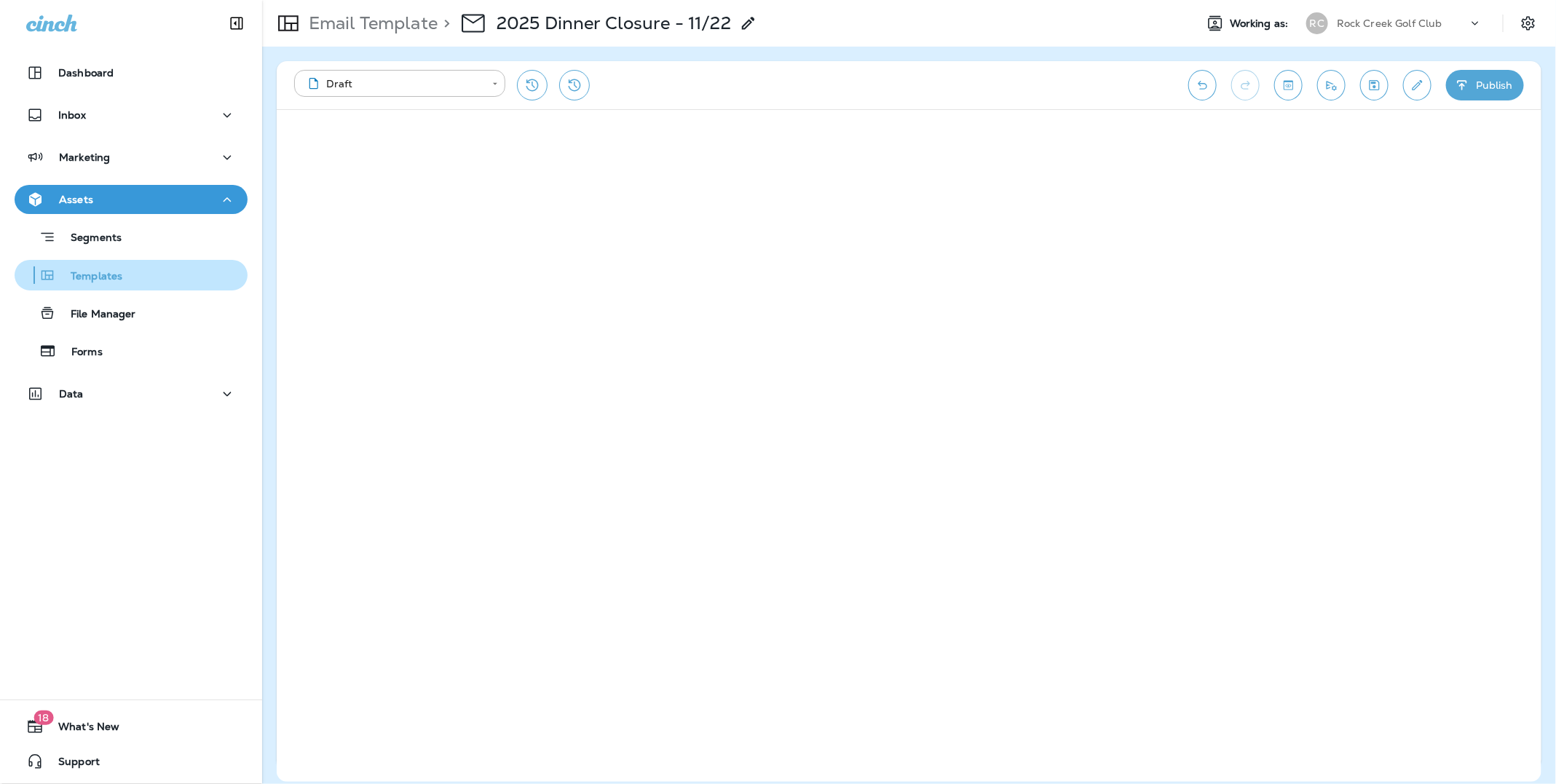
click at [115, 272] on p "Templates" at bounding box center [89, 277] width 66 height 14
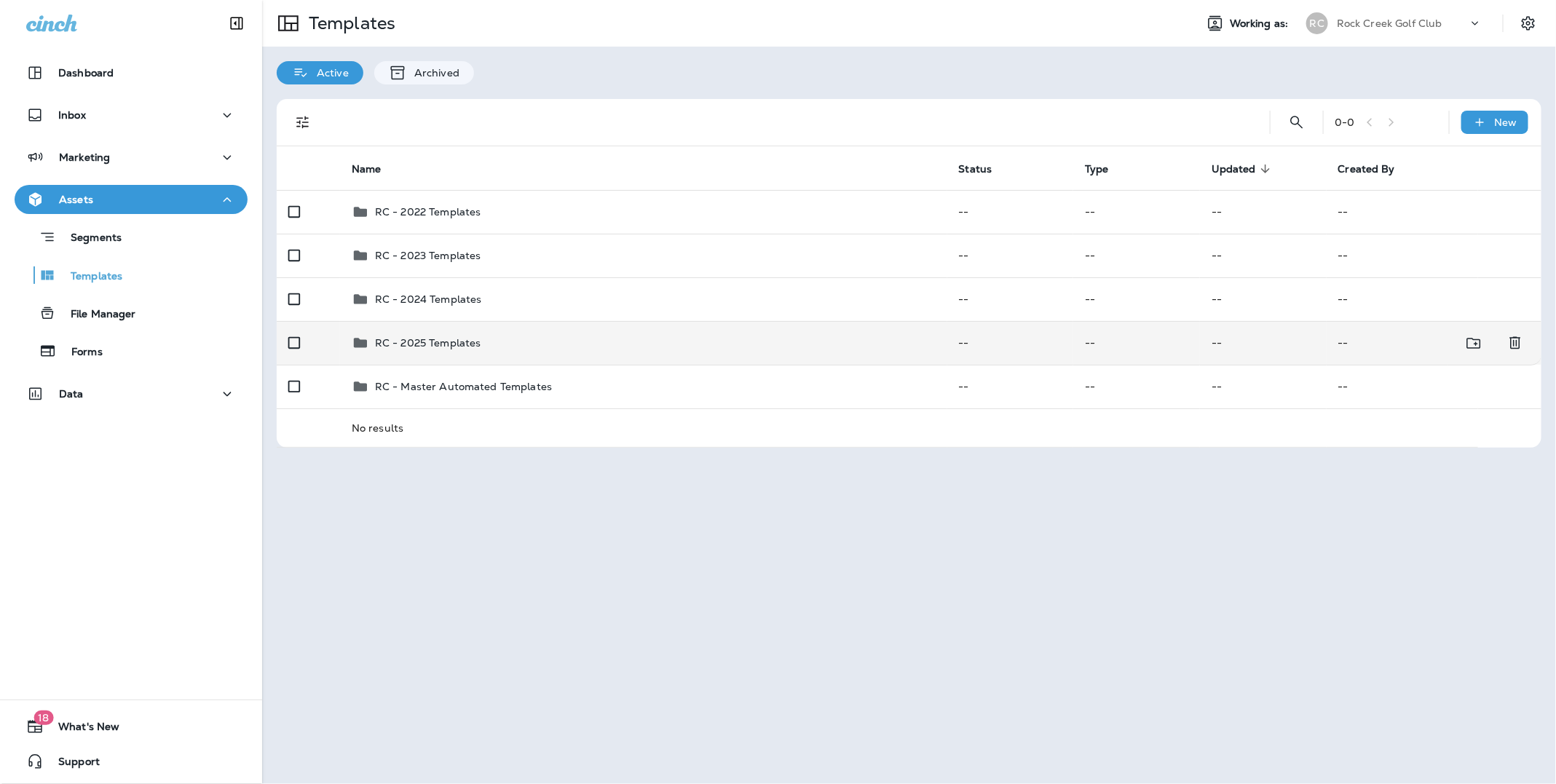
click at [424, 341] on p "RC - 2025 Templates" at bounding box center [428, 343] width 106 height 12
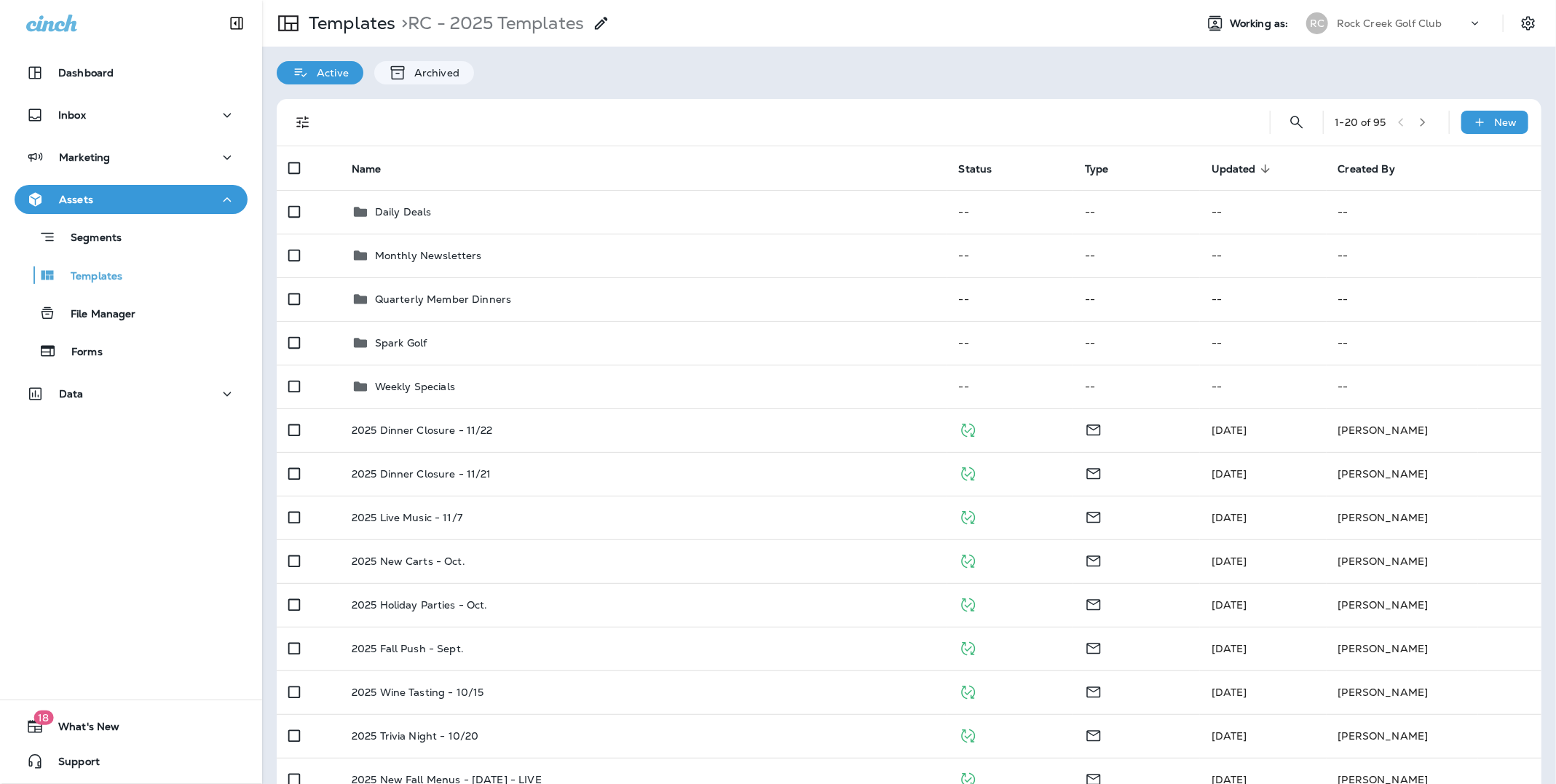
scroll to position [511, 0]
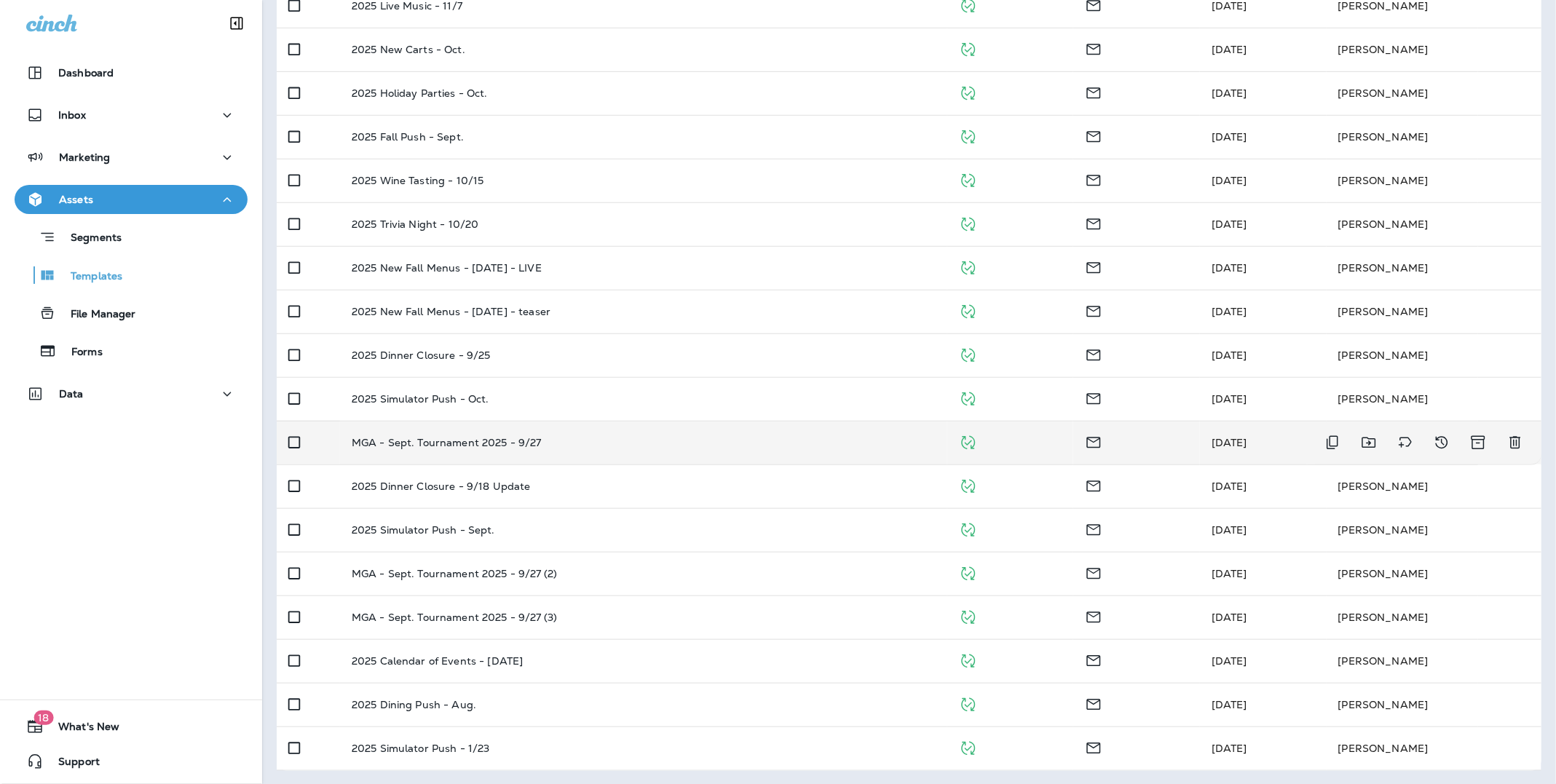
click at [429, 440] on p "MGA - Sept. Tournament 2025 - 9/27" at bounding box center [447, 442] width 190 height 12
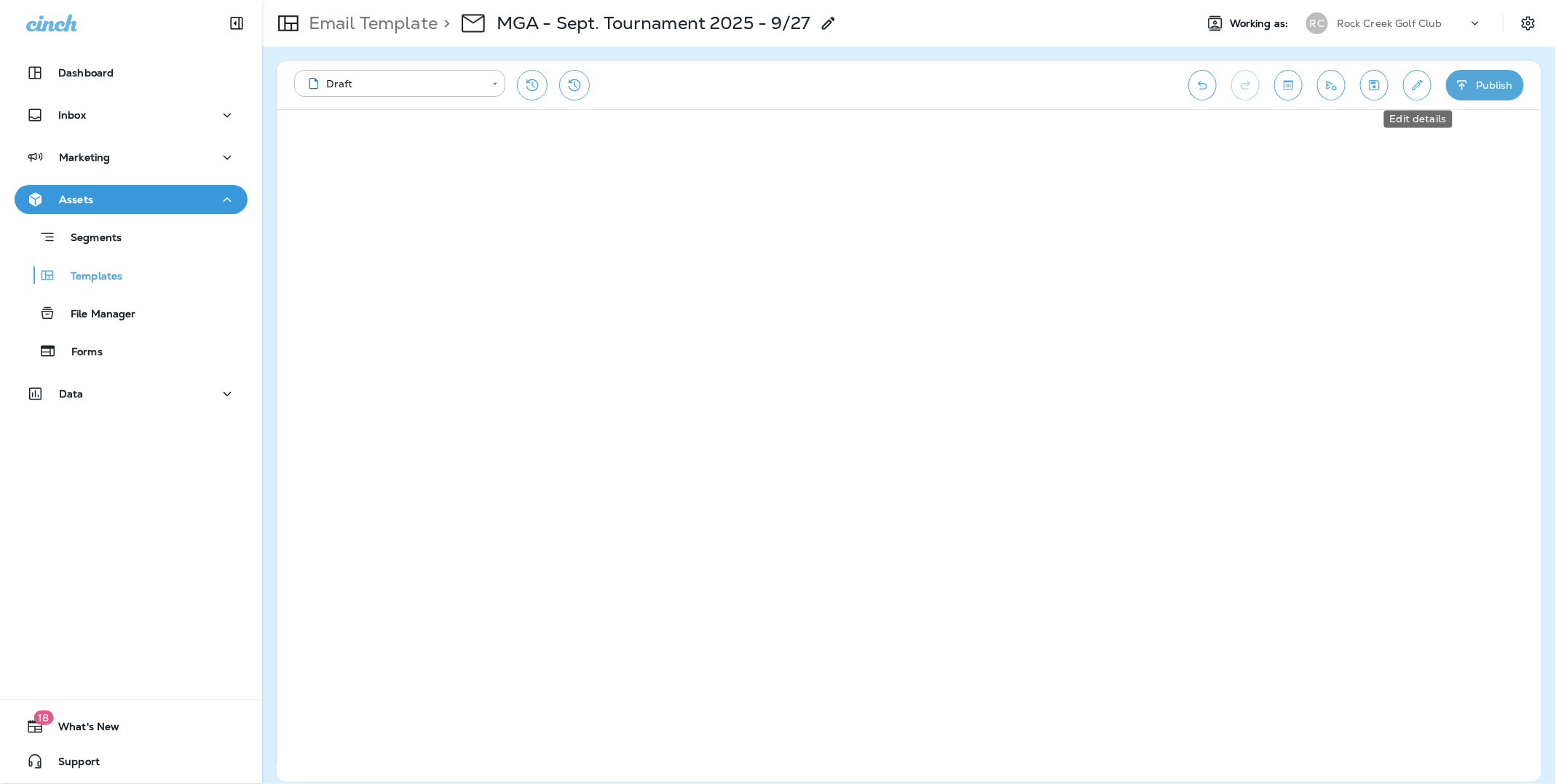
click at [1411, 88] on icon "Edit details" at bounding box center [1417, 85] width 15 height 14
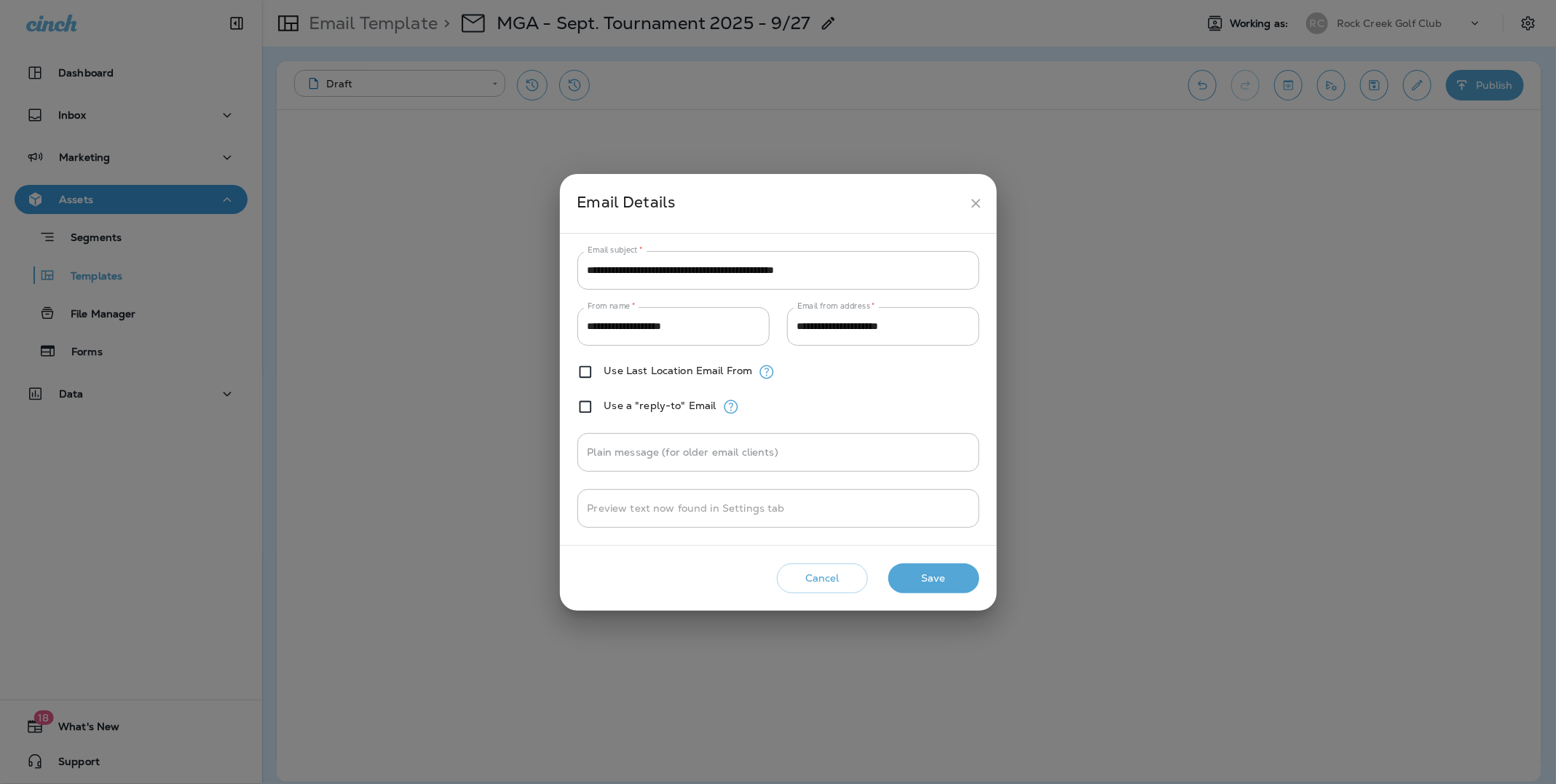
click at [96, 275] on div "**********" at bounding box center [778, 392] width 1556 height 784
click at [811, 581] on button "Cancel" at bounding box center [823, 578] width 91 height 30
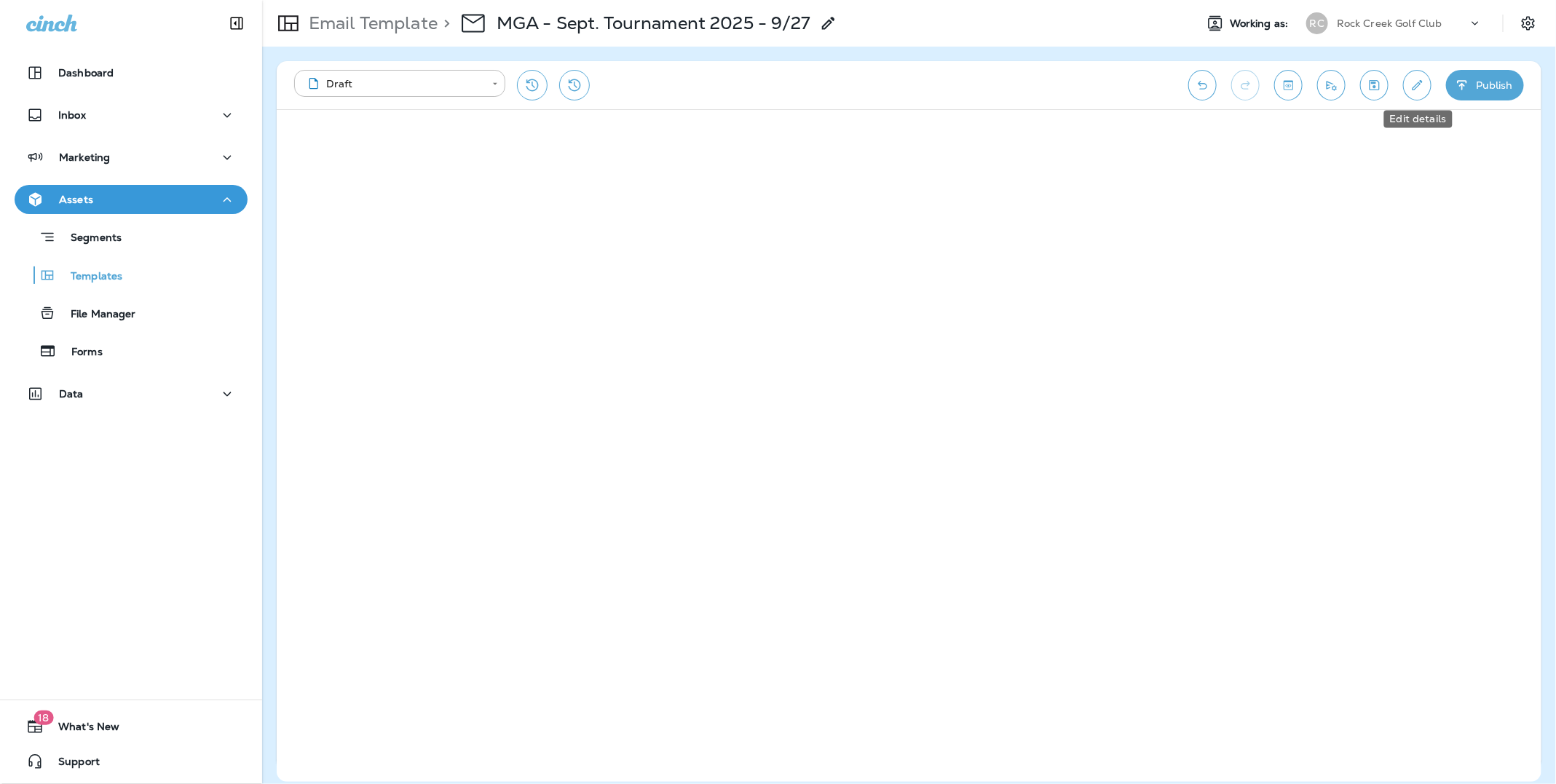
click at [1415, 94] on button "Edit details" at bounding box center [1418, 85] width 29 height 30
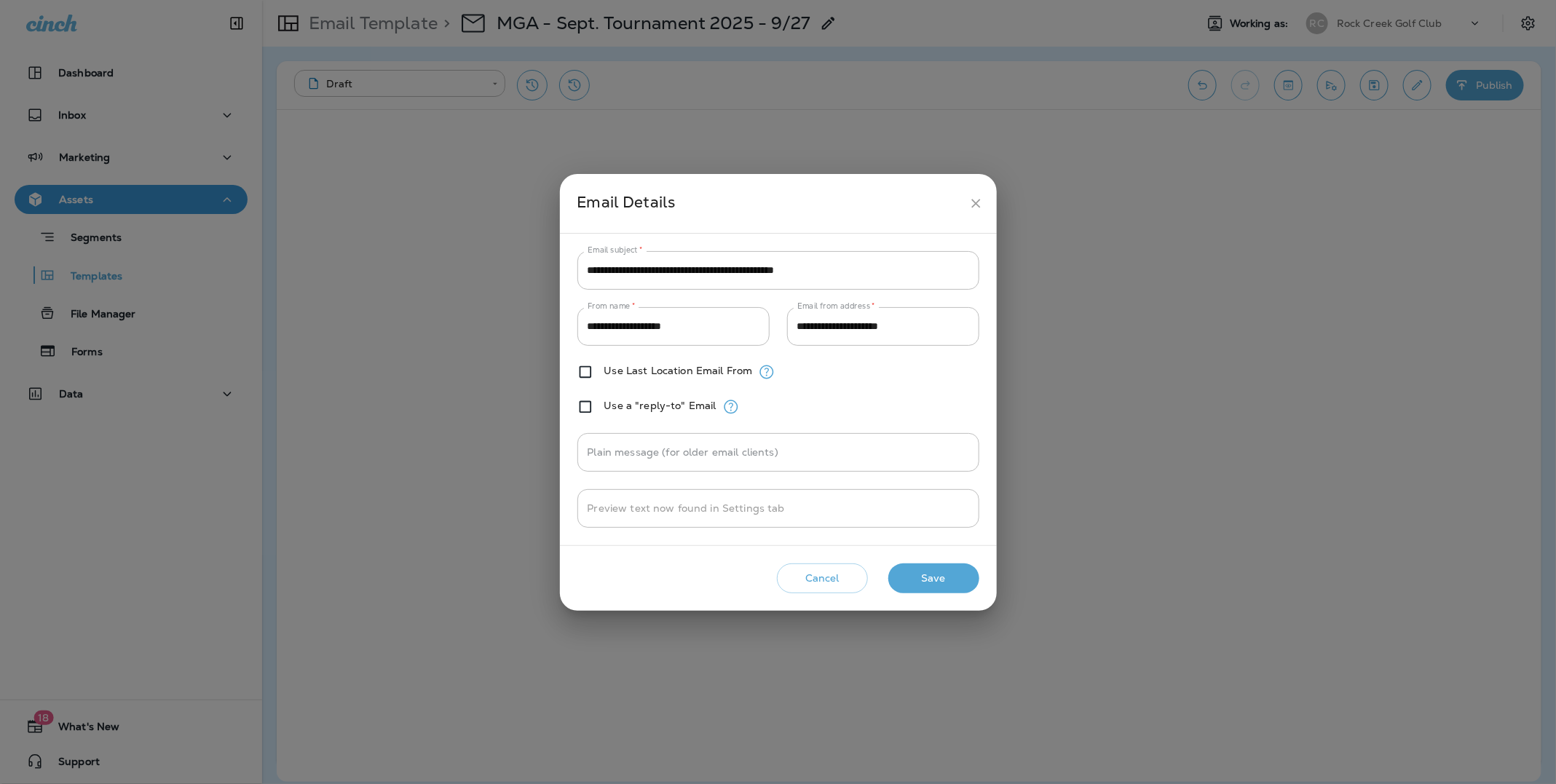
click at [975, 203] on icon "close" at bounding box center [975, 203] width 9 height 9
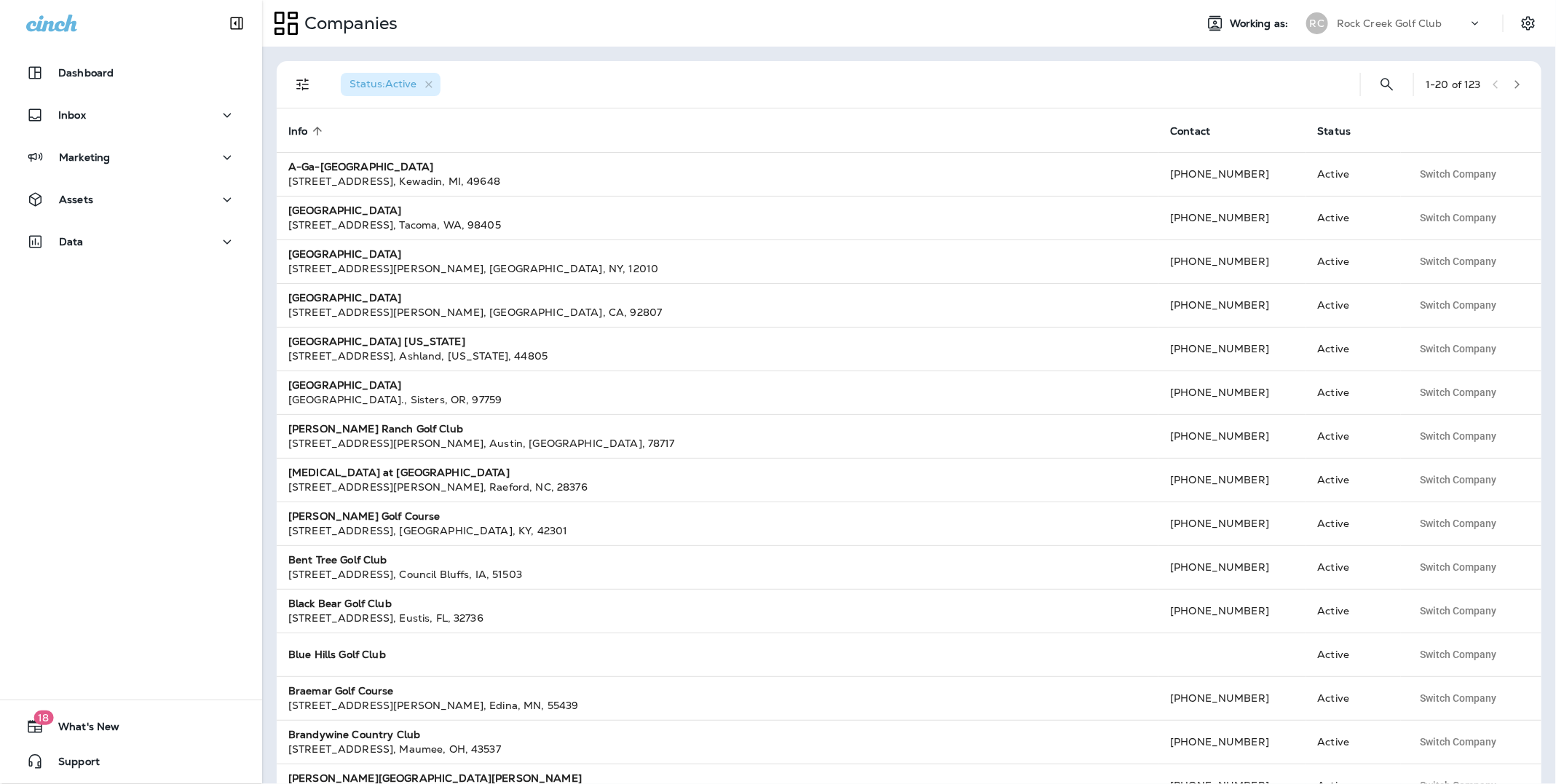
click at [1397, 21] on p "Rock Creek Golf Club" at bounding box center [1390, 23] width 106 height 12
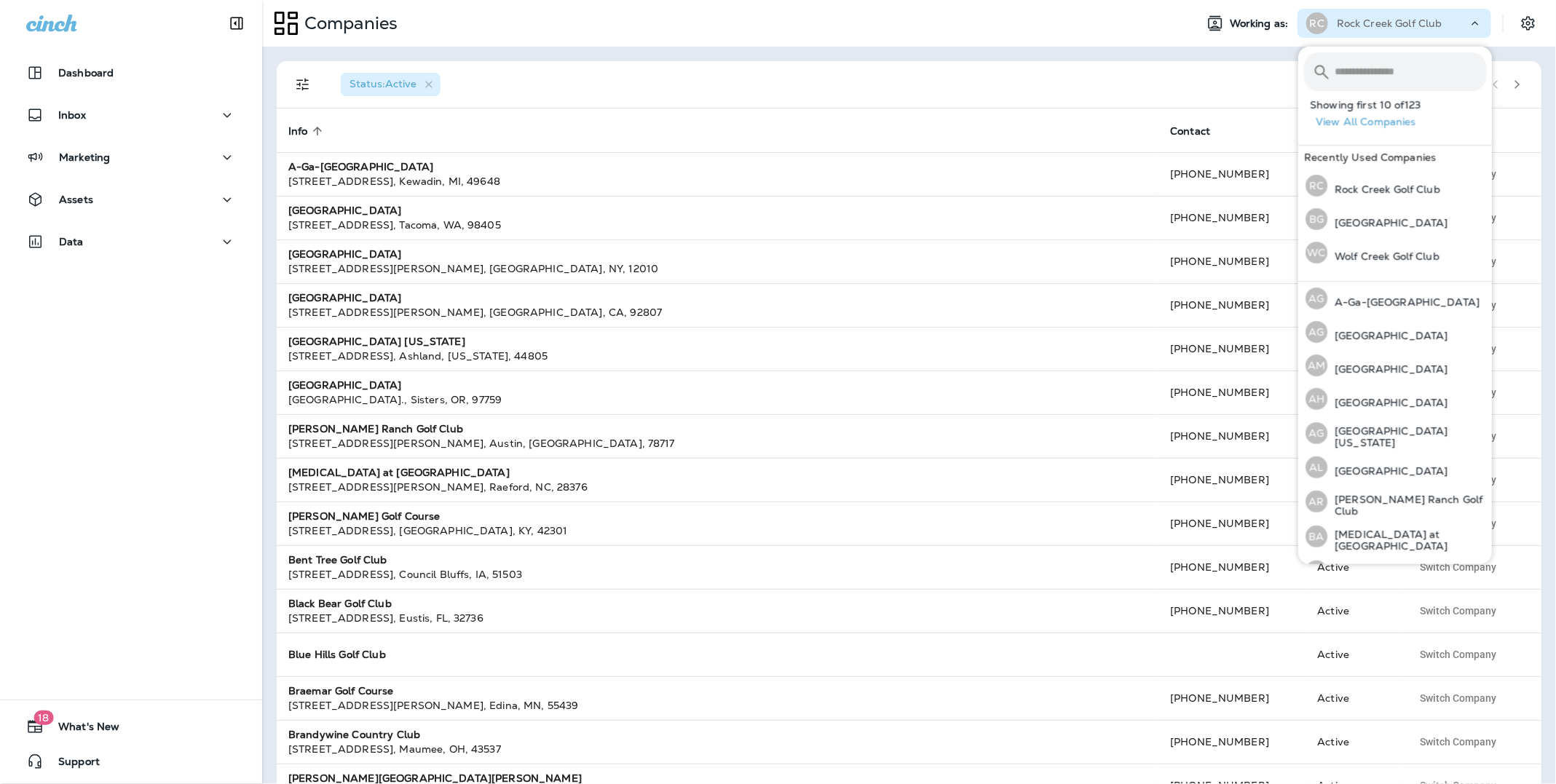
click at [1407, 18] on p "Rock Creek Golf Club" at bounding box center [1390, 23] width 106 height 12
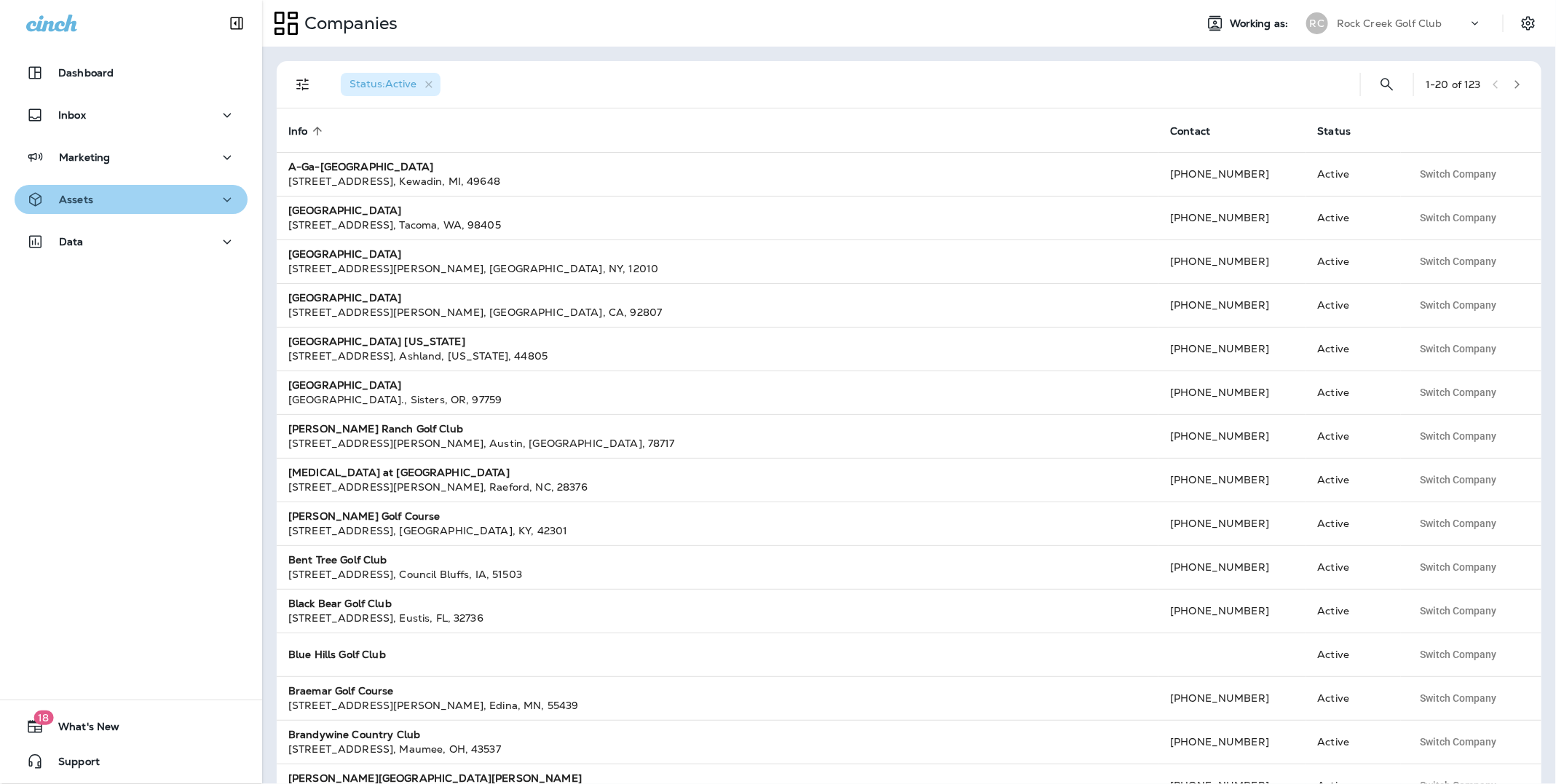
click at [90, 200] on p "Assets" at bounding box center [76, 199] width 34 height 12
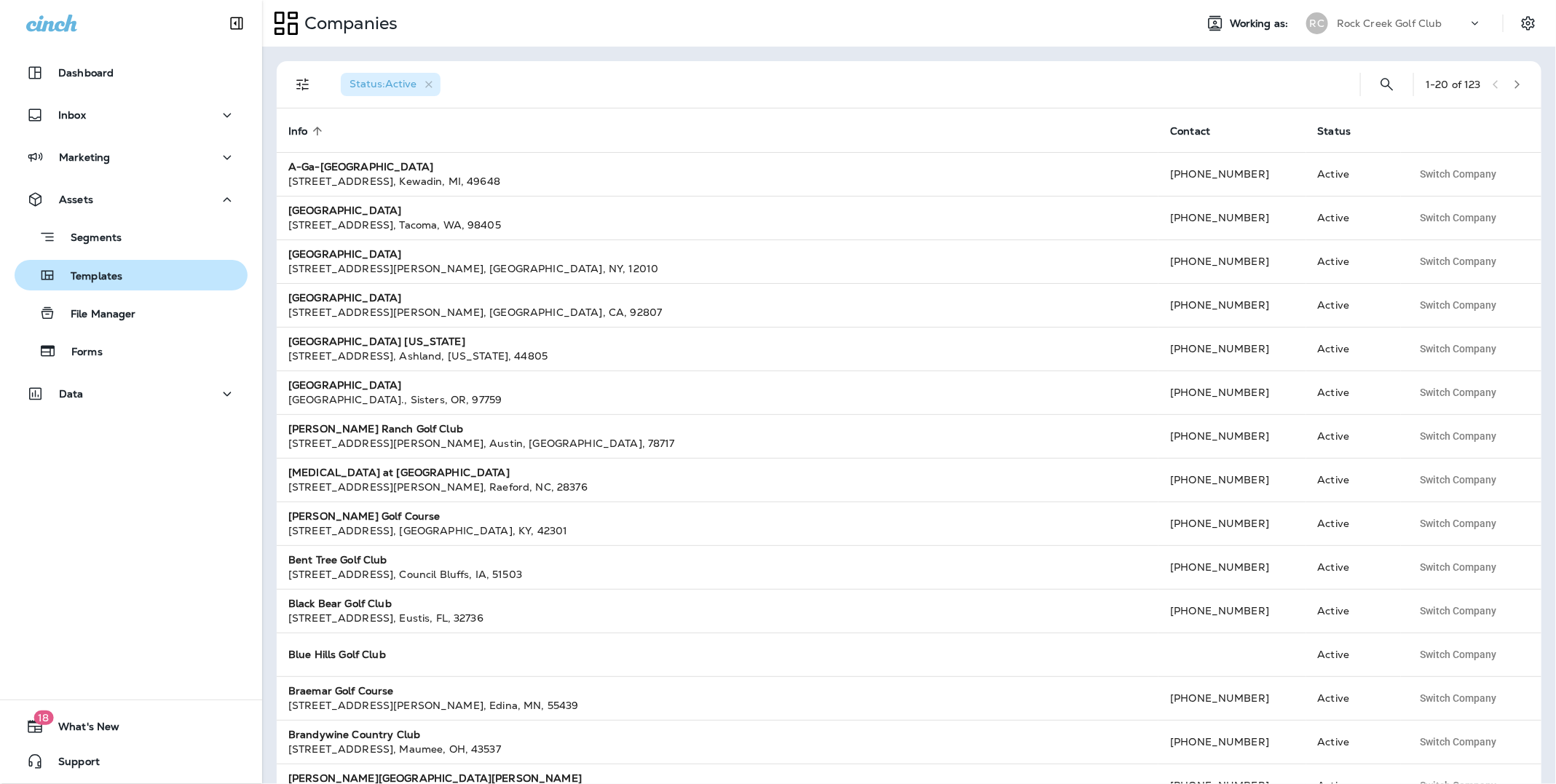
click at [122, 275] on div "Templates" at bounding box center [131, 275] width 221 height 22
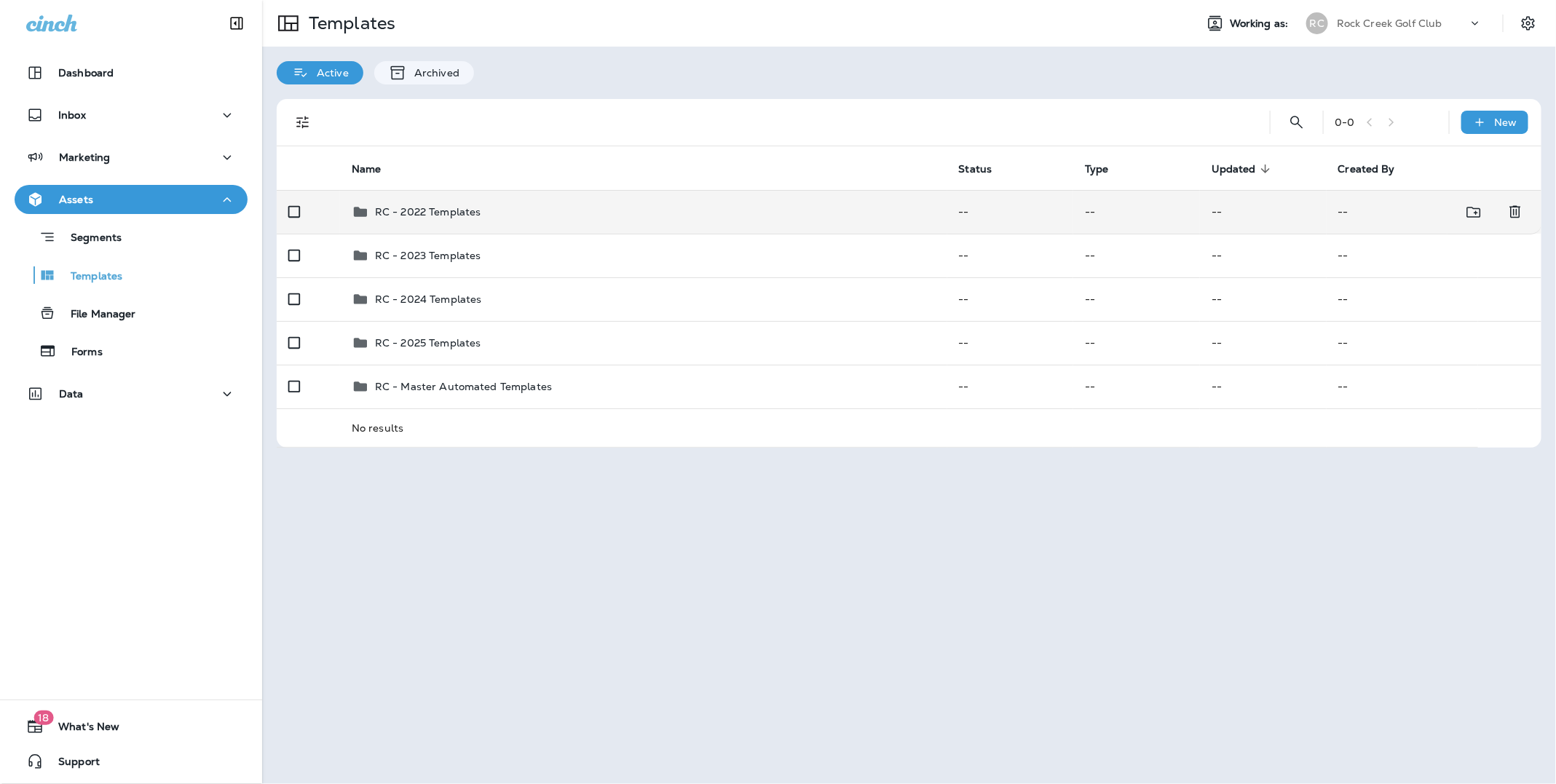
click at [410, 217] on p "RC - 2022 Templates" at bounding box center [428, 212] width 106 height 12
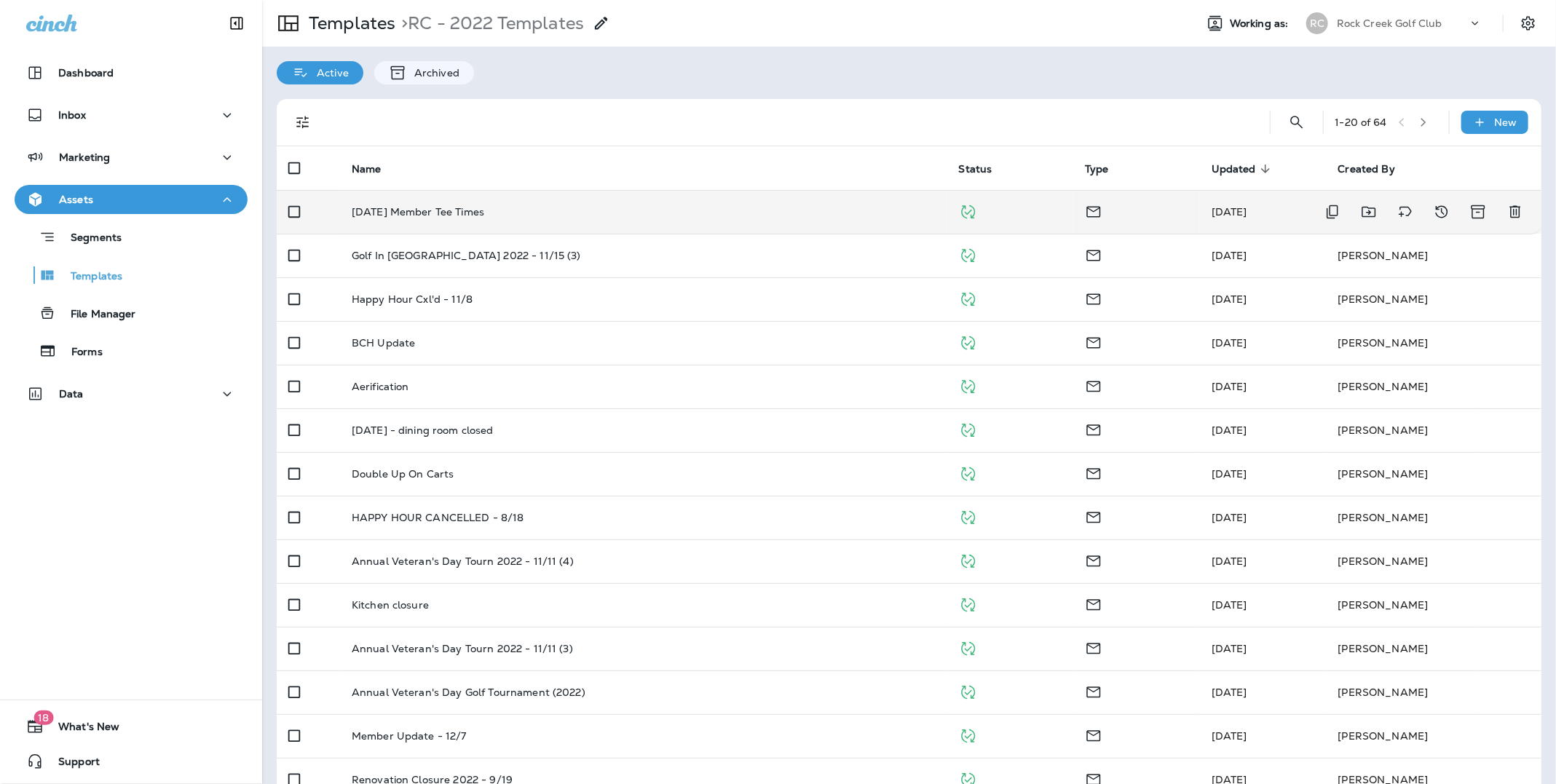
click at [477, 207] on p "Dec 2022 Member Tee Times" at bounding box center [418, 212] width 133 height 12
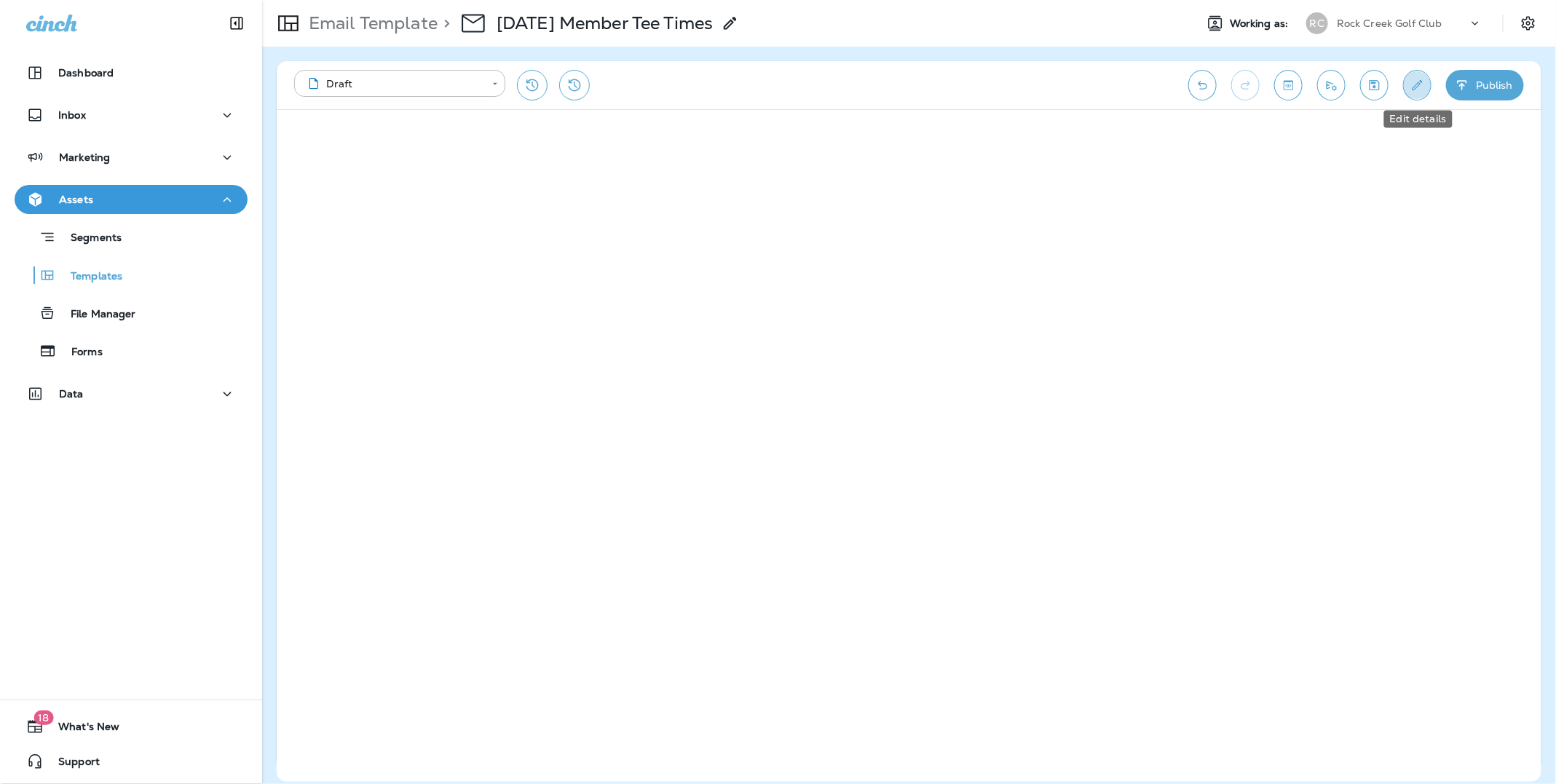
click at [1423, 85] on icon "Edit details" at bounding box center [1417, 85] width 15 height 14
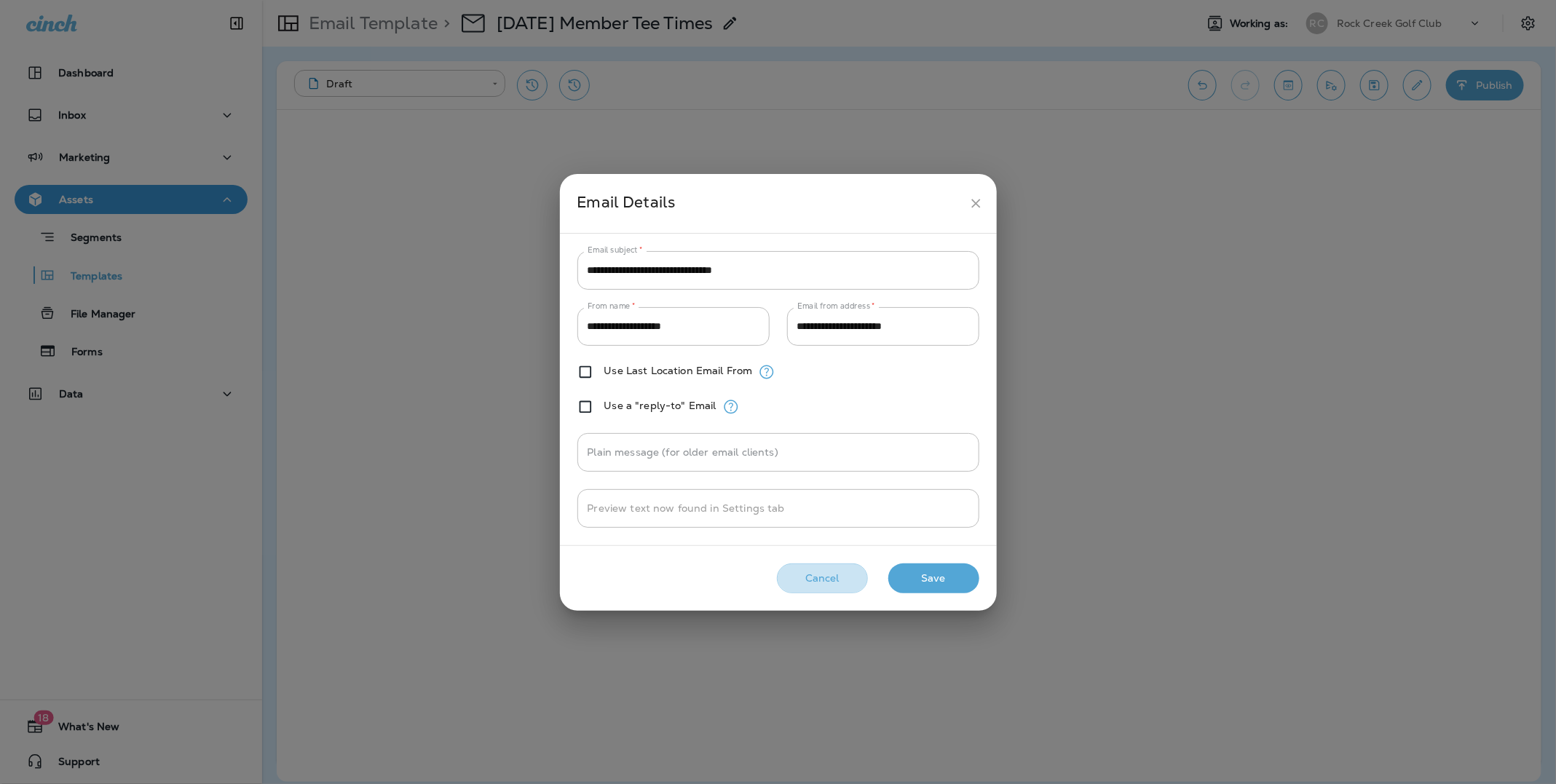
click at [813, 581] on button "Cancel" at bounding box center [823, 578] width 91 height 30
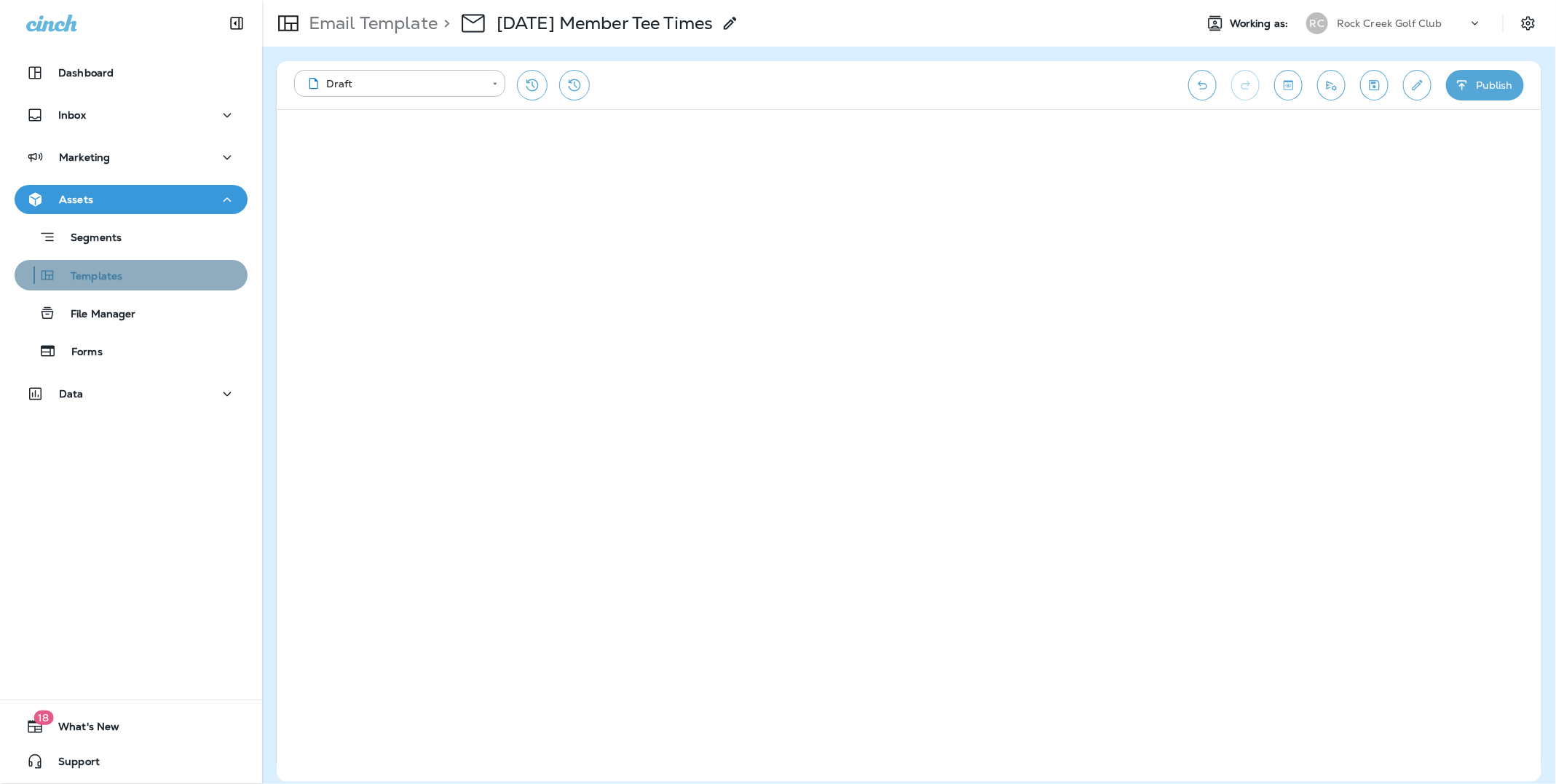
click at [96, 279] on p "Templates" at bounding box center [89, 277] width 66 height 14
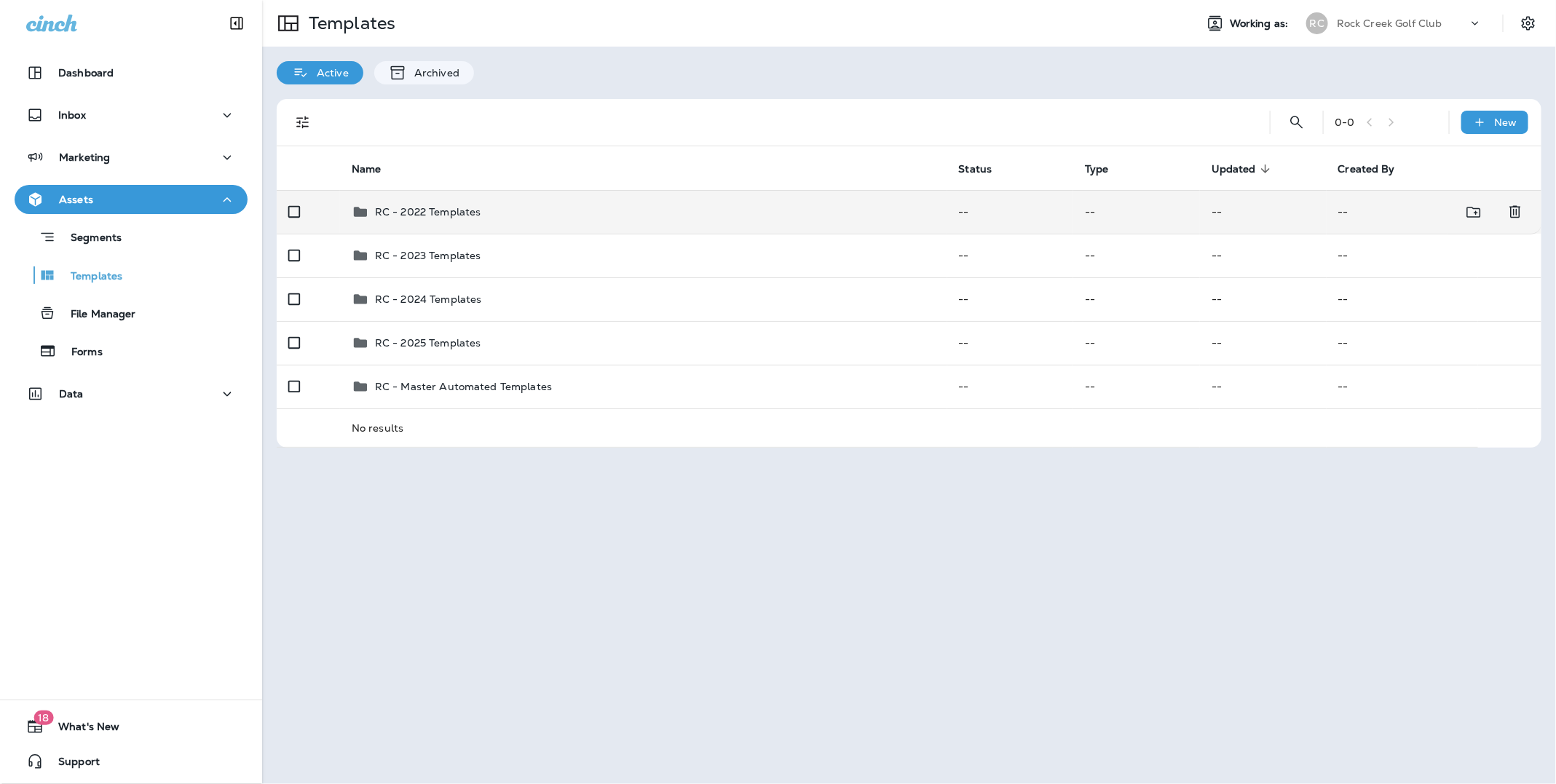
click at [442, 213] on p "RC - 2022 Templates" at bounding box center [428, 212] width 106 height 12
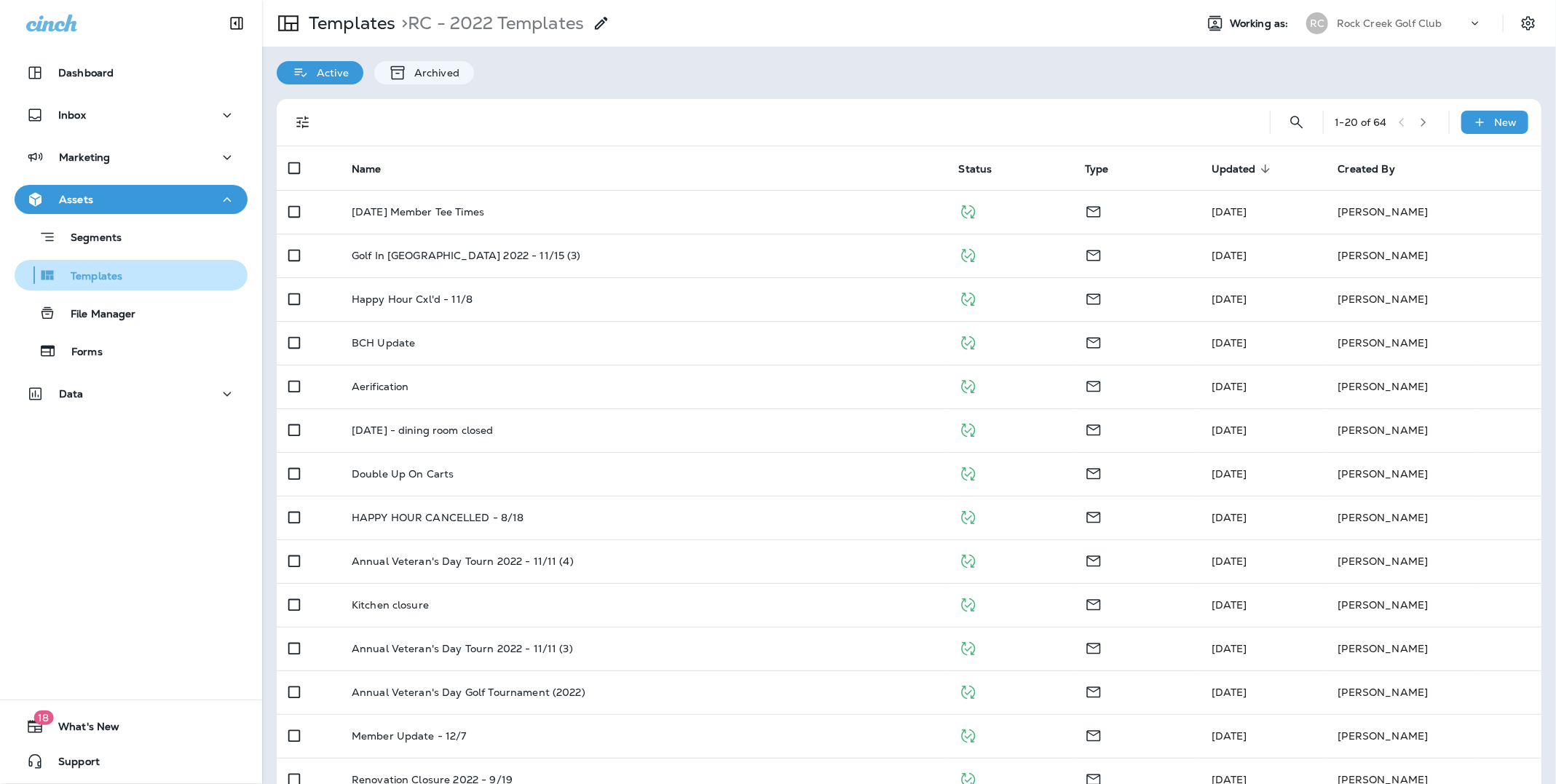
click at [106, 273] on p "Templates" at bounding box center [89, 277] width 66 height 14
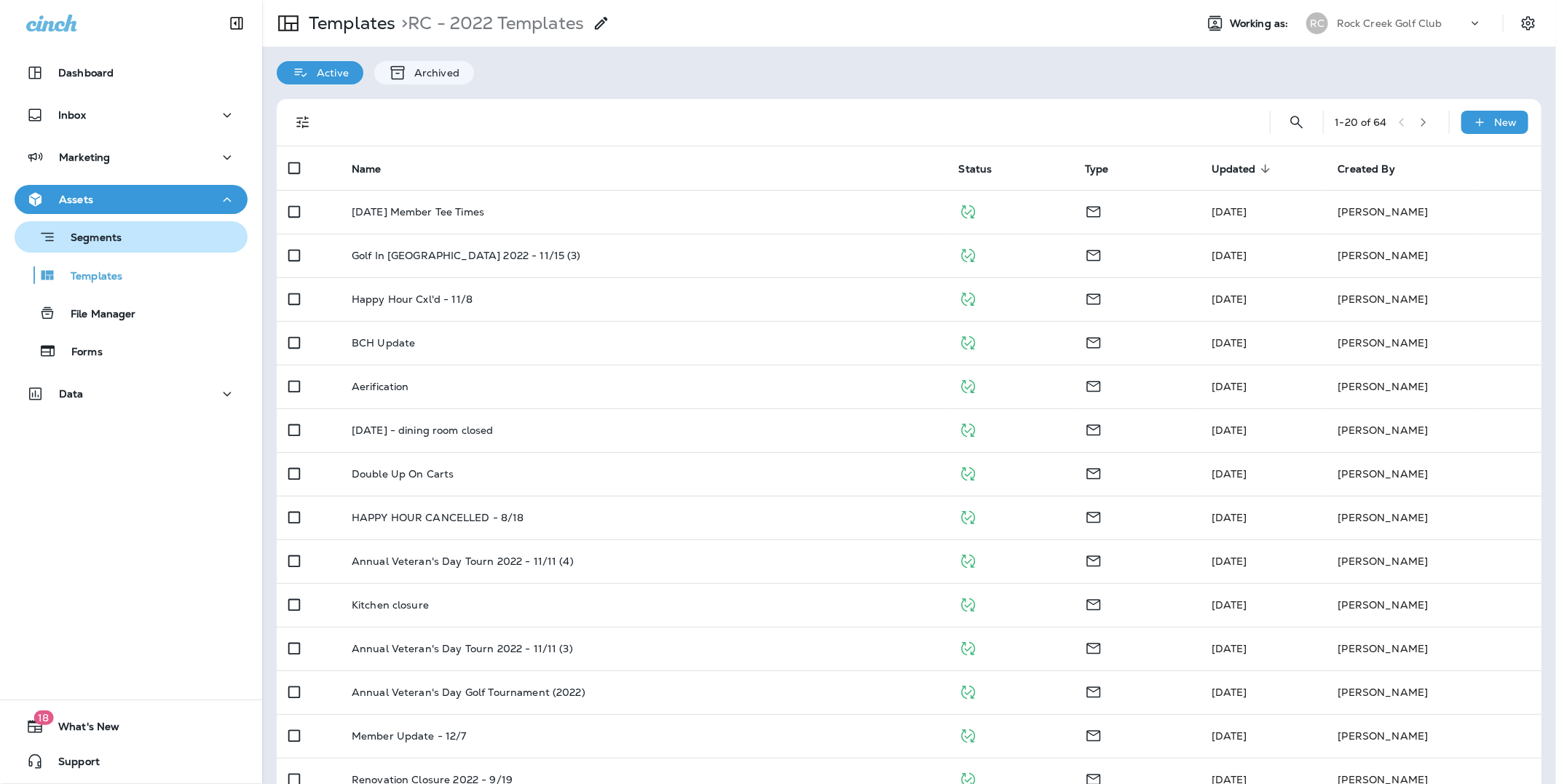
click at [108, 239] on p "Segments" at bounding box center [89, 239] width 66 height 14
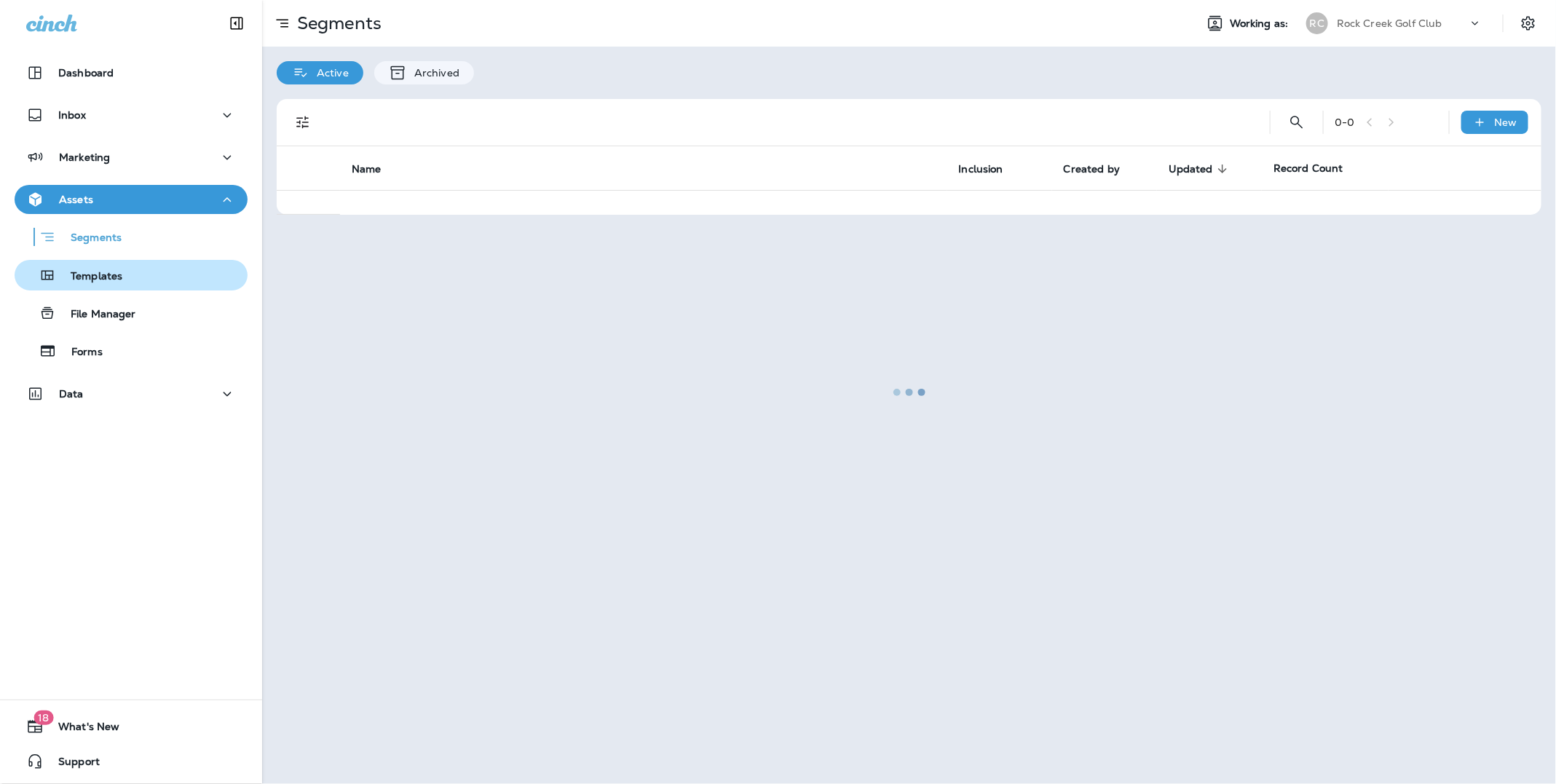
click at [106, 280] on p "Templates" at bounding box center [89, 277] width 66 height 14
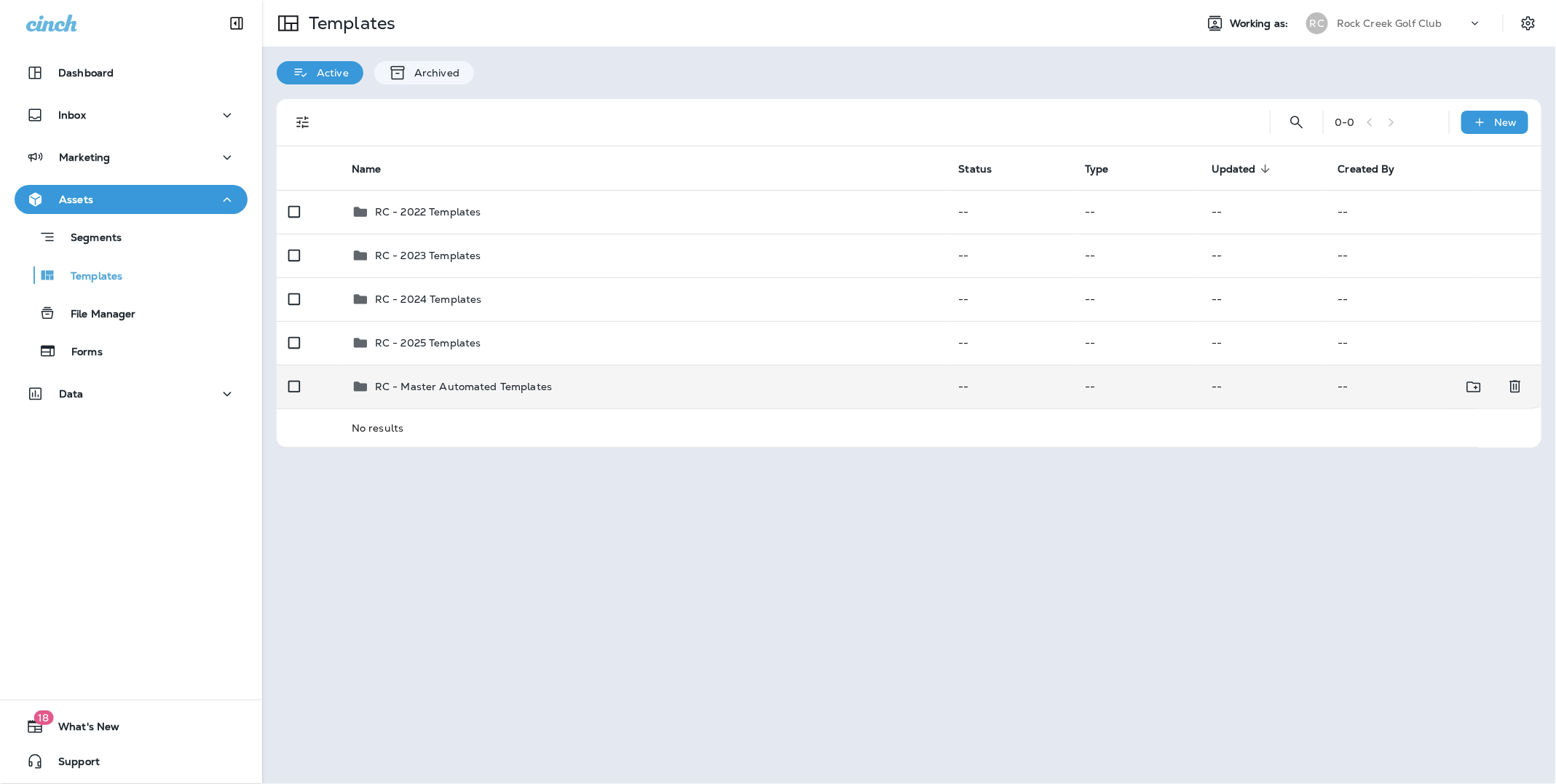
click at [460, 383] on p "RC - Master Automated Templates" at bounding box center [463, 386] width 177 height 12
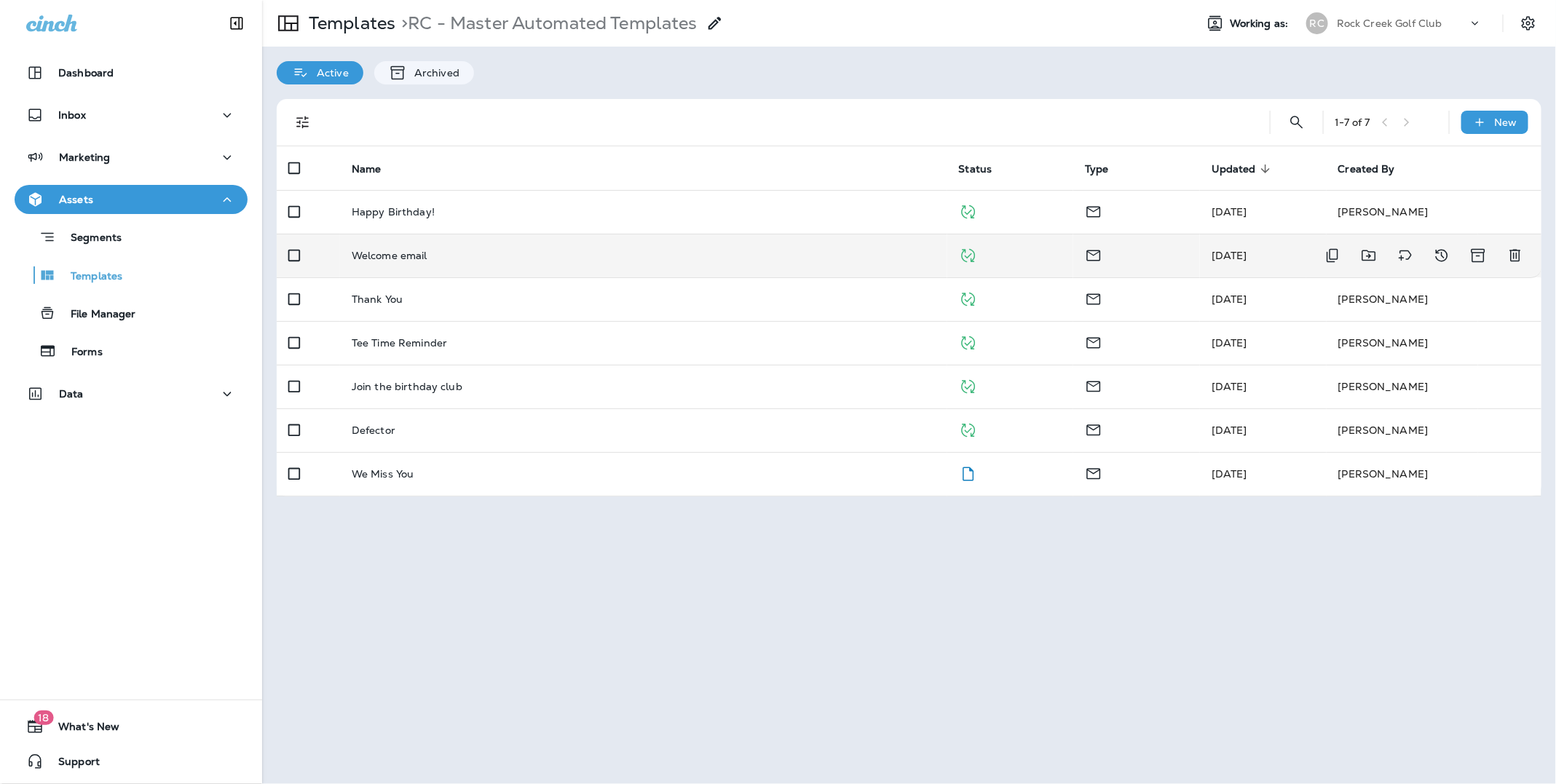
click at [410, 255] on p "Welcome email" at bounding box center [389, 255] width 76 height 12
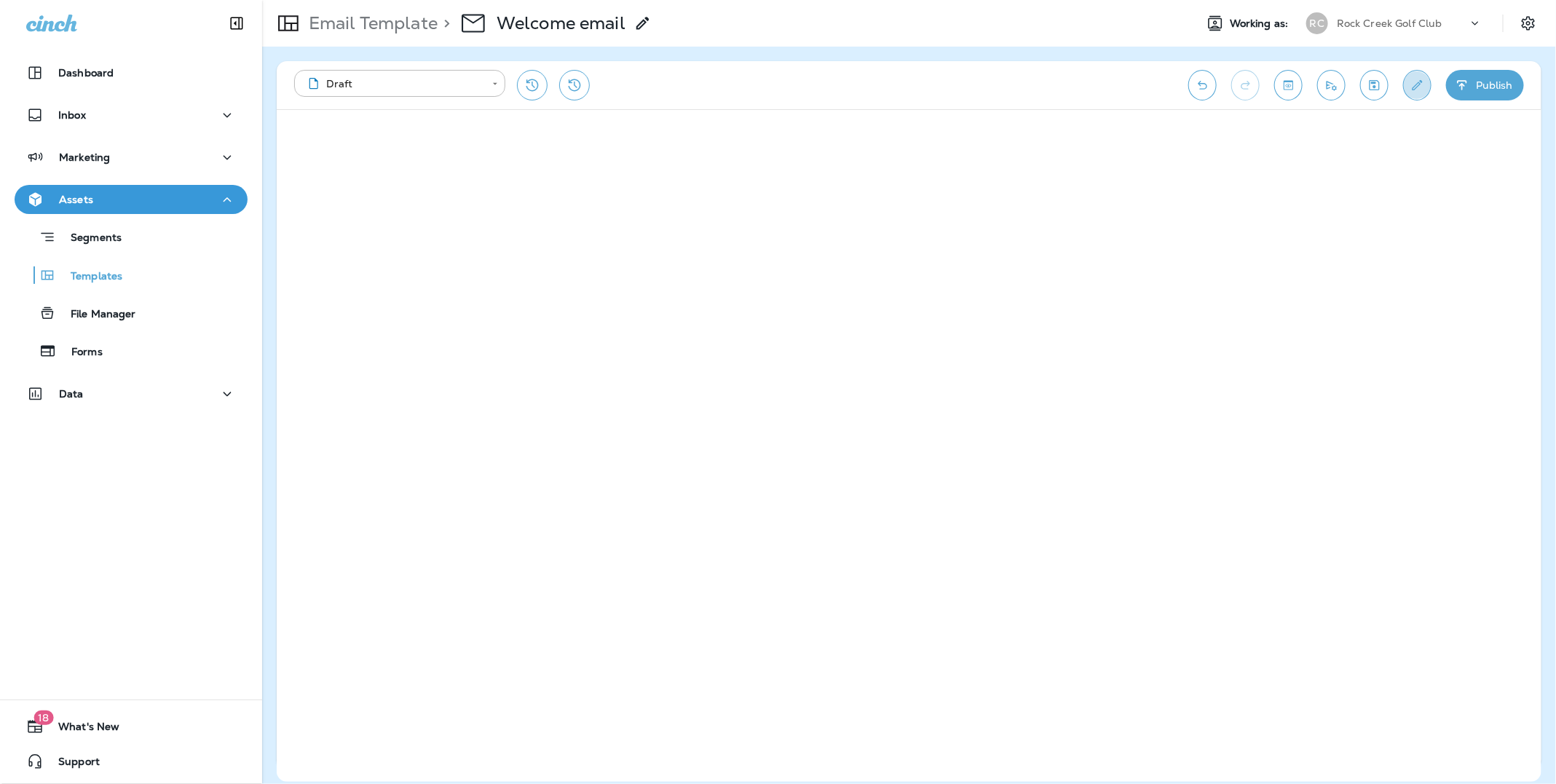
click at [1410, 86] on icon "Edit details" at bounding box center [1417, 85] width 15 height 14
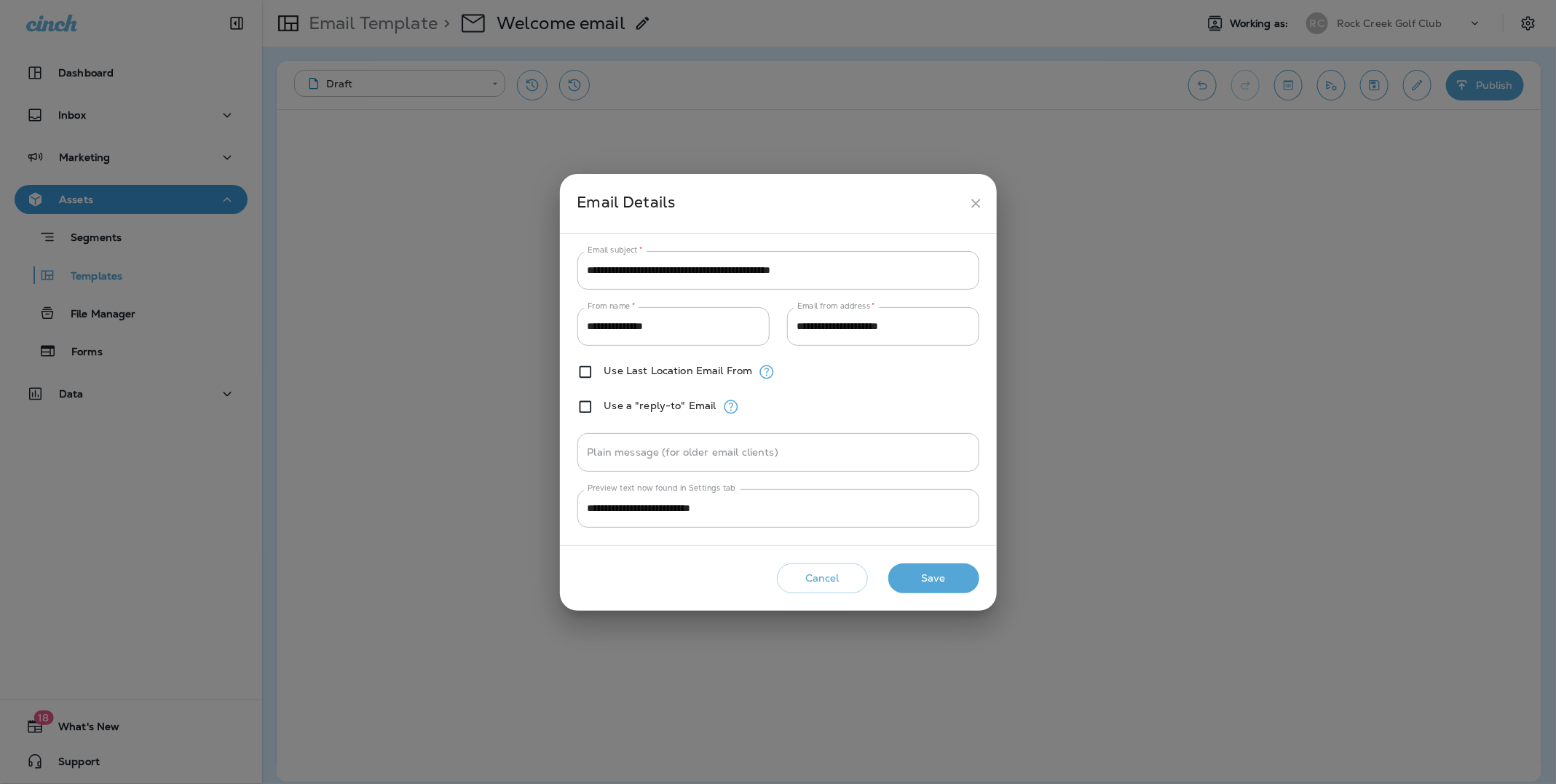
click at [110, 278] on div "**********" at bounding box center [778, 392] width 1556 height 784
click at [111, 277] on div "**********" at bounding box center [778, 392] width 1556 height 784
click at [808, 575] on button "Cancel" at bounding box center [823, 578] width 91 height 30
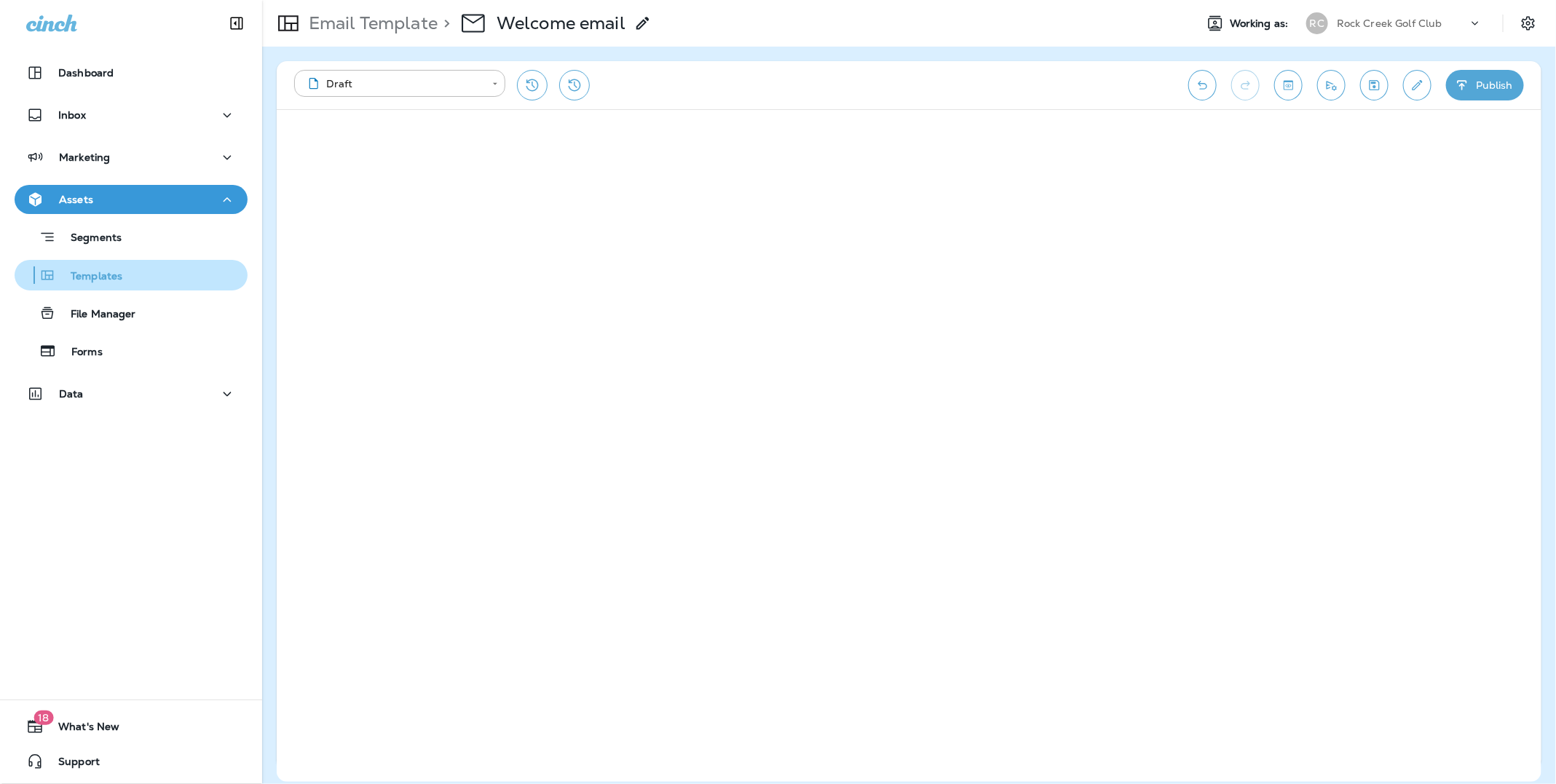
click at [106, 277] on p "Templates" at bounding box center [89, 277] width 66 height 14
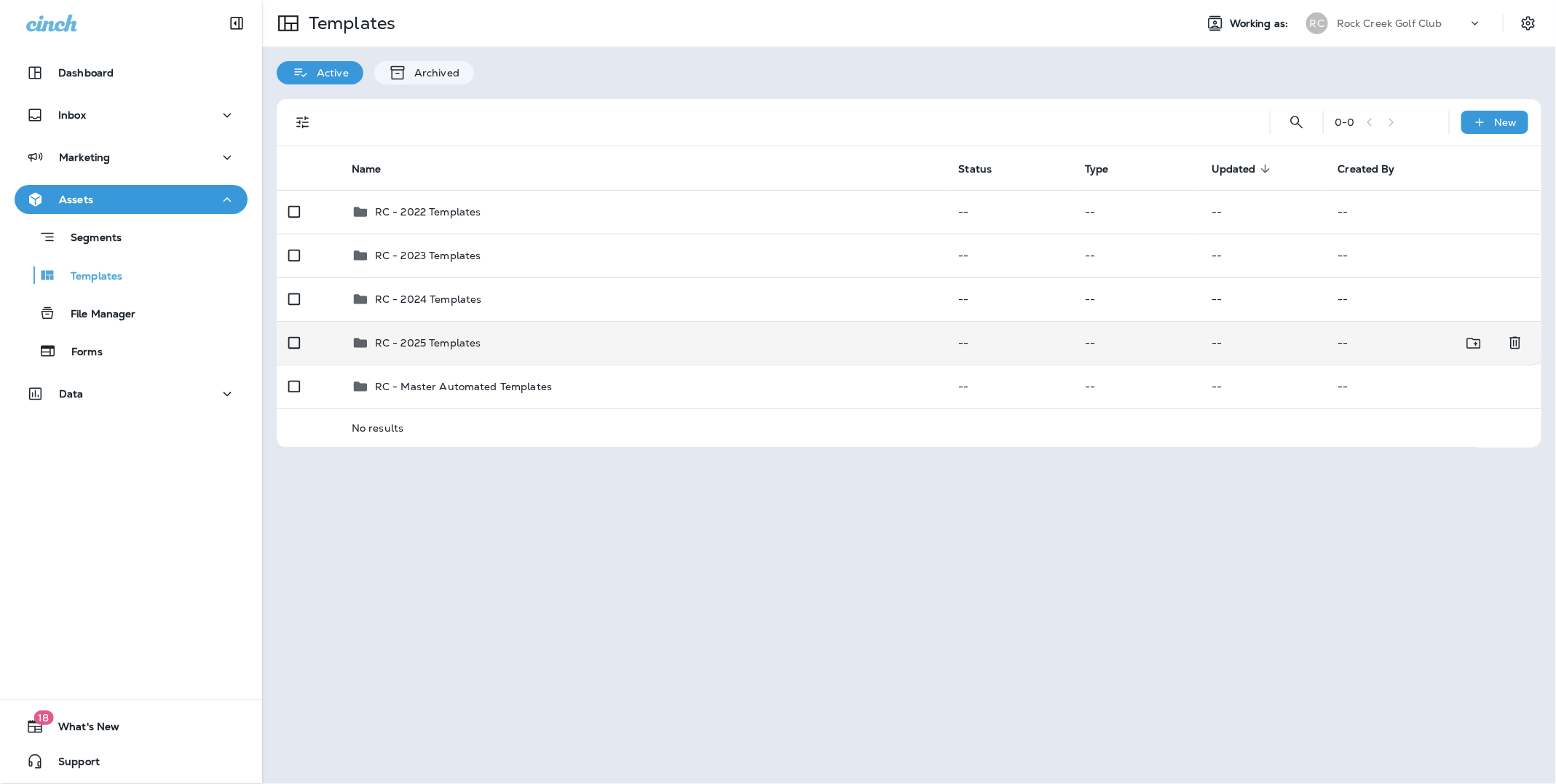
click at [426, 347] on p "RC - 2025 Templates" at bounding box center [428, 343] width 106 height 12
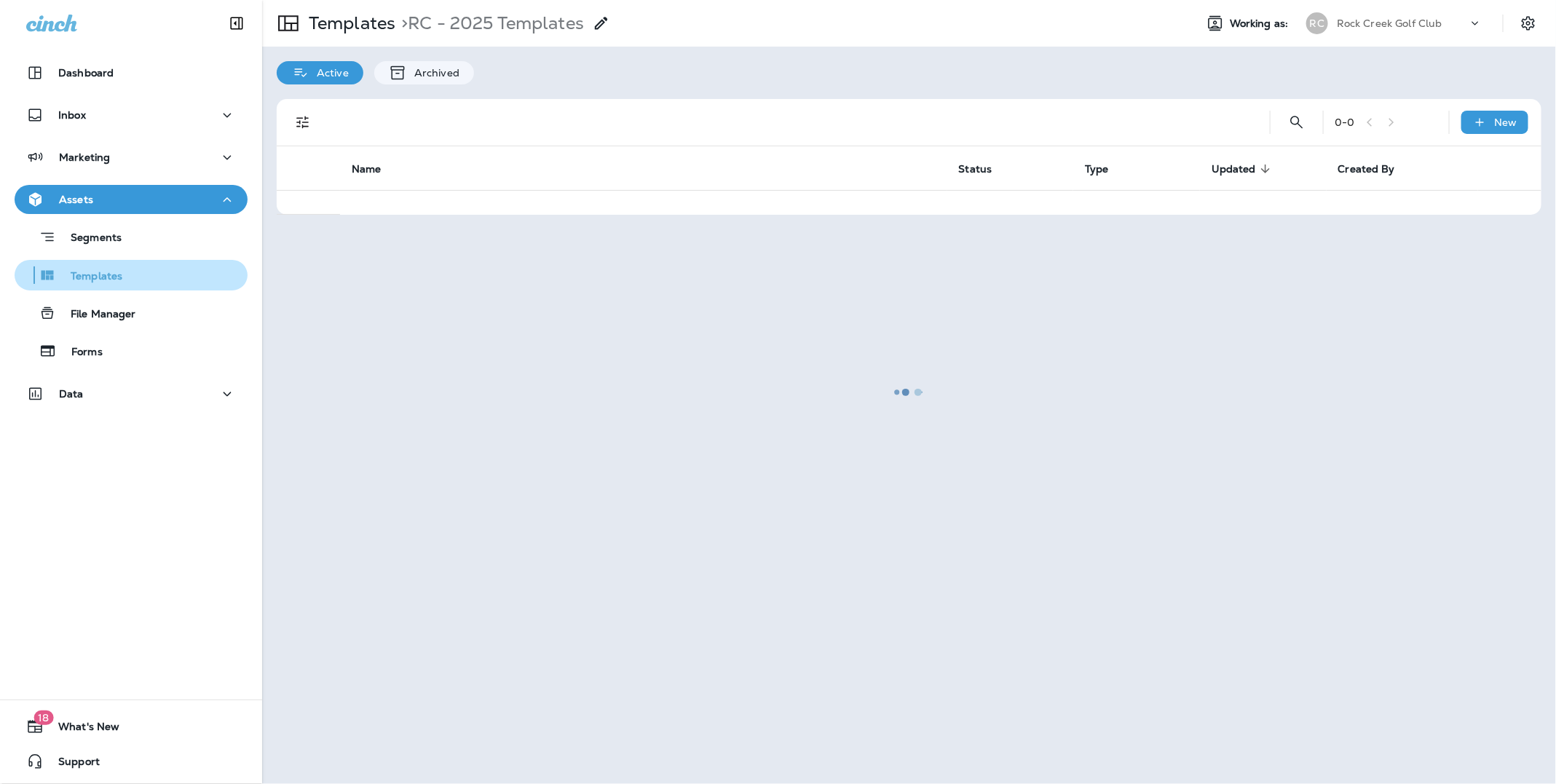
click at [82, 275] on p "Templates" at bounding box center [89, 277] width 66 height 14
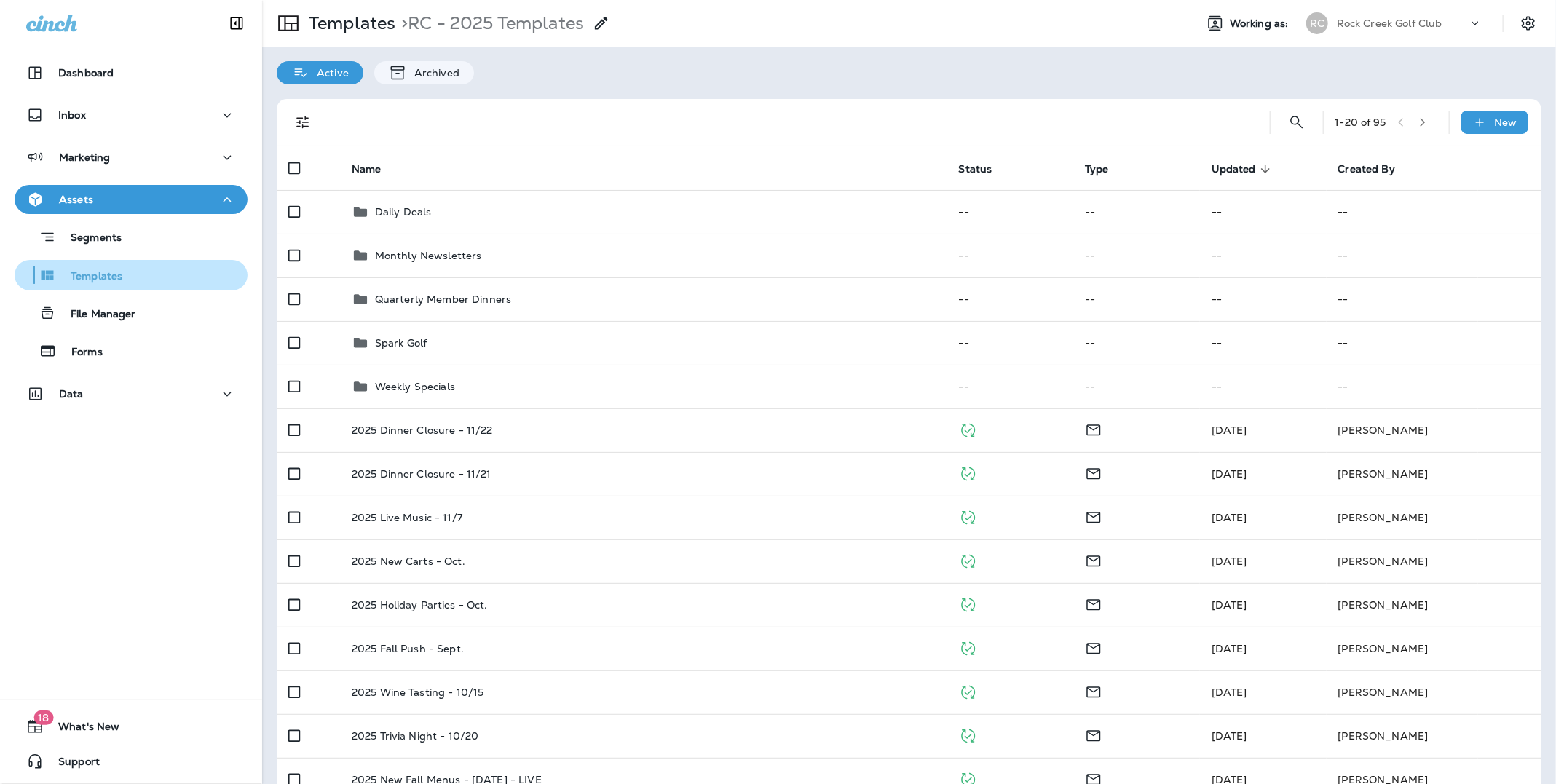
click at [99, 280] on p "Templates" at bounding box center [89, 277] width 66 height 14
